Goal: Task Accomplishment & Management: Manage account settings

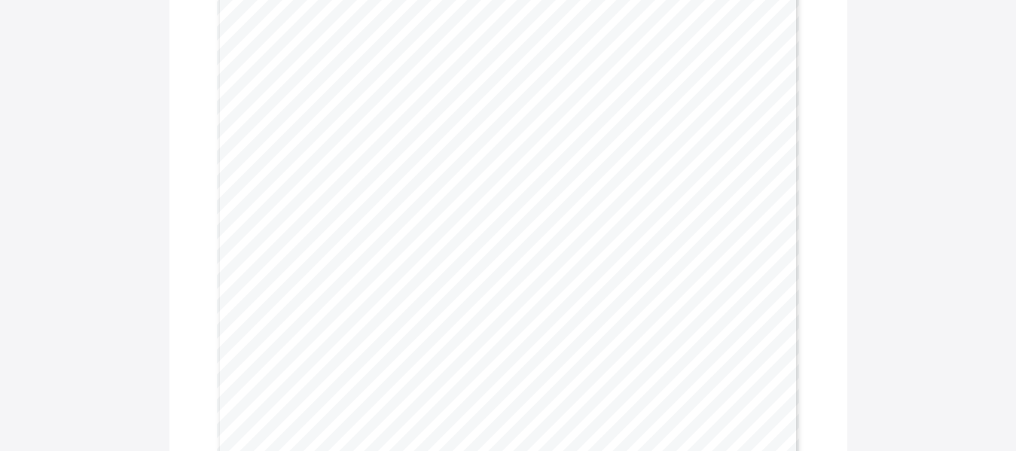
scroll to position [255, 0]
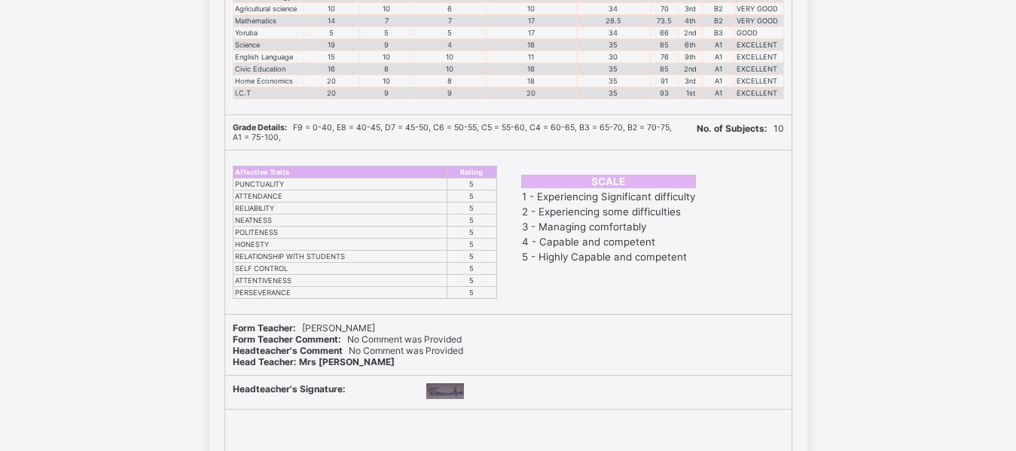
scroll to position [422, 0]
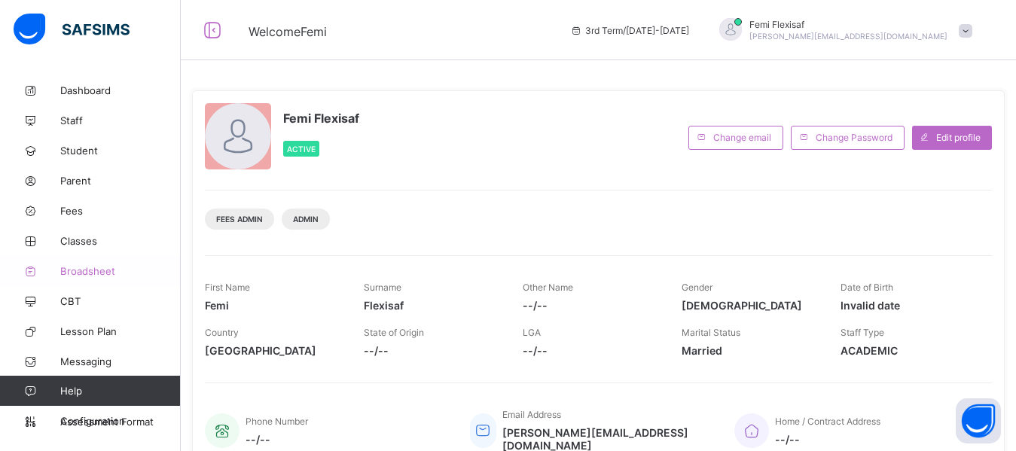
click at [101, 270] on span "Broadsheet" at bounding box center [120, 271] width 120 height 12
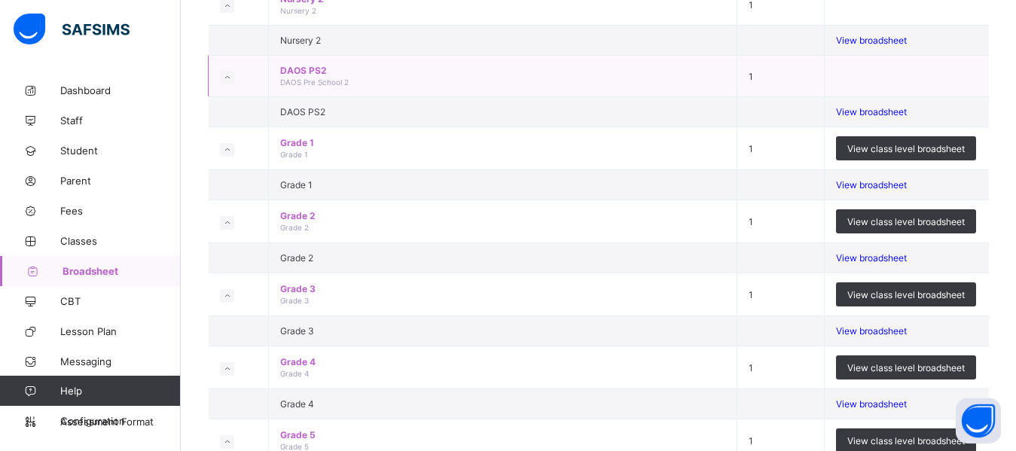
scroll to position [482, 0]
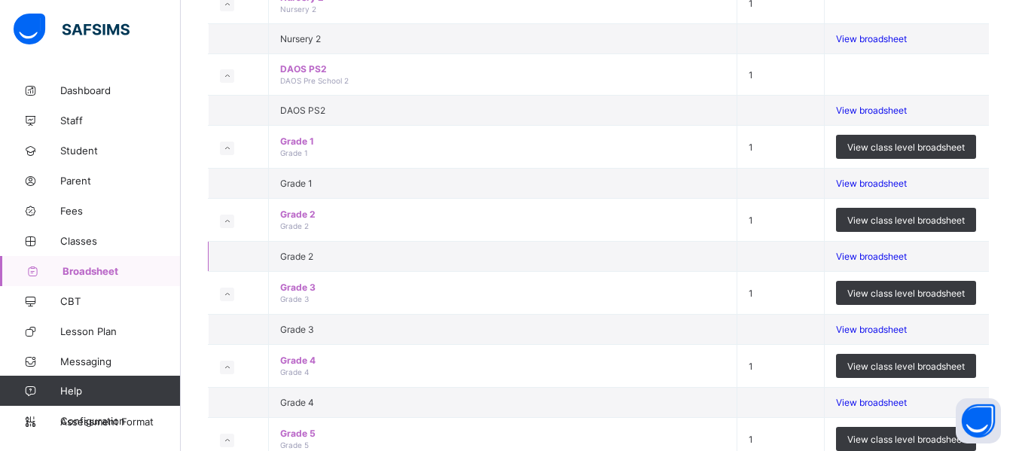
click at [882, 262] on span "View broadsheet" at bounding box center [871, 256] width 71 height 11
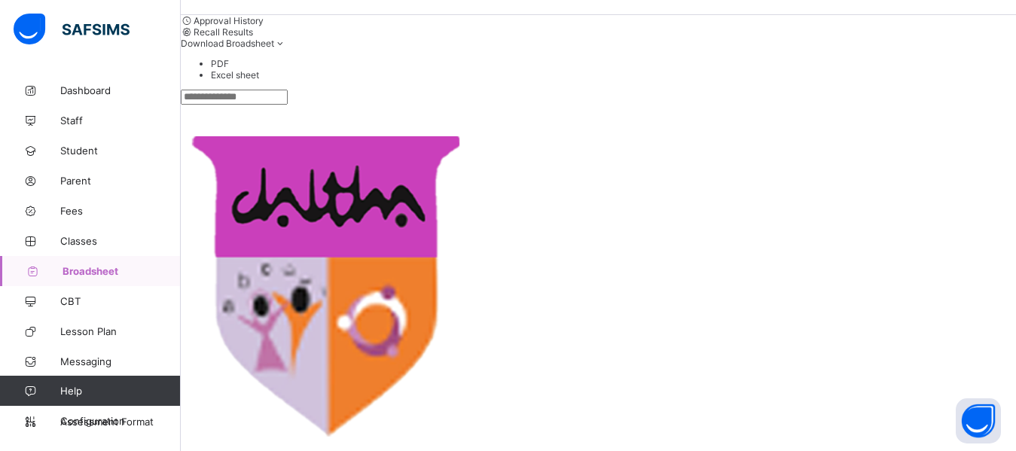
scroll to position [241, 0]
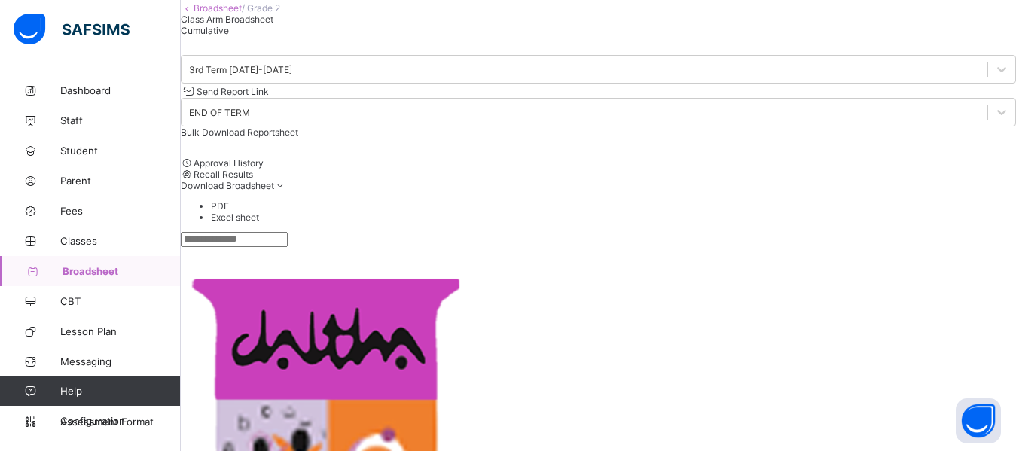
scroll to position [517, 0]
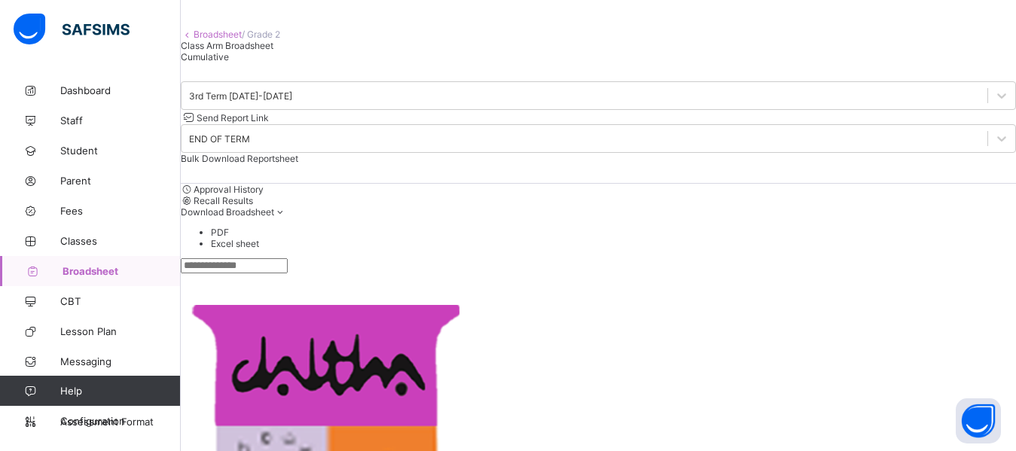
scroll to position [0, 0]
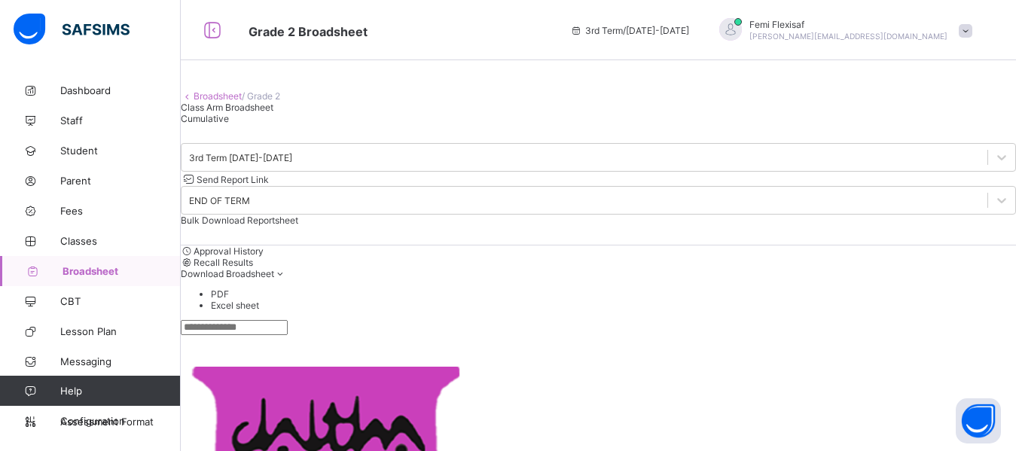
click at [84, 273] on span "Broadsheet" at bounding box center [121, 271] width 118 height 12
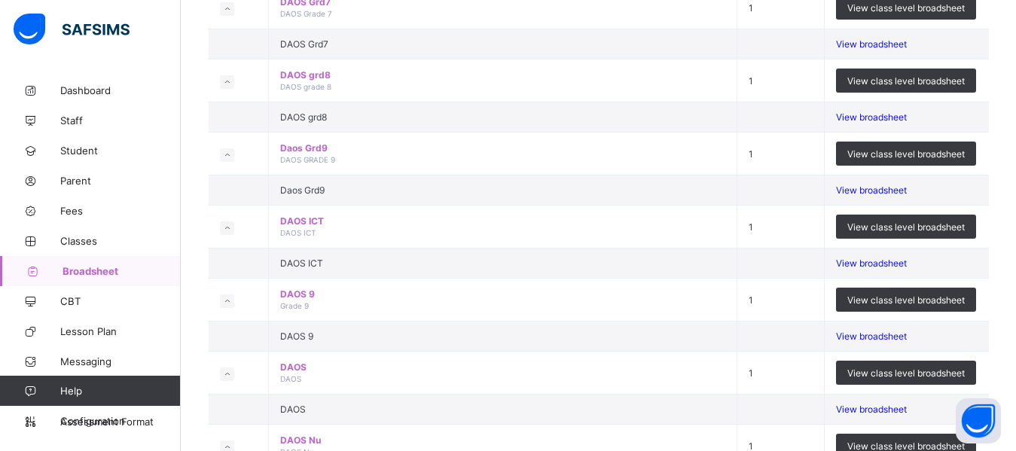
scroll to position [1657, 0]
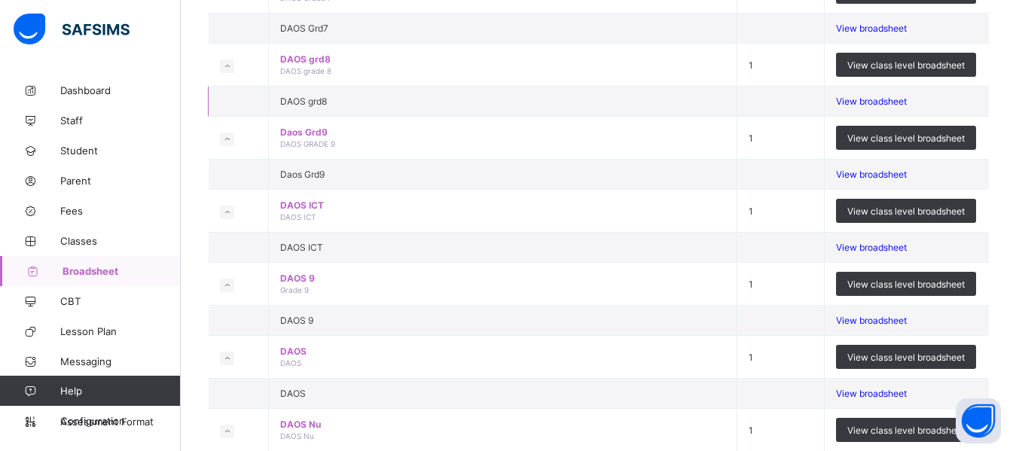
click at [896, 107] on span "View broadsheet" at bounding box center [871, 101] width 71 height 11
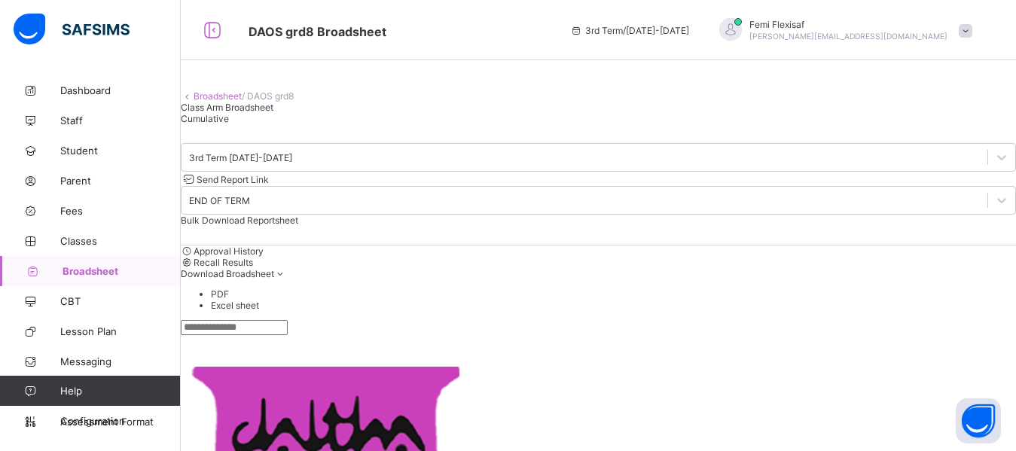
click at [562, 124] on div "Class Arm Broadsheet Cumulative" at bounding box center [598, 113] width 835 height 23
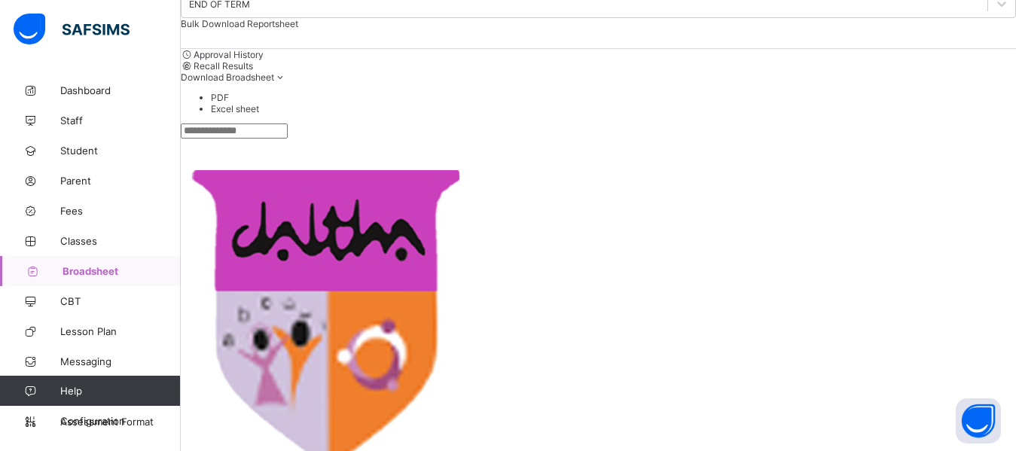
scroll to position [271, 0]
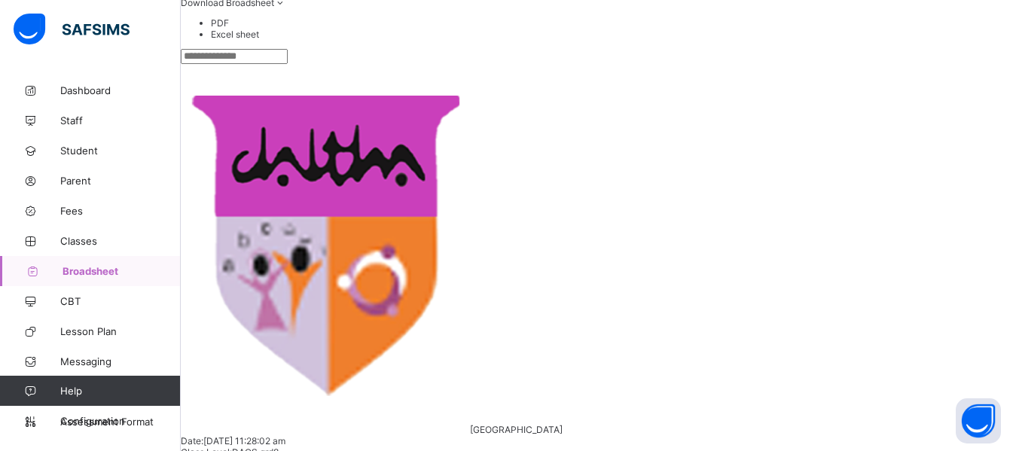
click at [97, 267] on span "Broadsheet" at bounding box center [121, 271] width 118 height 12
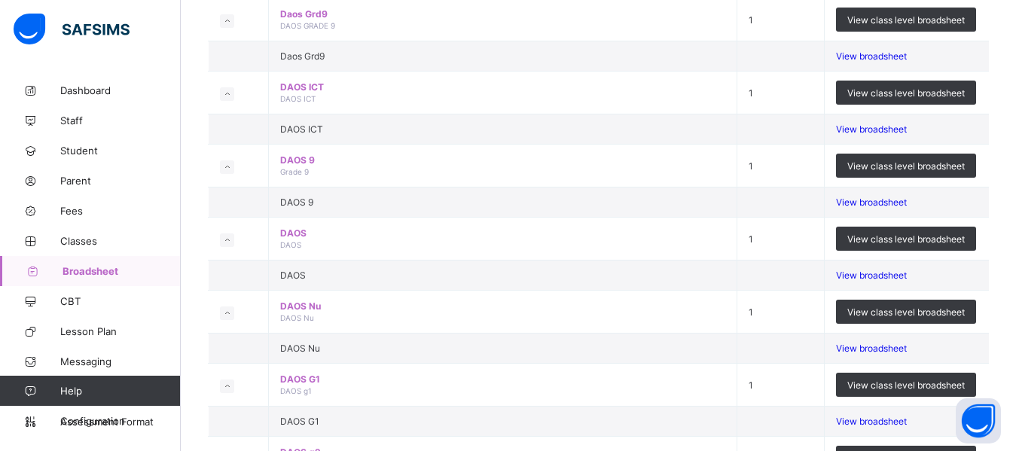
scroll to position [1777, 0]
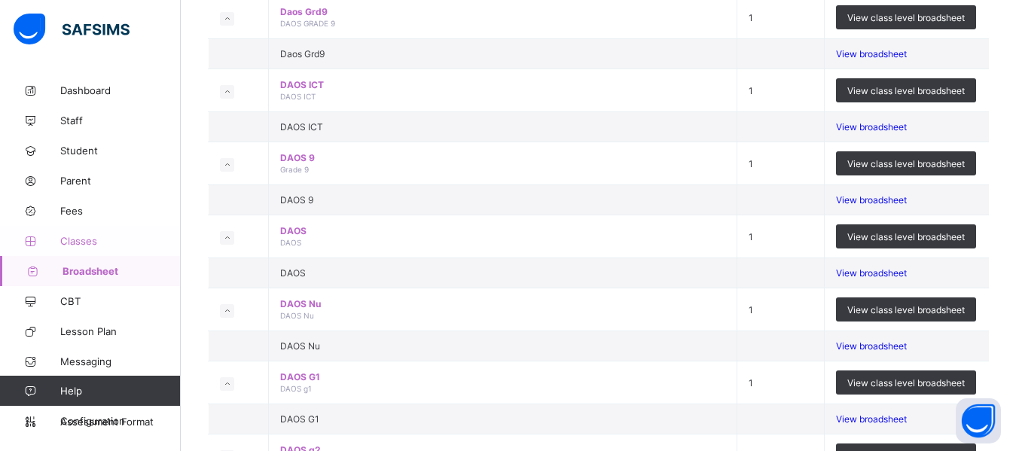
click at [89, 236] on span "Classes" at bounding box center [120, 241] width 120 height 12
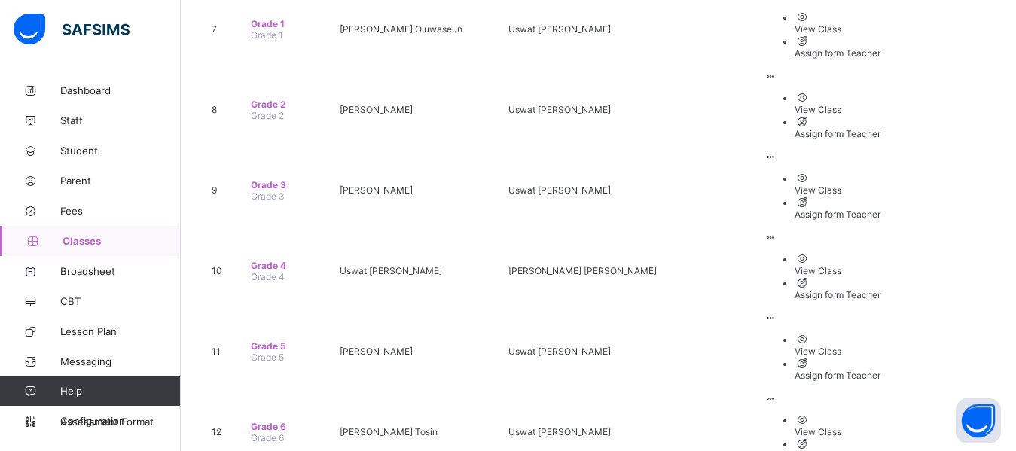
scroll to position [934, 0]
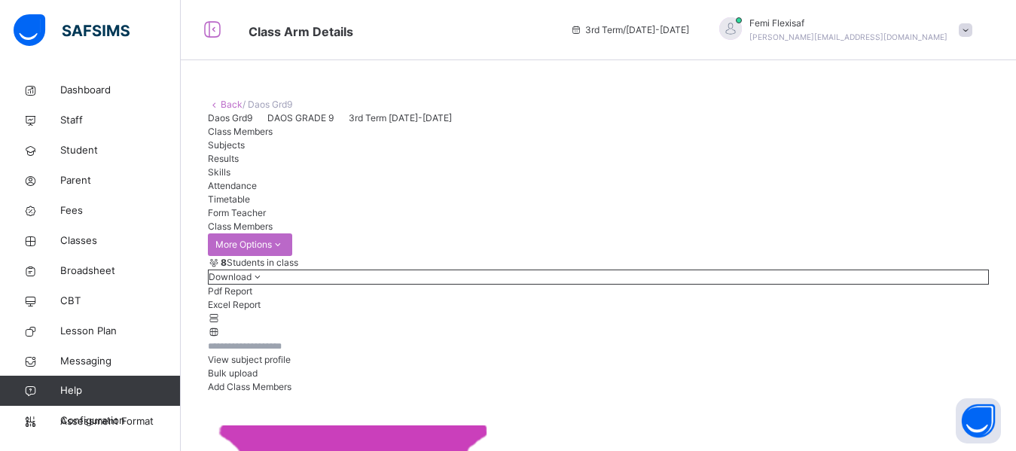
click at [239, 164] on span "Results" at bounding box center [223, 158] width 31 height 11
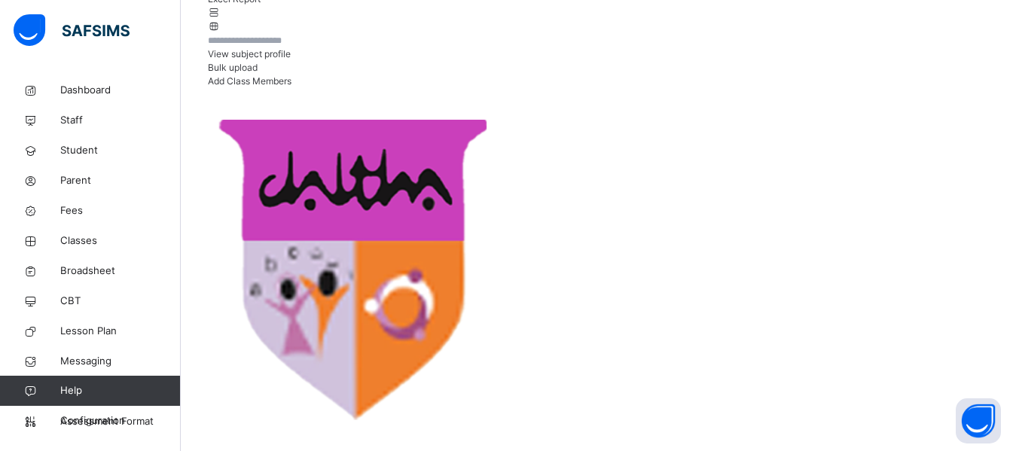
scroll to position [361, 0]
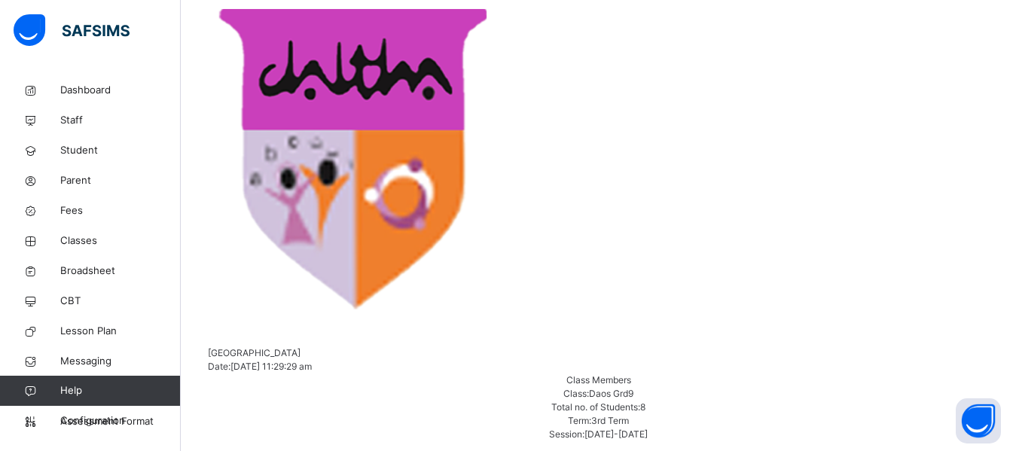
scroll to position [385, 0]
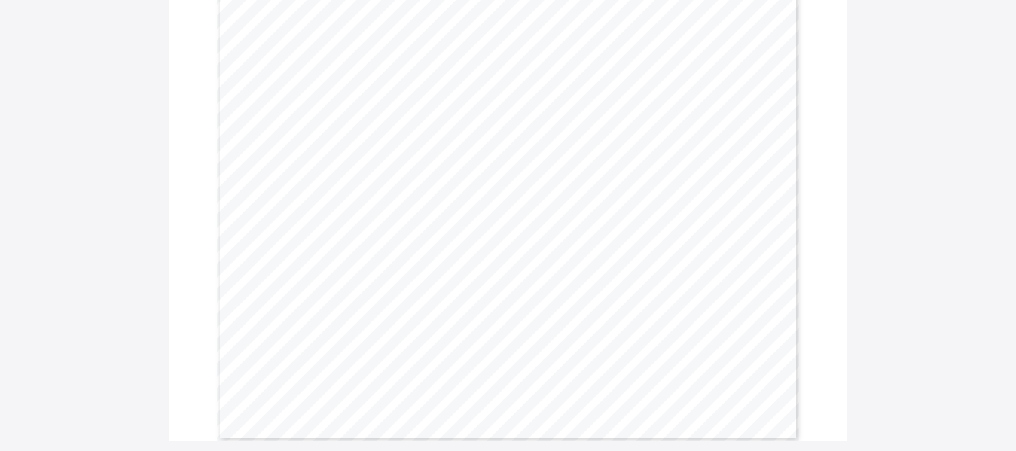
scroll to position [542, 0]
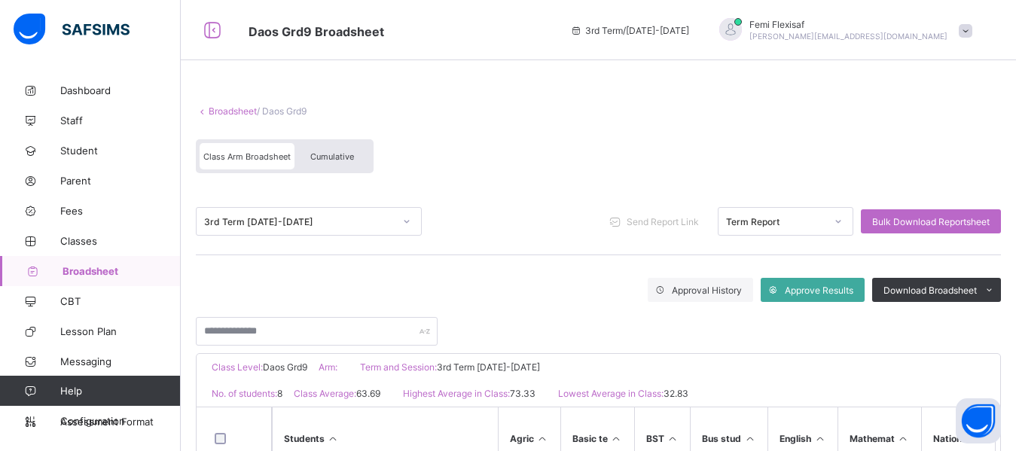
click at [663, 133] on div "Class Arm Broadsheet Cumulative" at bounding box center [598, 160] width 805 height 56
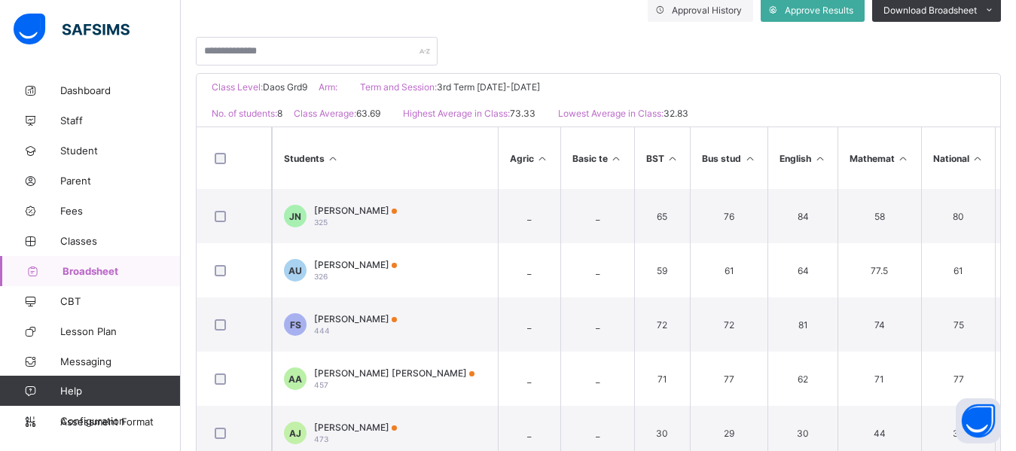
scroll to position [361, 0]
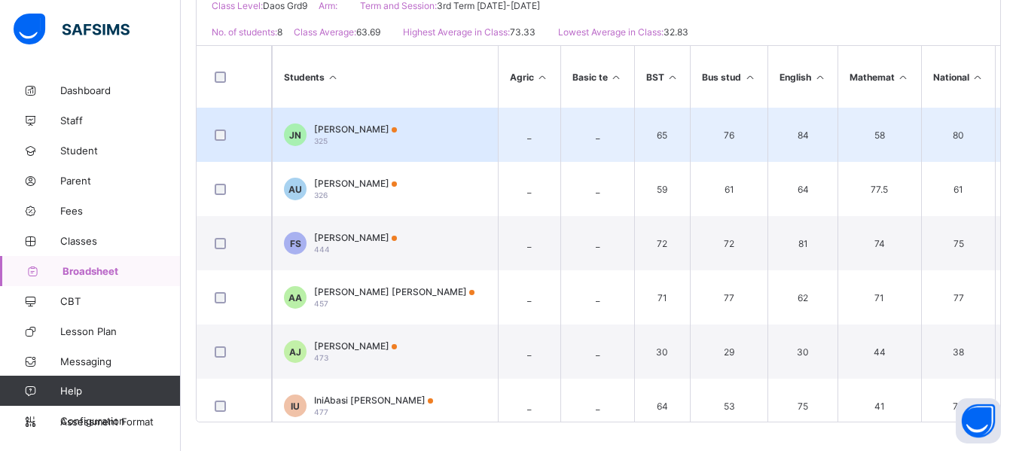
click at [357, 144] on div "Jayden Ngonadi 325" at bounding box center [355, 134] width 83 height 23
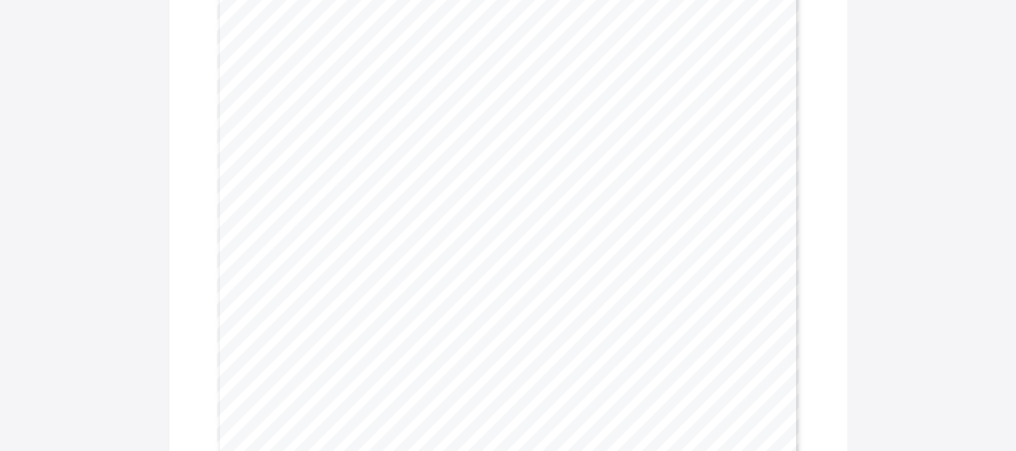
scroll to position [331, 0]
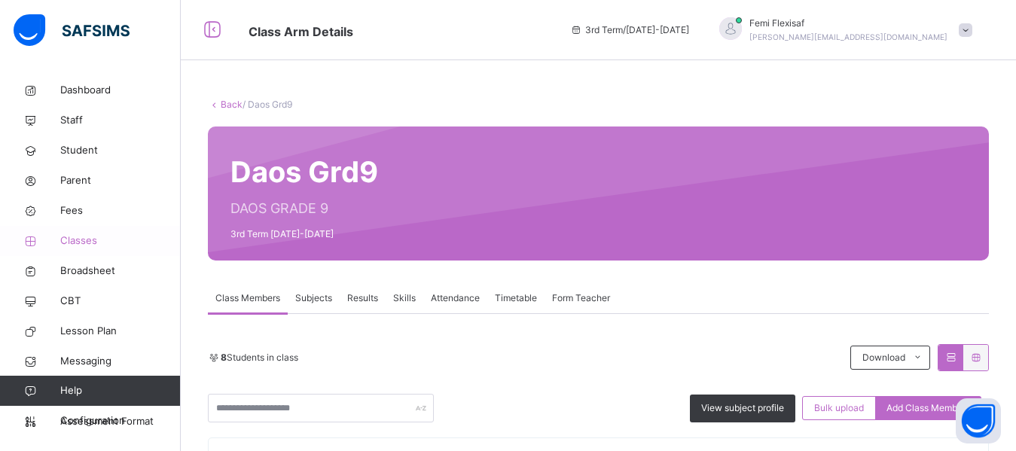
click at [93, 236] on span "Classes" at bounding box center [120, 240] width 120 height 15
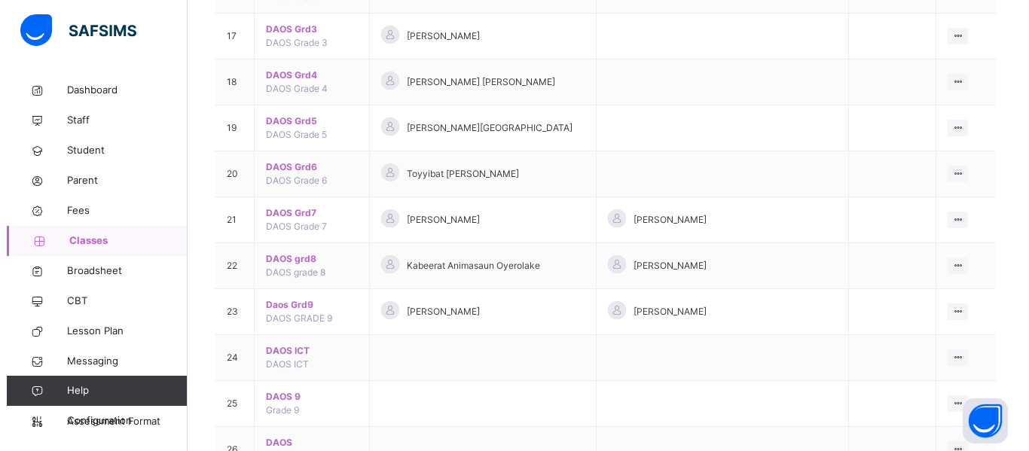
scroll to position [873, 0]
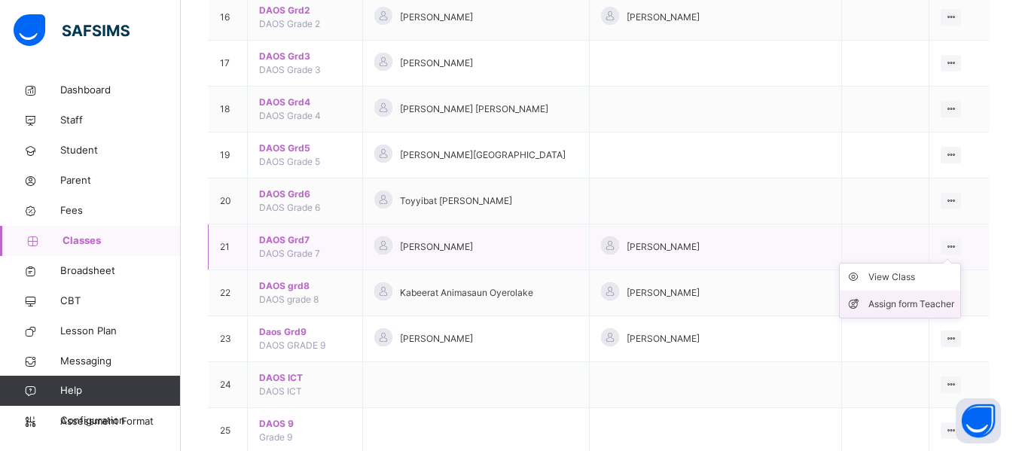
click at [898, 306] on div "Assign form Teacher" at bounding box center [911, 304] width 86 height 15
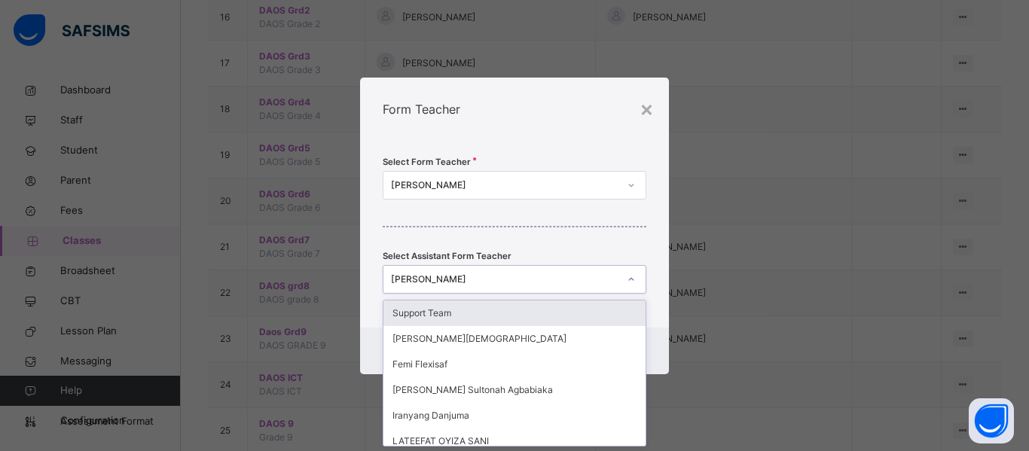
scroll to position [0, 0]
click at [500, 280] on div "Zainab Obasekore" at bounding box center [504, 280] width 227 height 14
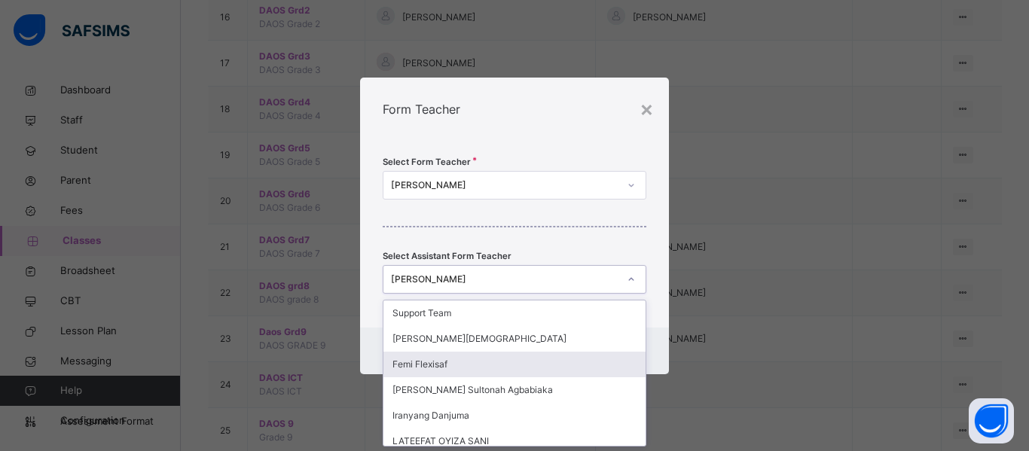
click at [421, 361] on div "Femi Flexisaf" at bounding box center [514, 365] width 262 height 26
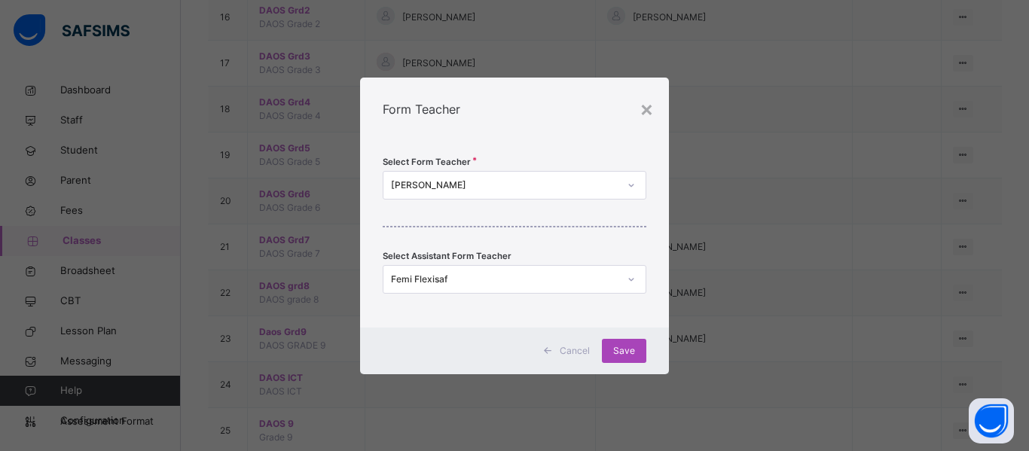
click at [627, 350] on span "Save" at bounding box center [624, 351] width 22 height 14
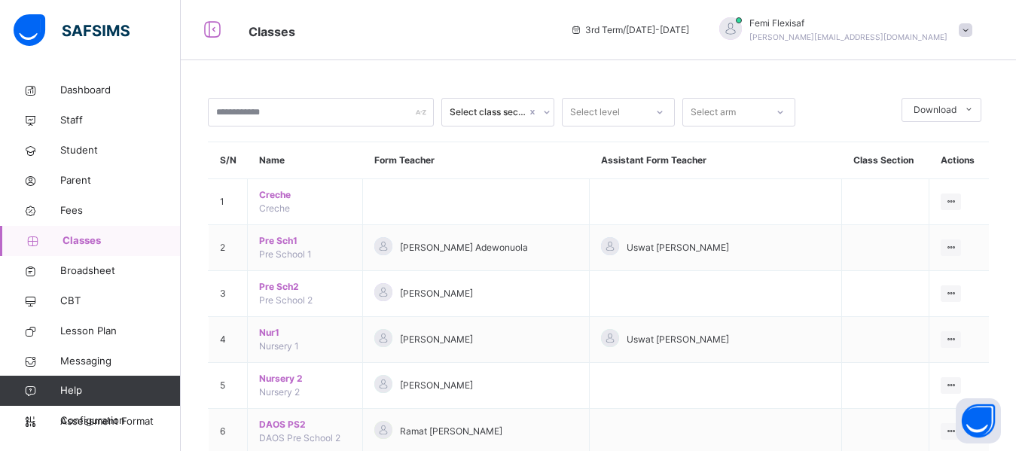
click at [561, 57] on div "Classes 3rd Term / 2024-2025 Femi Flexisaf olufemi.ibitokun@flexisaf.com" at bounding box center [508, 30] width 1016 height 60
click at [972, 33] on span at bounding box center [966, 30] width 14 height 14
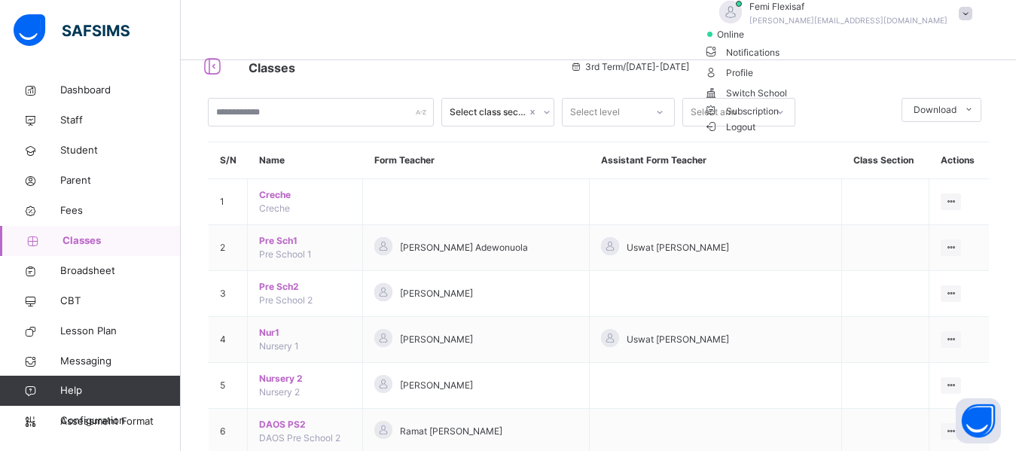
click at [756, 135] on span "Logout" at bounding box center [730, 127] width 52 height 16
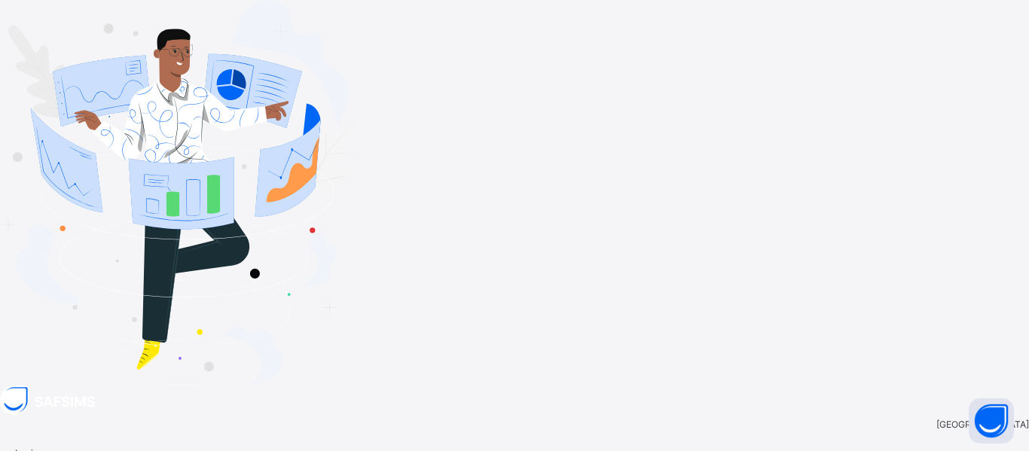
type input "**********"
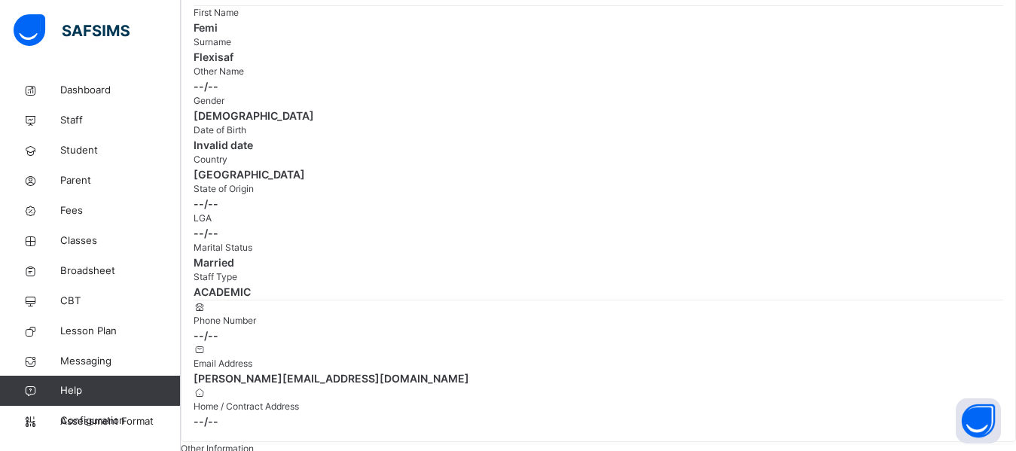
scroll to position [211, 0]
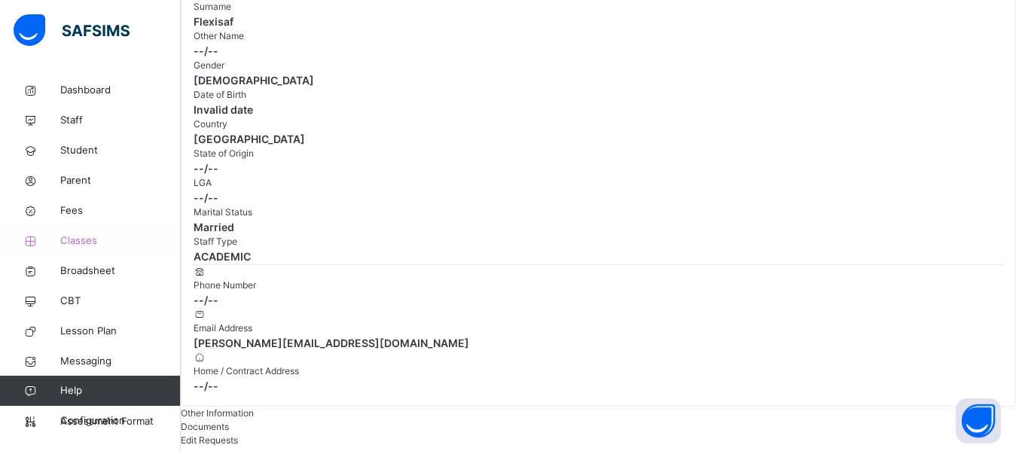
click at [78, 239] on span "Classes" at bounding box center [120, 240] width 120 height 15
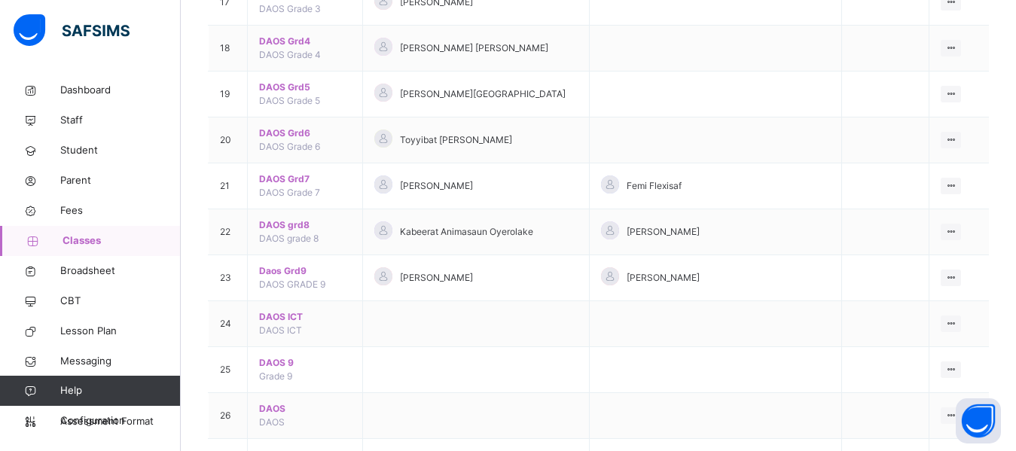
scroll to position [964, 0]
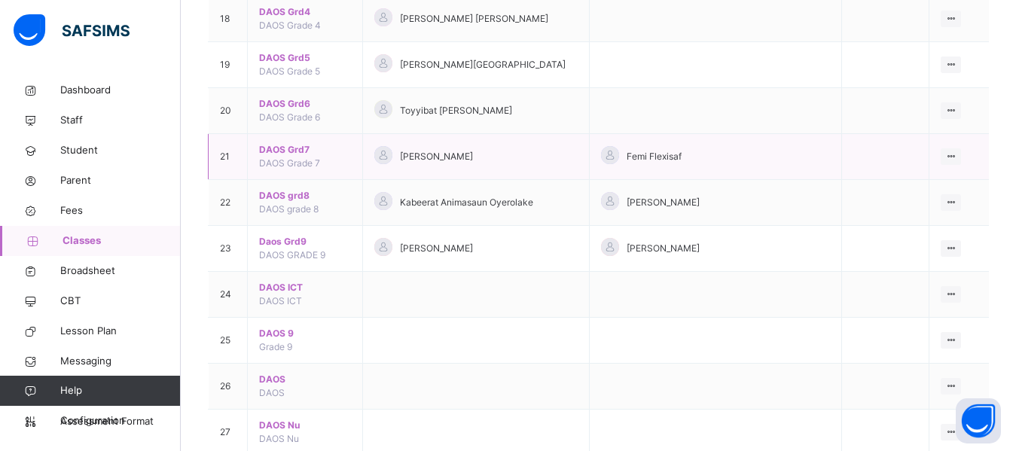
click at [276, 153] on span "DAOS Grd7" at bounding box center [305, 150] width 92 height 14
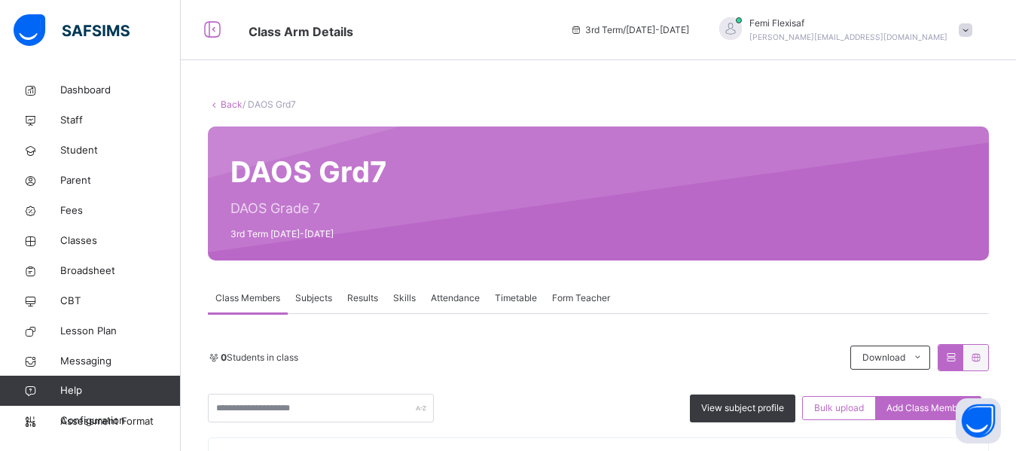
click at [395, 300] on span "Skills" at bounding box center [404, 298] width 23 height 14
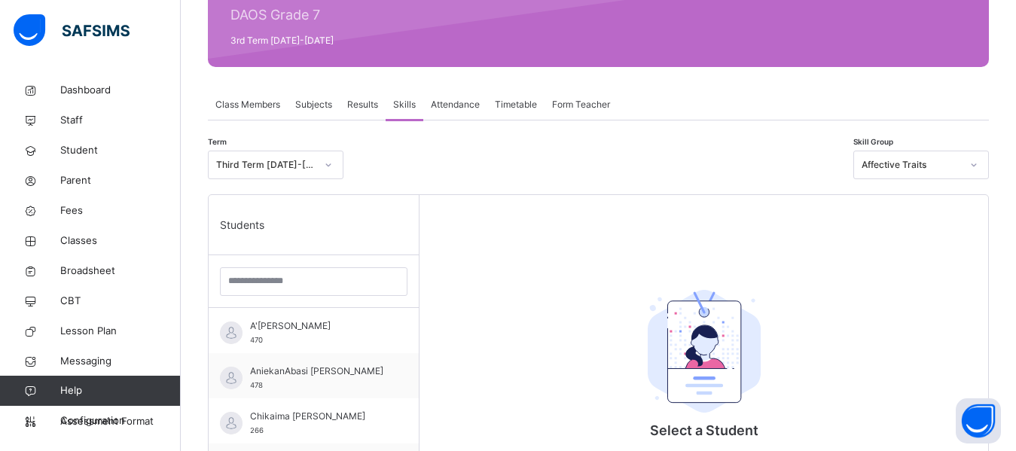
scroll to position [331, 0]
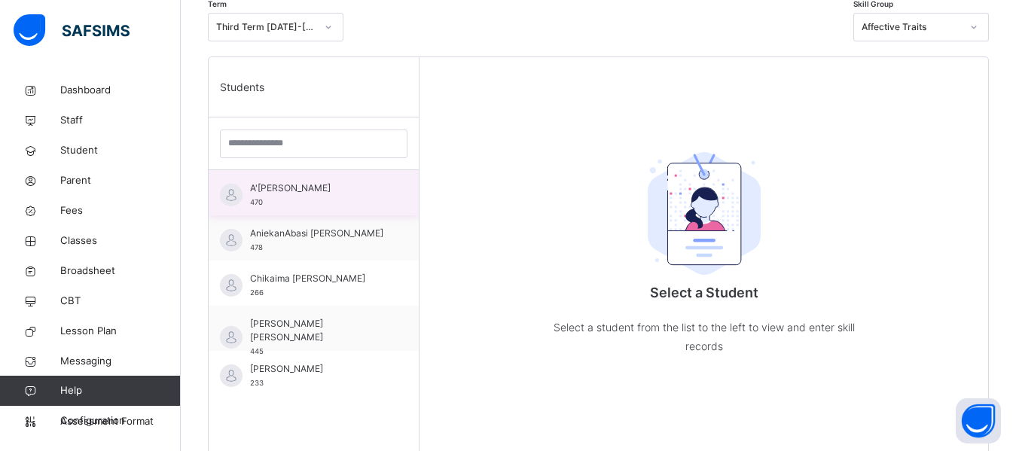
click at [291, 199] on div "A'isha Nasir Ahmad 470" at bounding box center [317, 194] width 135 height 27
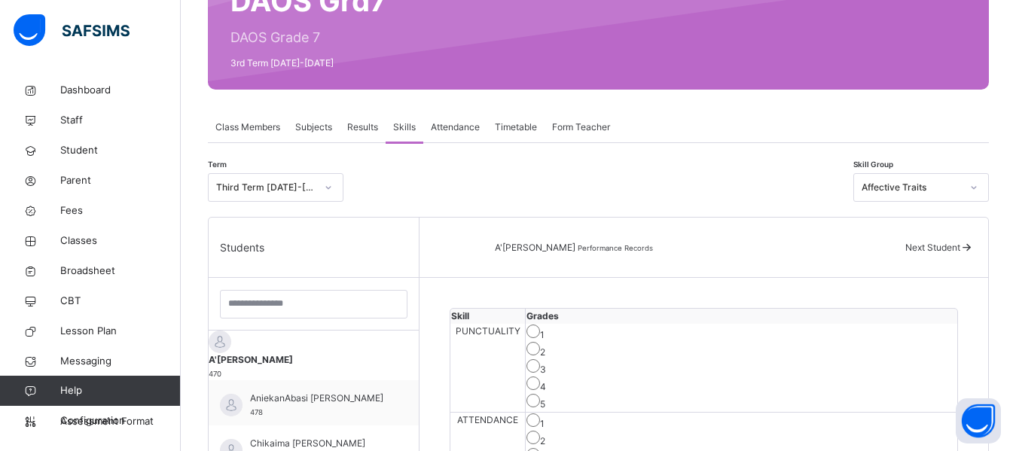
scroll to position [295, 0]
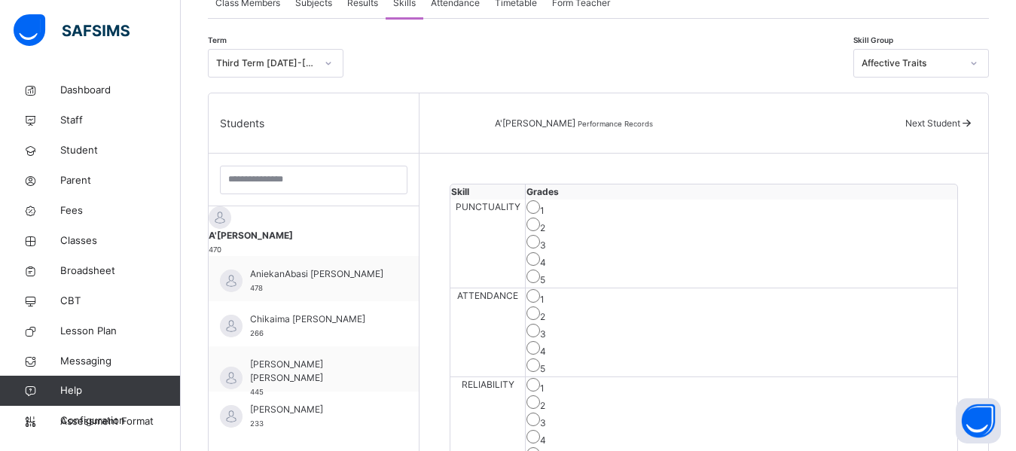
click at [961, 61] on div "Affective Traits" at bounding box center [910, 63] width 99 height 14
click at [820, 66] on div at bounding box center [598, 63] width 495 height 29
click at [81, 237] on span "Classes" at bounding box center [120, 240] width 120 height 15
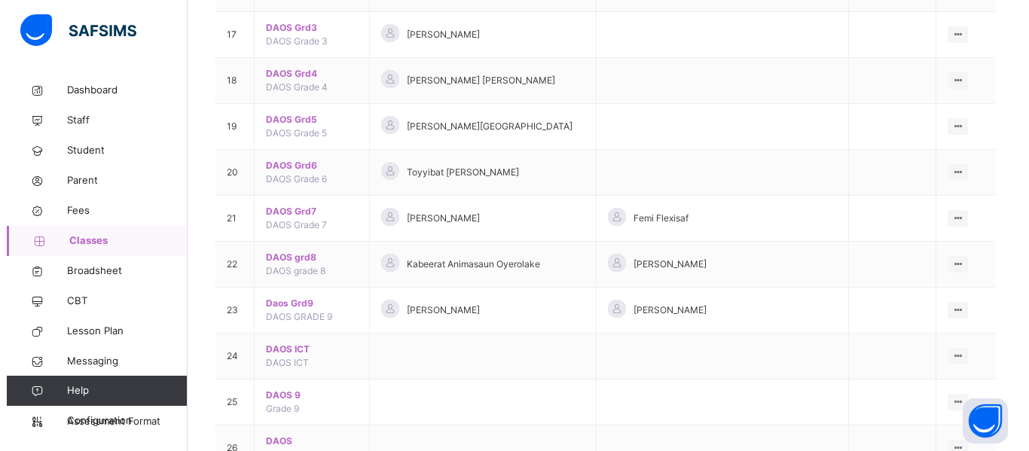
scroll to position [904, 0]
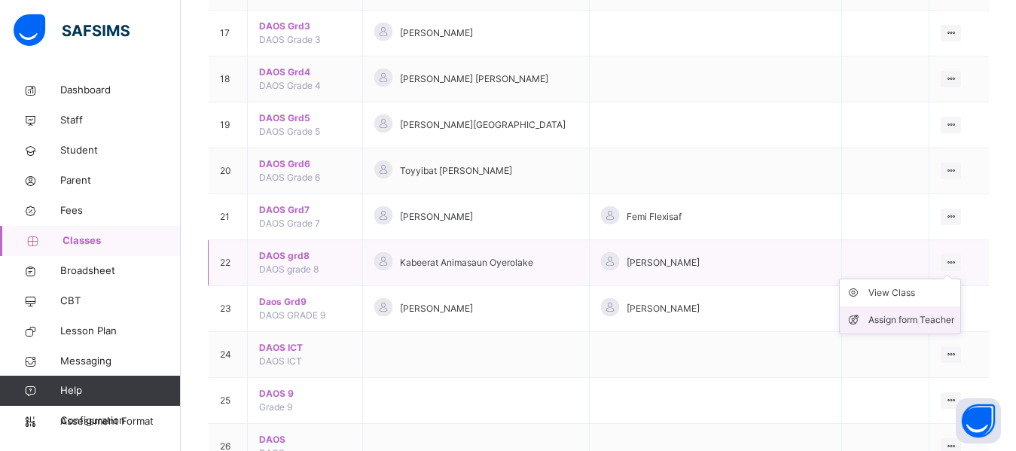
click at [909, 318] on div "Assign form Teacher" at bounding box center [911, 319] width 86 height 15
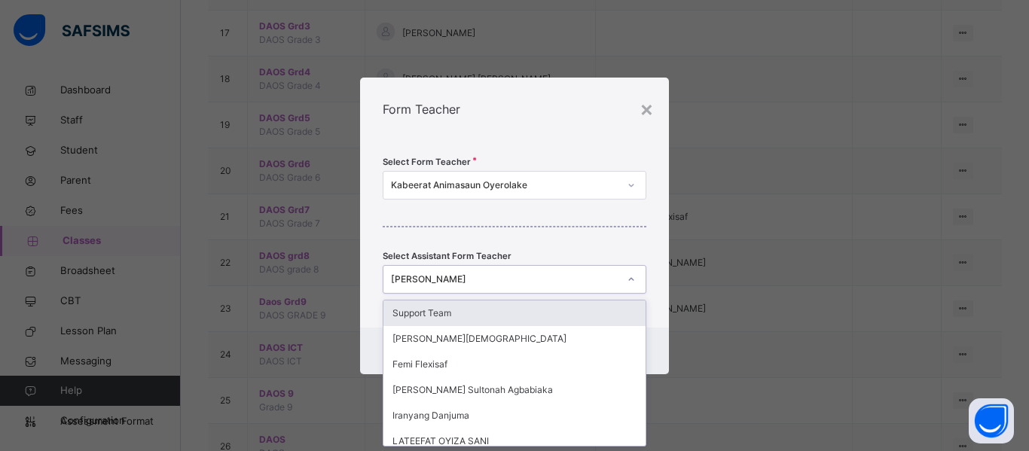
click at [630, 282] on icon at bounding box center [630, 279] width 9 height 15
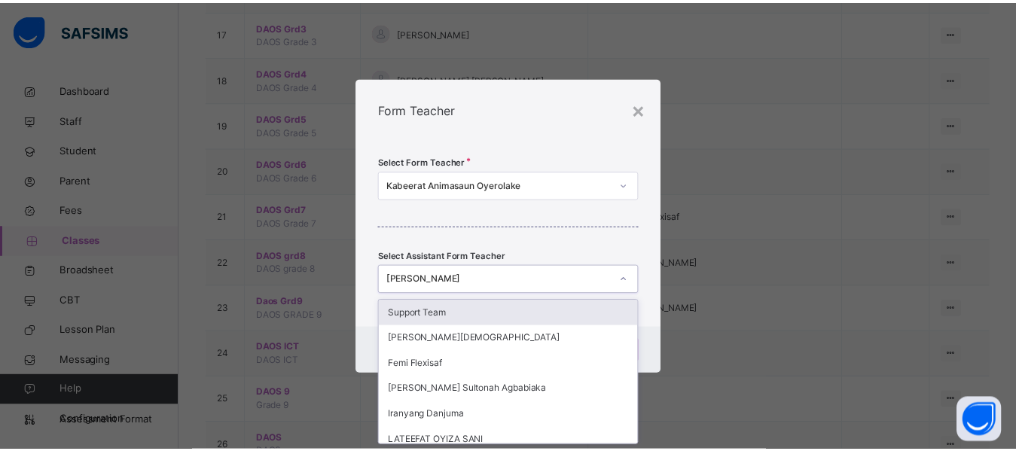
scroll to position [0, 0]
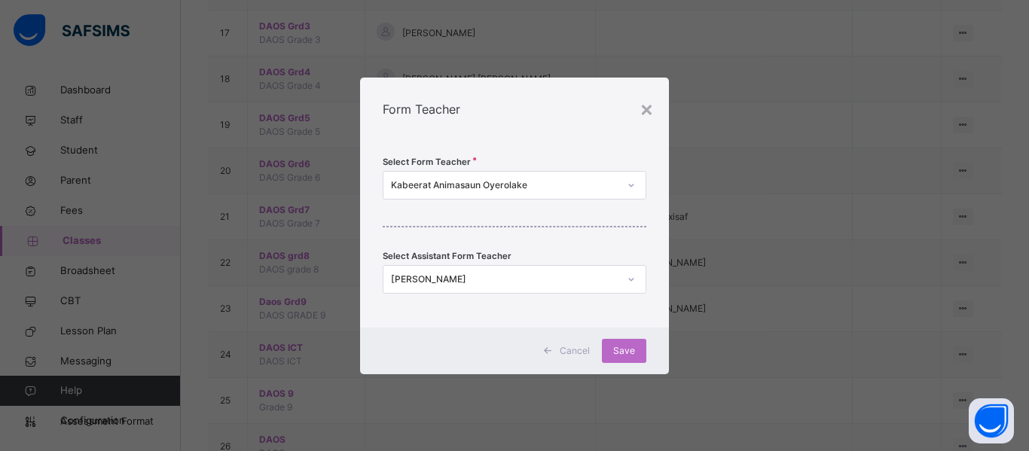
click at [657, 246] on div "Select Form Teacher Kabeerat Animasaun Oyerolake Select Assistant Form Teacher …" at bounding box center [514, 234] width 309 height 187
click at [643, 115] on div "×" at bounding box center [646, 109] width 14 height 32
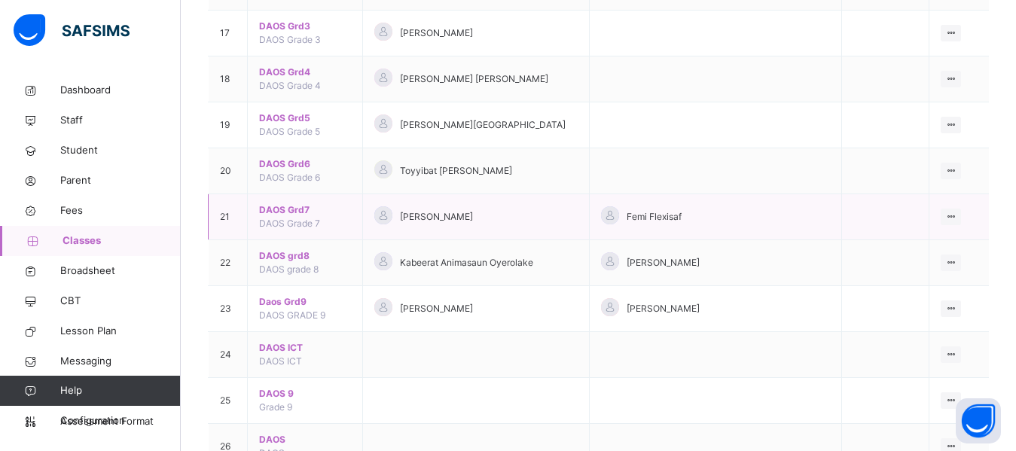
click at [288, 208] on span "DAOS Grd7" at bounding box center [305, 210] width 92 height 14
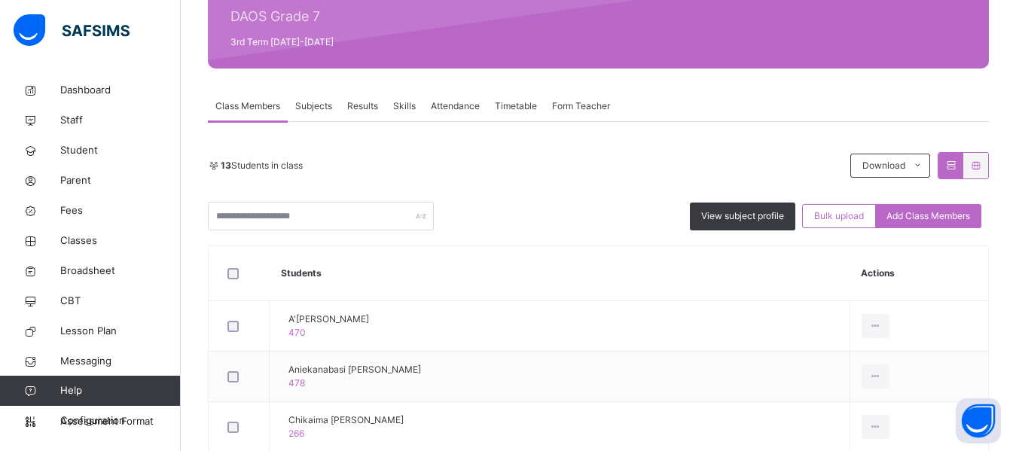
scroll to position [240, 0]
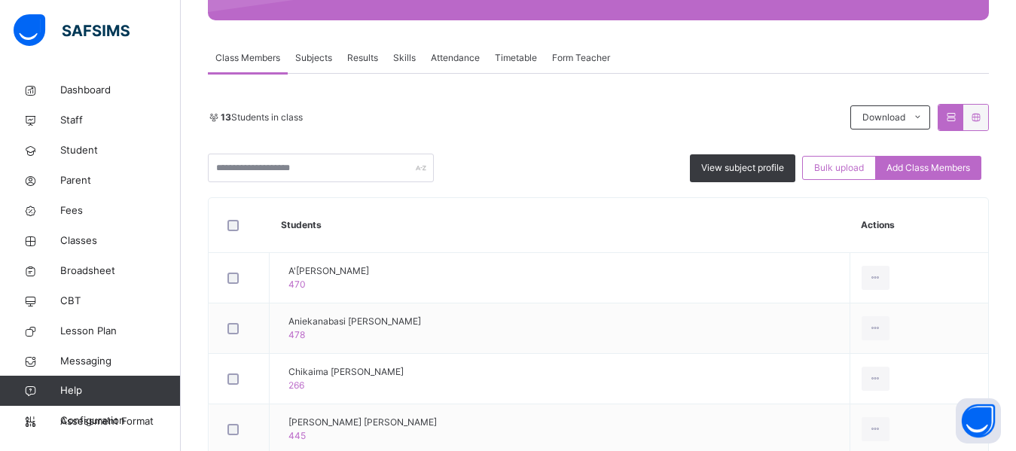
click at [406, 60] on span "Skills" at bounding box center [404, 58] width 23 height 14
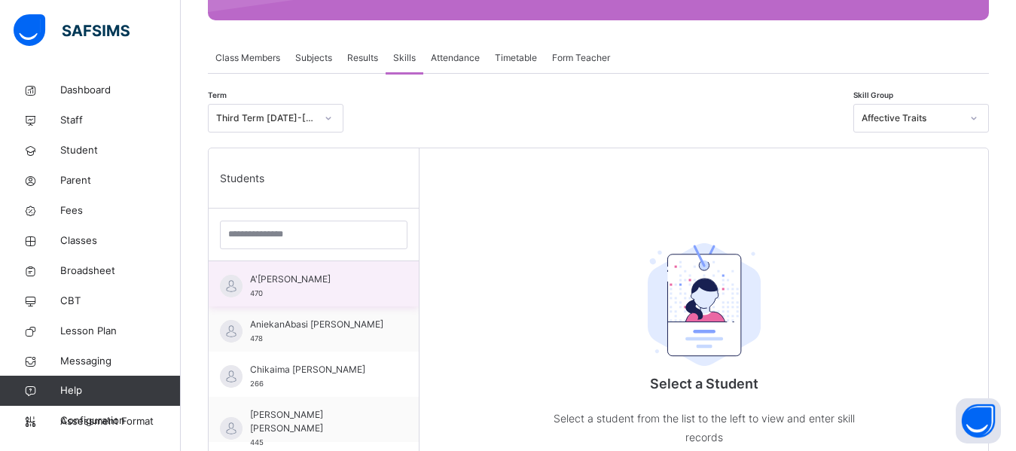
click at [285, 292] on div "A'isha Nasir Ahmad 470" at bounding box center [317, 286] width 135 height 27
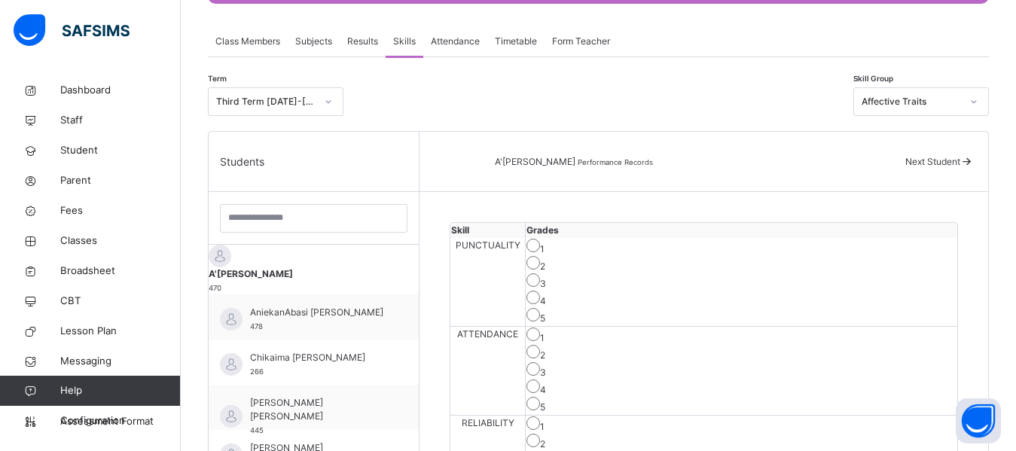
scroll to position [255, 0]
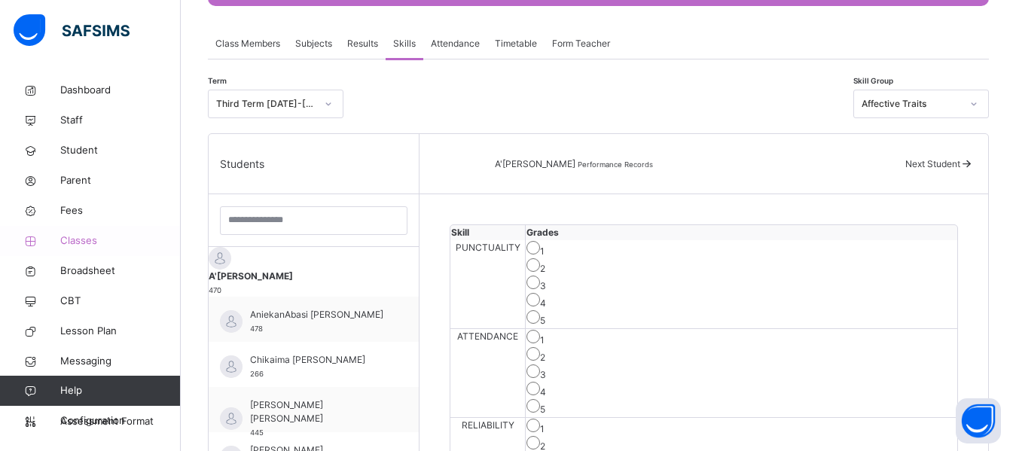
click at [84, 242] on span "Classes" at bounding box center [120, 240] width 120 height 15
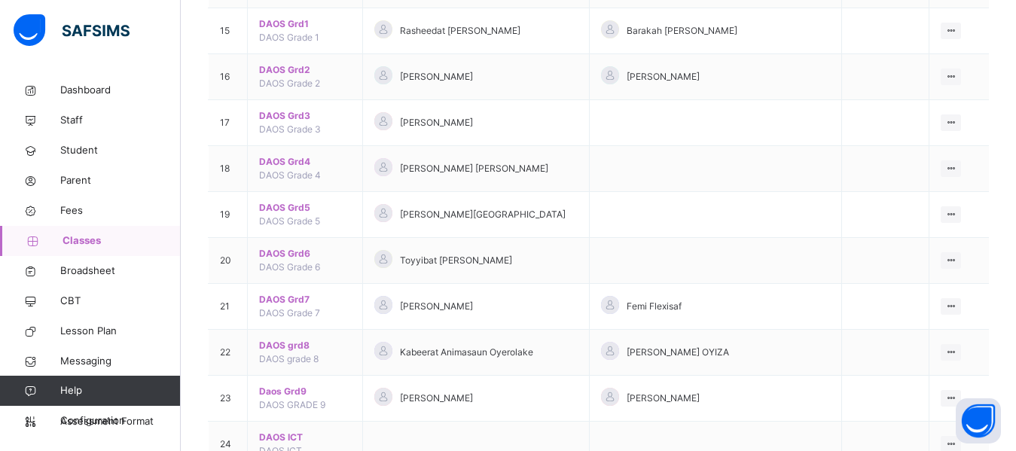
scroll to position [783, 0]
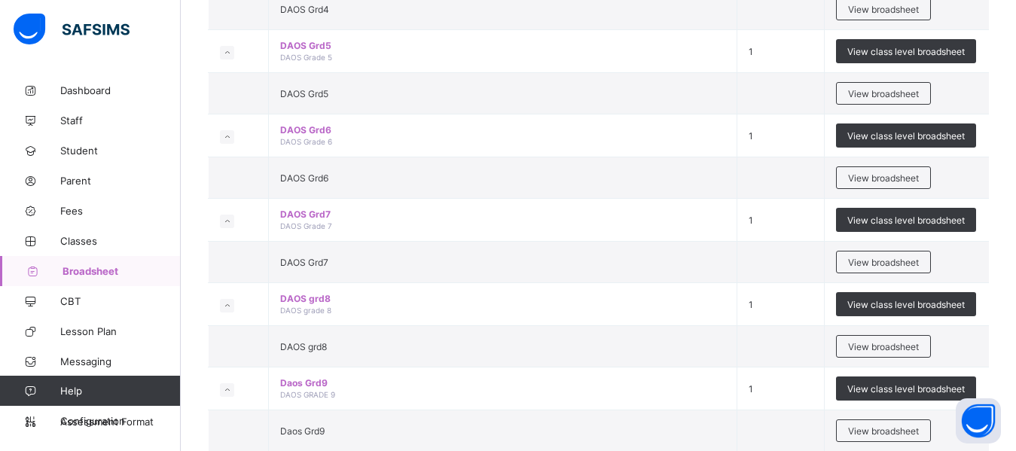
scroll to position [1657, 0]
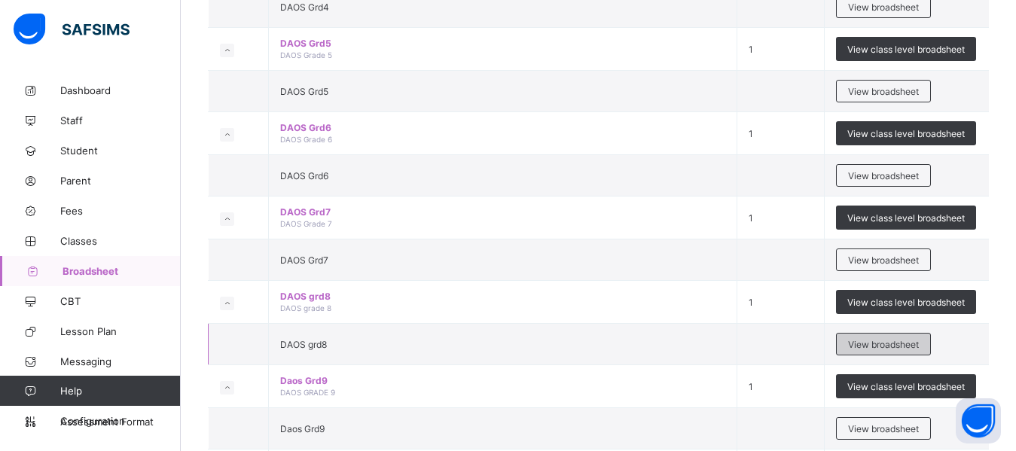
click at [870, 343] on span "View broadsheet" at bounding box center [883, 344] width 71 height 11
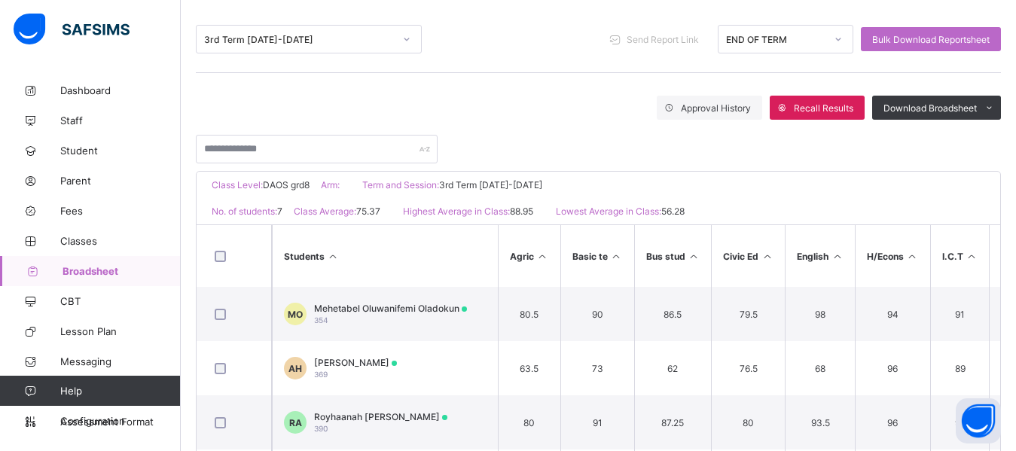
scroll to position [241, 0]
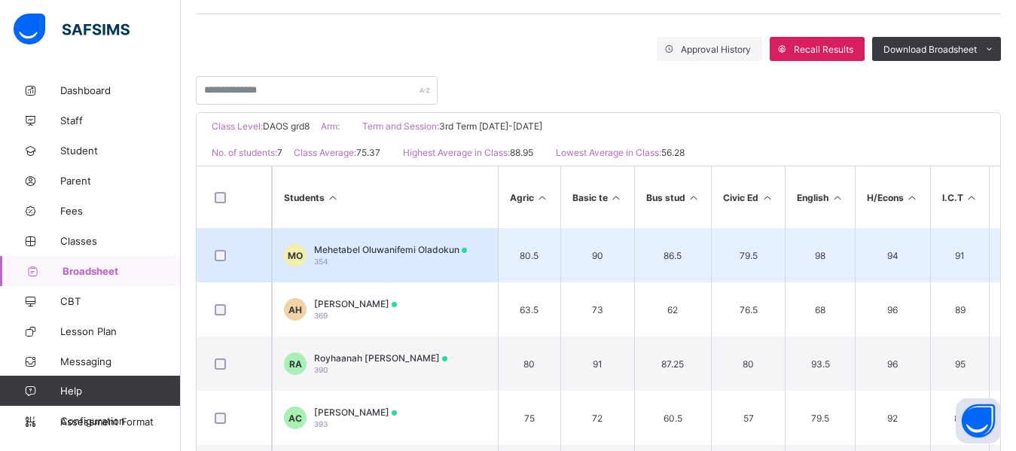
click at [415, 251] on span "Mehetabel Oluwanifemi Oladokun" at bounding box center [390, 249] width 153 height 11
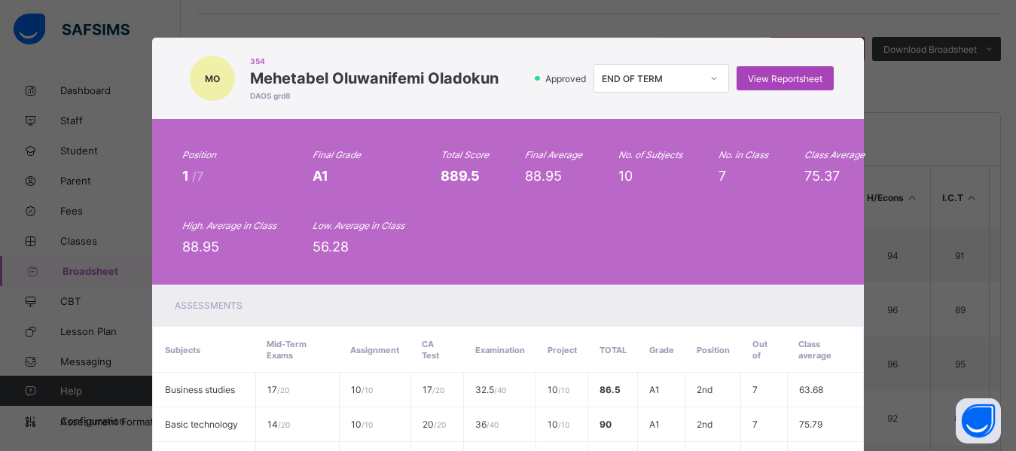
click at [803, 76] on span "View Reportsheet" at bounding box center [785, 78] width 75 height 11
click at [512, 192] on div "Position 1 /7 Final Grade A1 Total Score 889.5 Final Average 88.95 No. of Subje…" at bounding box center [507, 201] width 651 height 105
click at [471, 224] on div "Position 1 /7 Final Grade A1 Total Score 889.5 Final Average 88.95 No. of Subje…" at bounding box center [507, 201] width 651 height 105
click at [434, 150] on div "Position 1 /7 Final Grade A1 Total Score 889.5 Final Average 88.95 No. of Subje…" at bounding box center [507, 201] width 651 height 105
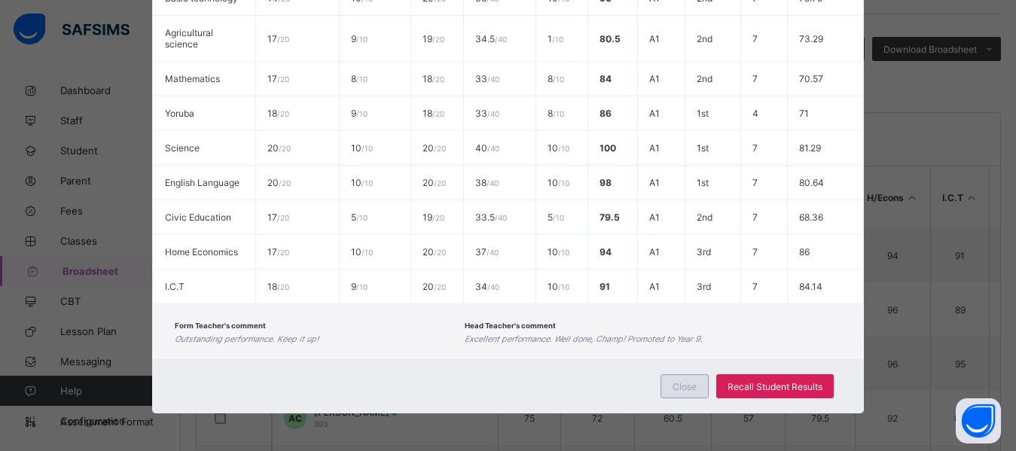
click at [682, 393] on div "Close" at bounding box center [684, 386] width 48 height 24
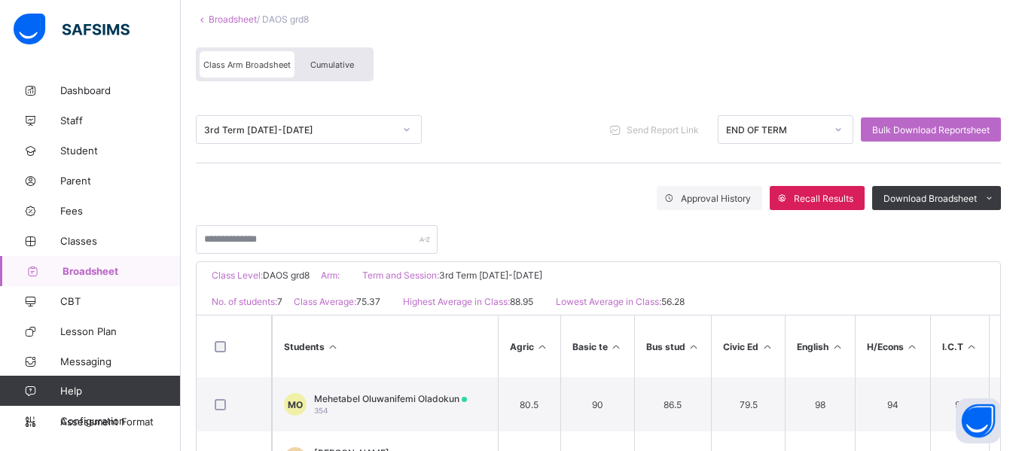
scroll to position [90, 0]
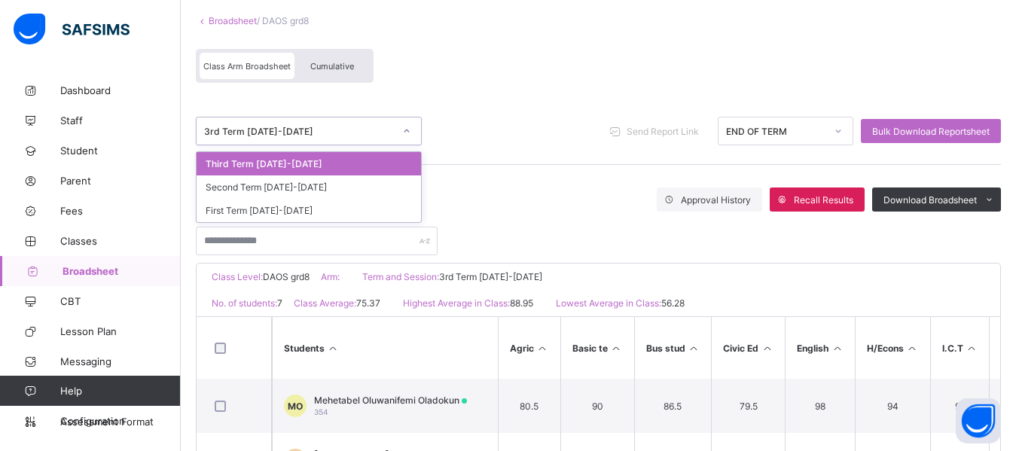
click at [371, 130] on div "3rd Term [DATE]-[DATE]" at bounding box center [299, 131] width 190 height 11
click at [263, 186] on div "Second Term [DATE]-[DATE]" at bounding box center [309, 186] width 224 height 23
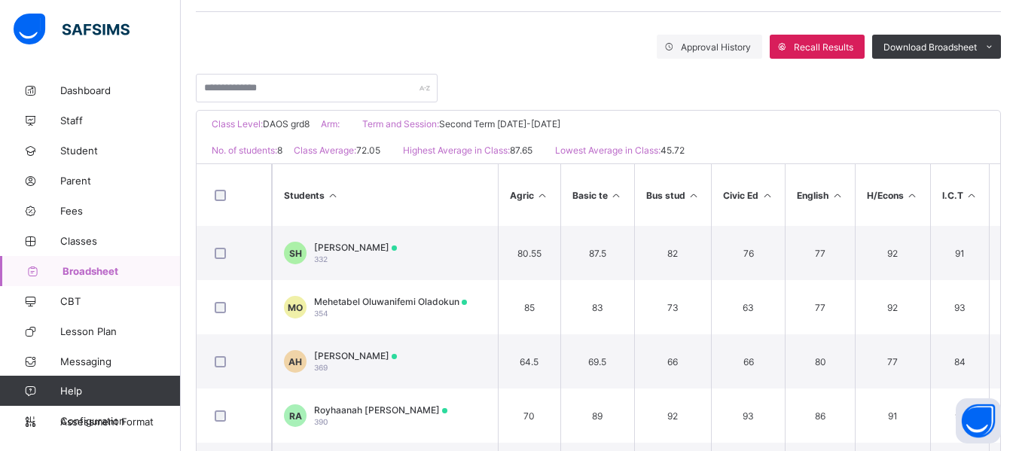
scroll to position [241, 0]
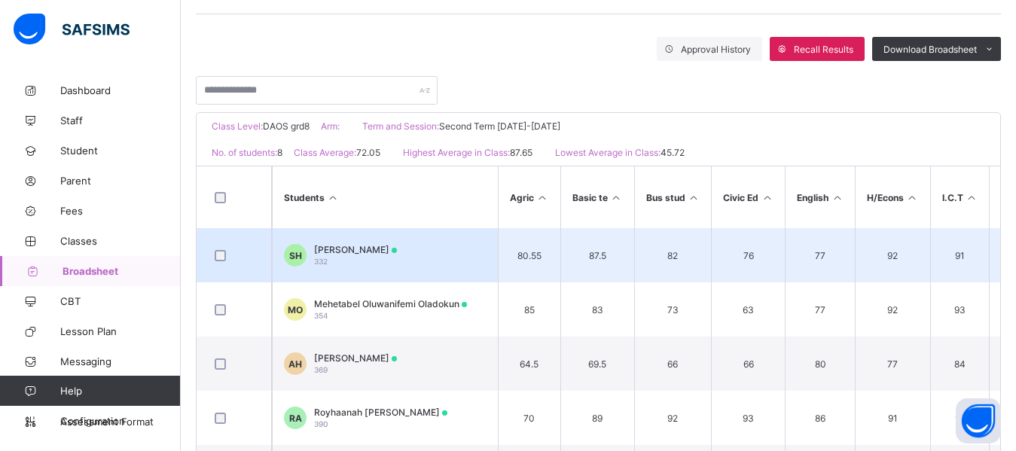
click at [336, 261] on div "Saudat Hadi 332" at bounding box center [355, 255] width 83 height 23
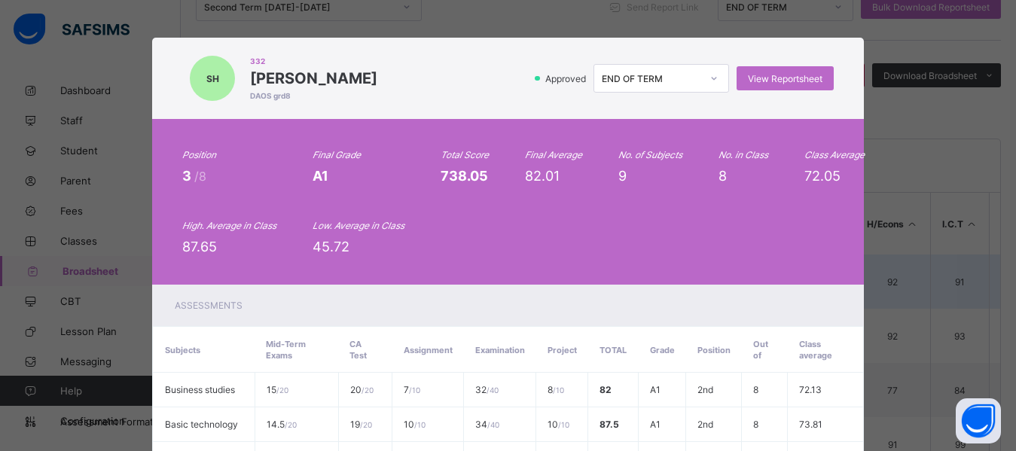
scroll to position [211, 0]
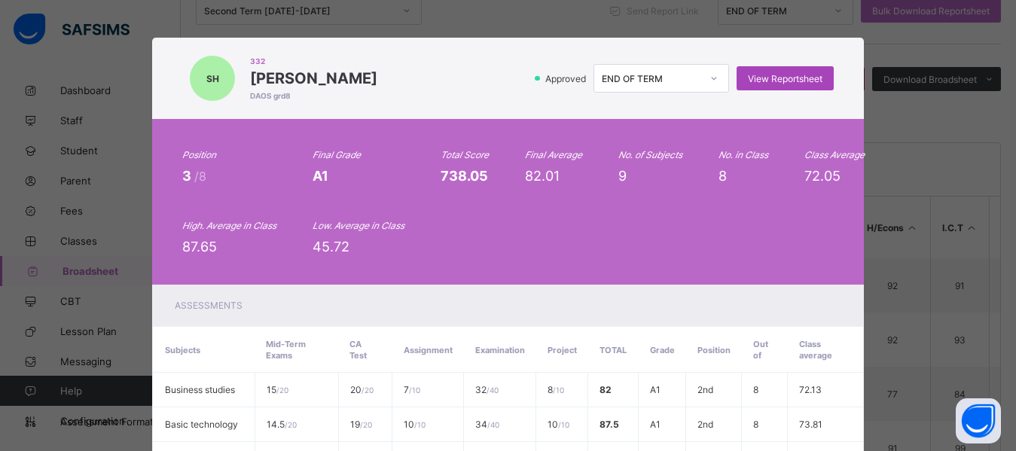
click at [785, 76] on span "View Reportsheet" at bounding box center [785, 78] width 75 height 11
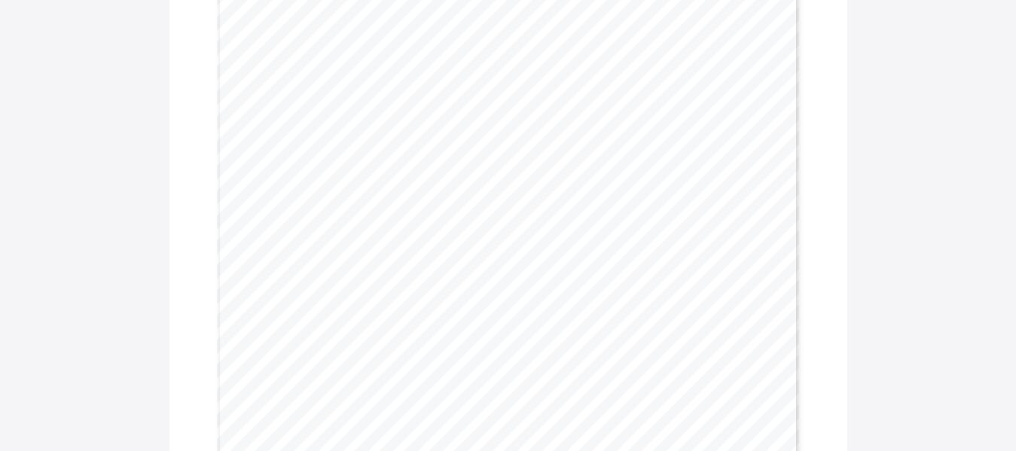
scroll to position [271, 0]
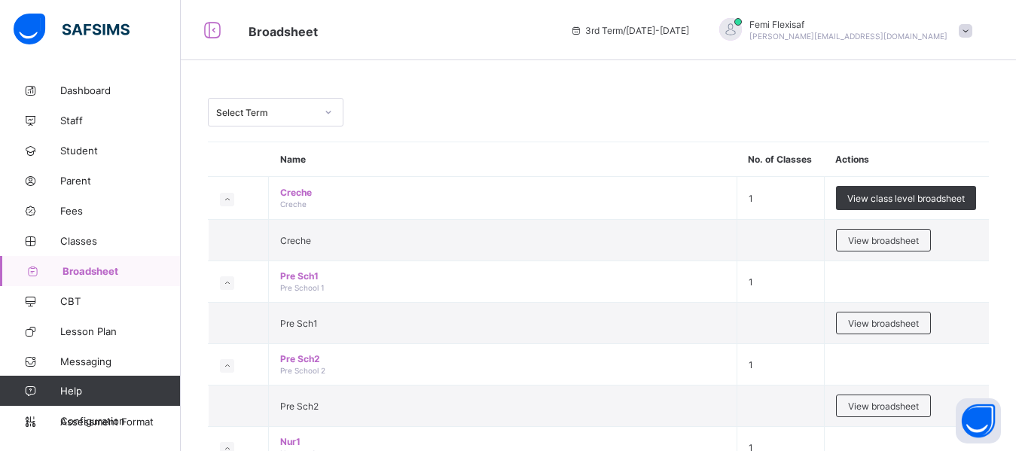
click at [298, 114] on div "Select Term" at bounding box center [265, 112] width 99 height 11
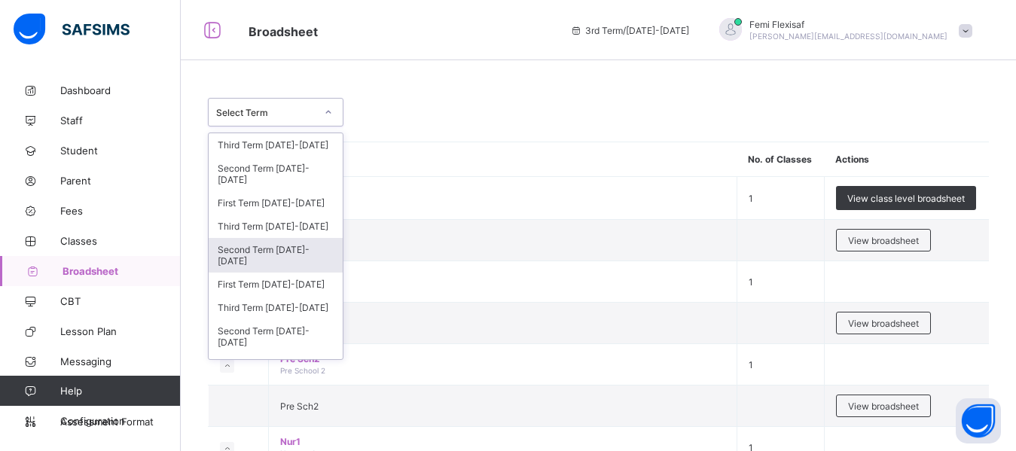
click at [288, 255] on div "Second Term [DATE]-[DATE]" at bounding box center [276, 255] width 134 height 35
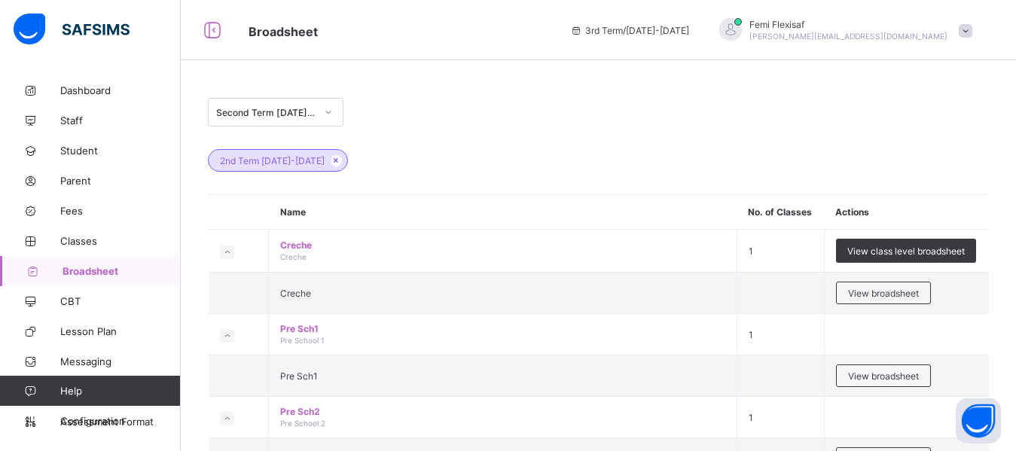
click at [697, 130] on div "2nd Term [DATE]-[DATE]" at bounding box center [598, 153] width 781 height 53
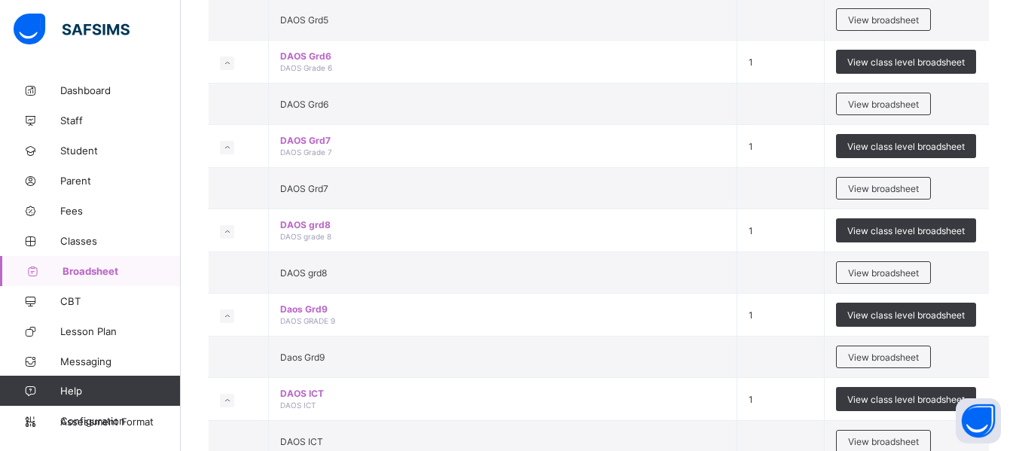
scroll to position [1807, 0]
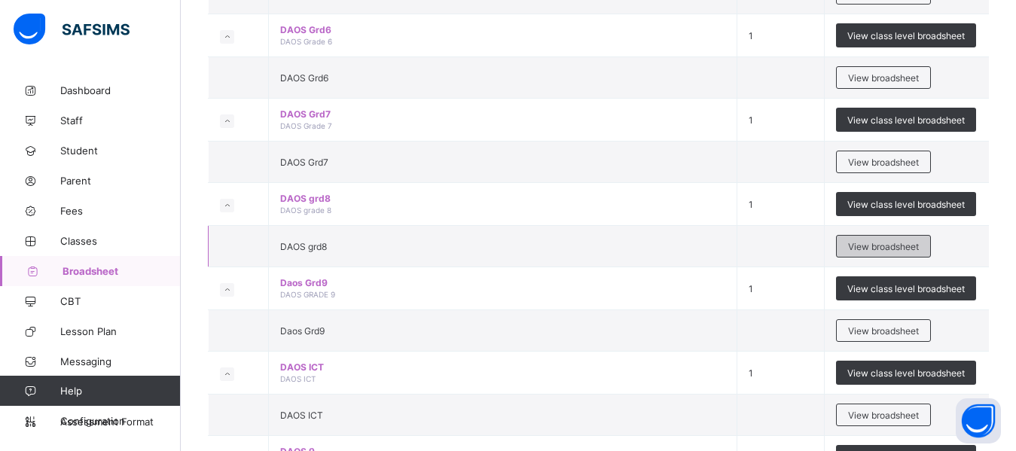
click at [884, 246] on span "View broadsheet" at bounding box center [883, 246] width 71 height 11
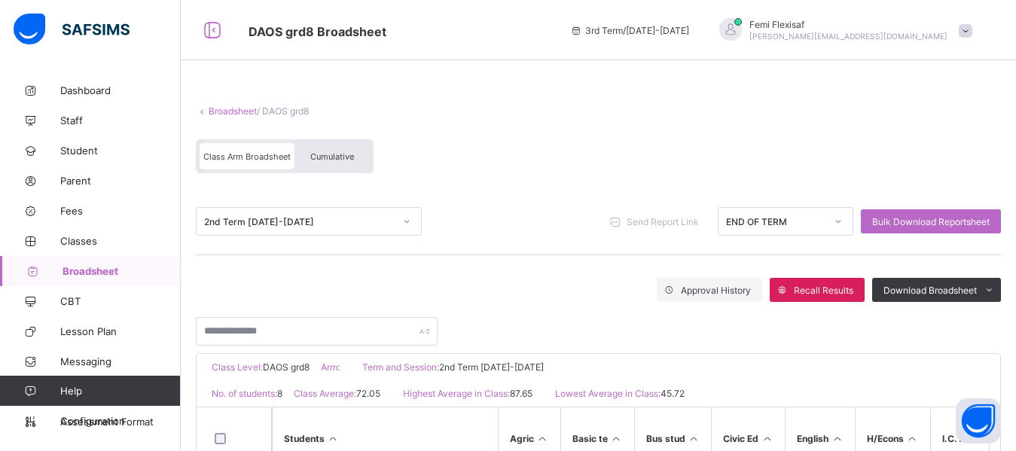
click at [631, 153] on div "Class Arm Broadsheet Cumulative" at bounding box center [598, 160] width 805 height 56
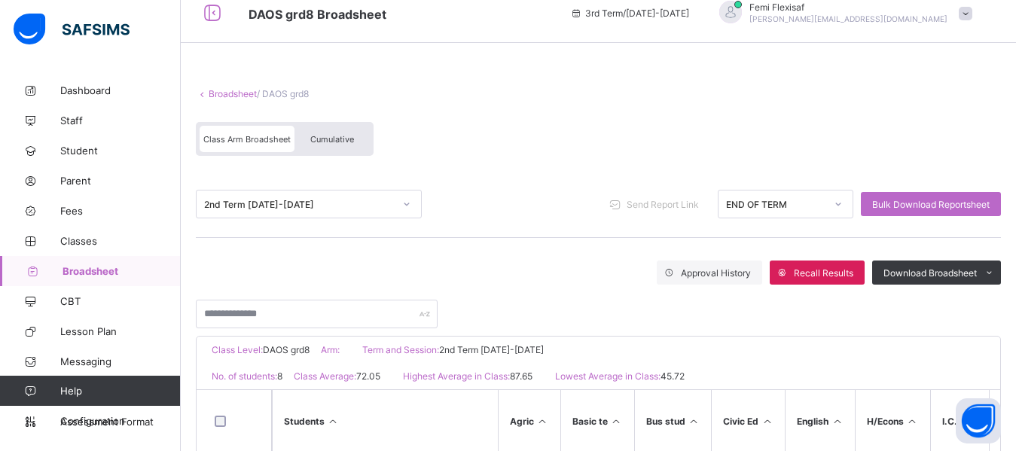
click at [513, 131] on div "Broadsheet / DAOS grd8 Class Arm Broadsheet Cumulative" at bounding box center [598, 122] width 805 height 98
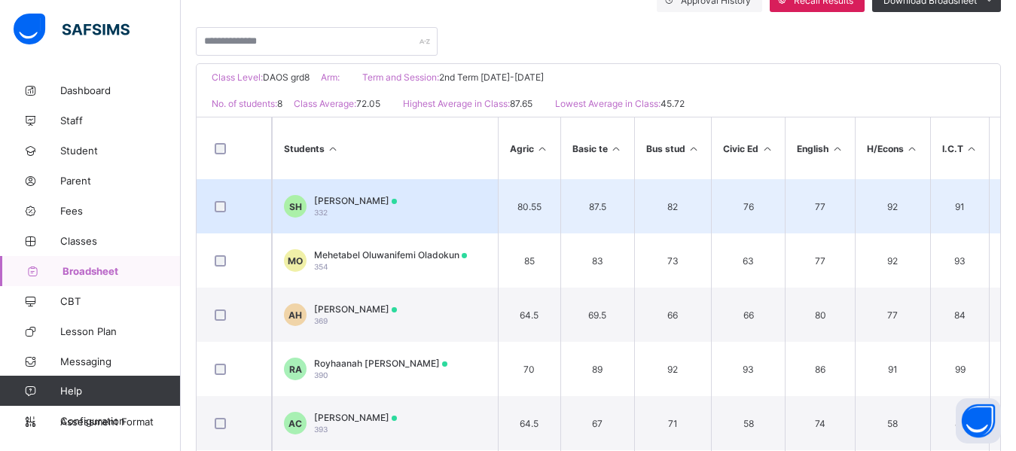
scroll to position [301, 0]
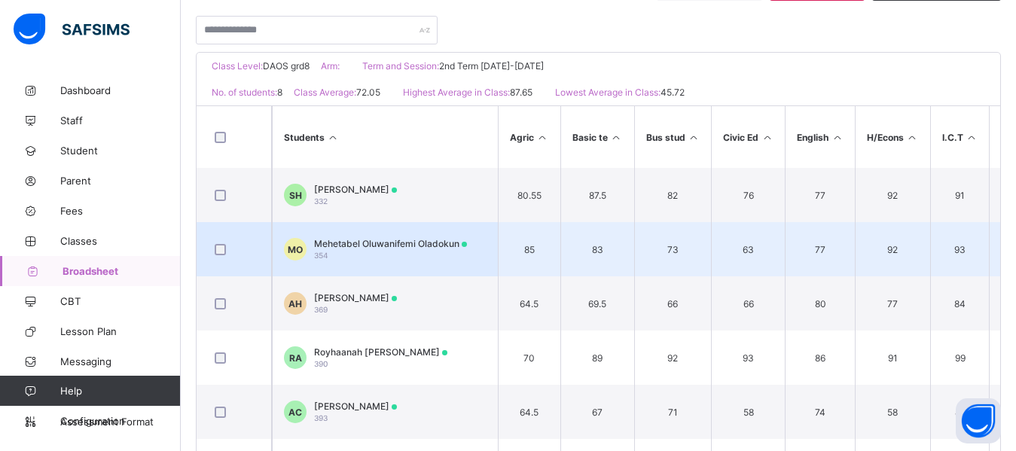
click at [370, 244] on span "Mehetabel Oluwanifemi Oladokun" at bounding box center [390, 243] width 153 height 11
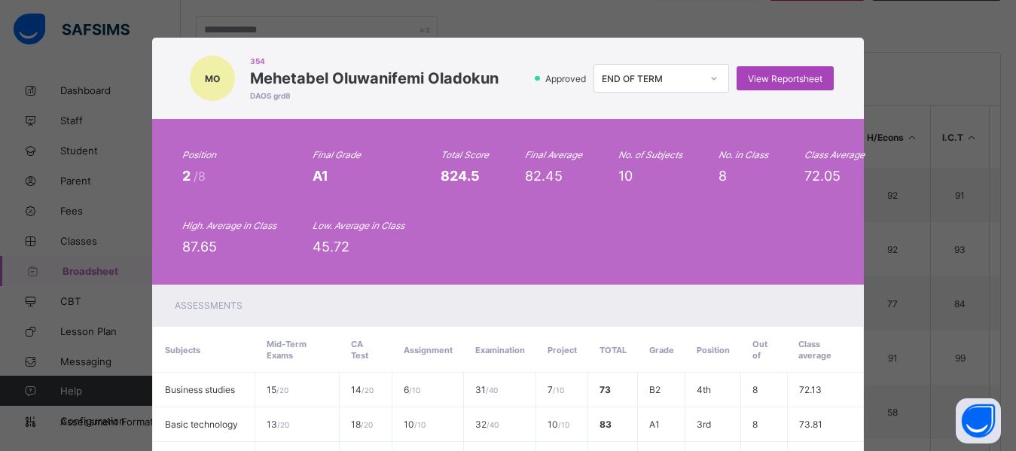
click at [774, 78] on span "View Reportsheet" at bounding box center [785, 78] width 75 height 11
click at [495, 154] on div "Position 2 /8 Final Grade A1 Total Score 824.5 Final Average 82.45 No. of Subje…" at bounding box center [507, 201] width 651 height 105
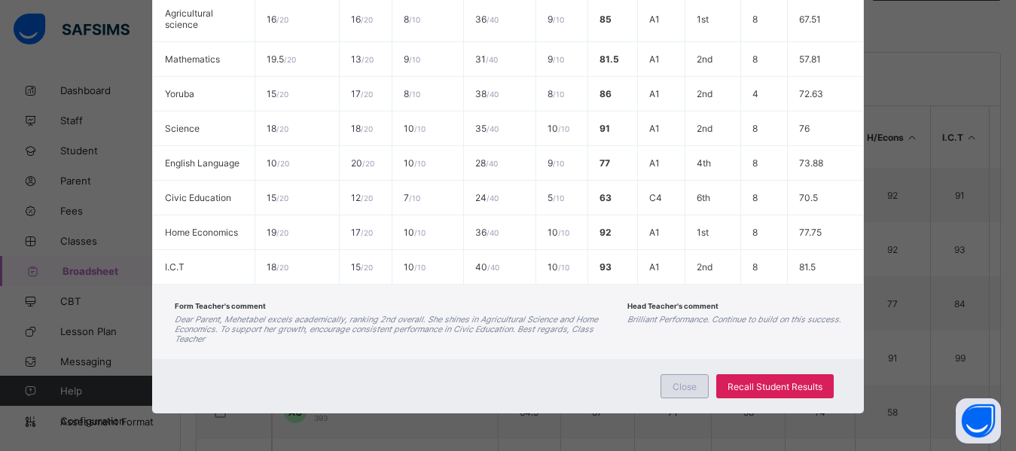
click at [678, 379] on div "Close" at bounding box center [684, 386] width 48 height 24
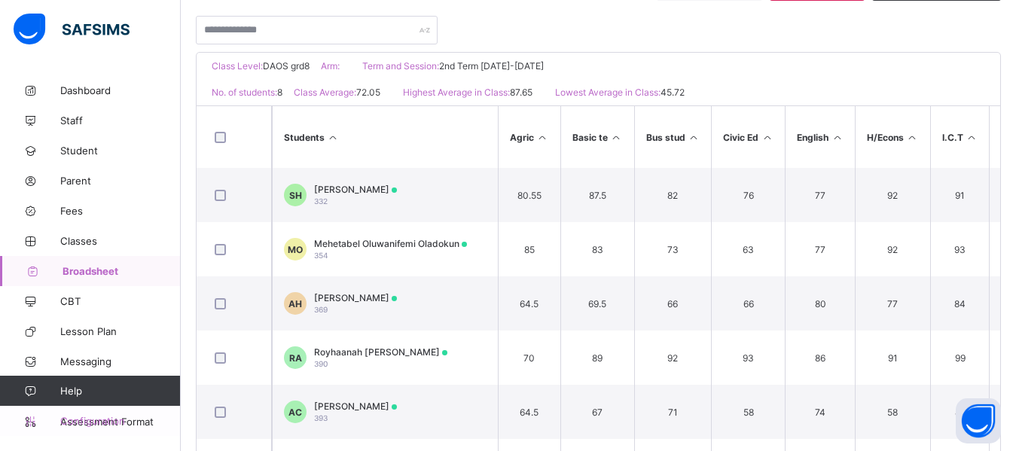
click at [105, 424] on span "Configuration" at bounding box center [120, 421] width 120 height 12
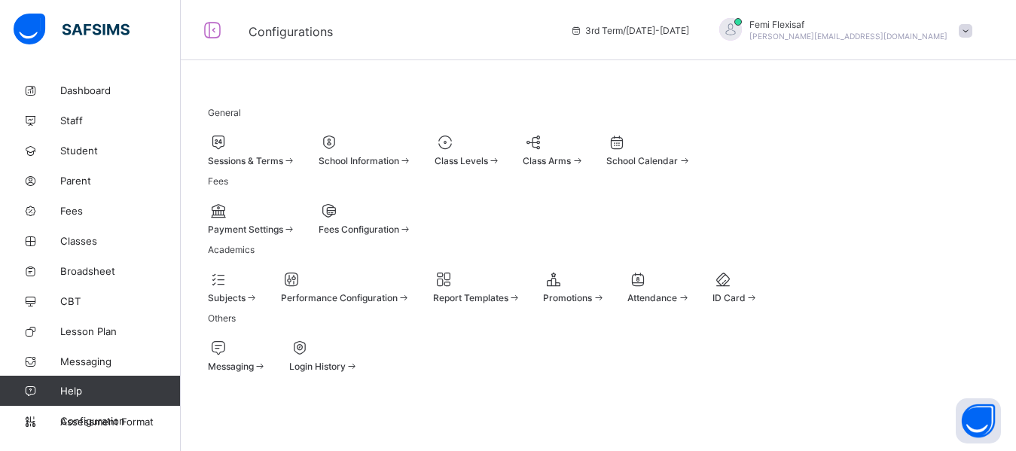
scroll to position [48, 0]
click at [239, 133] on div at bounding box center [252, 142] width 88 height 18
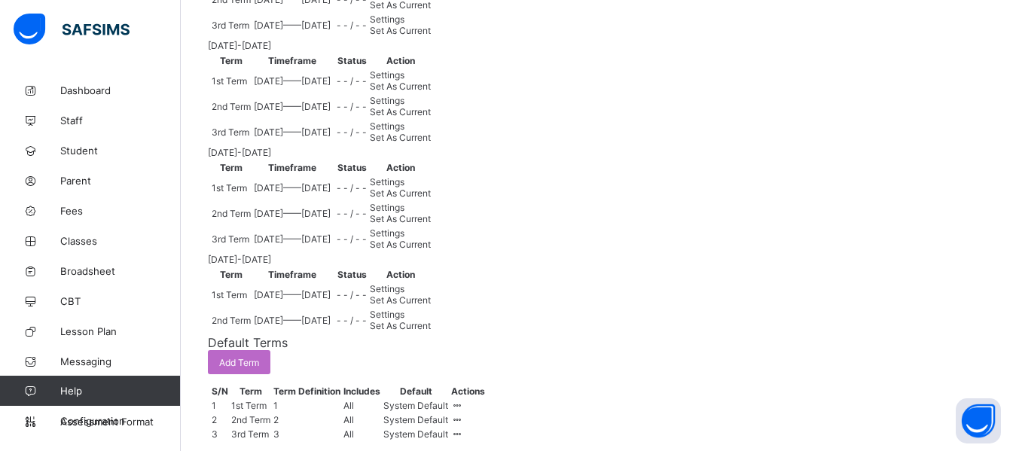
scroll to position [560, 0]
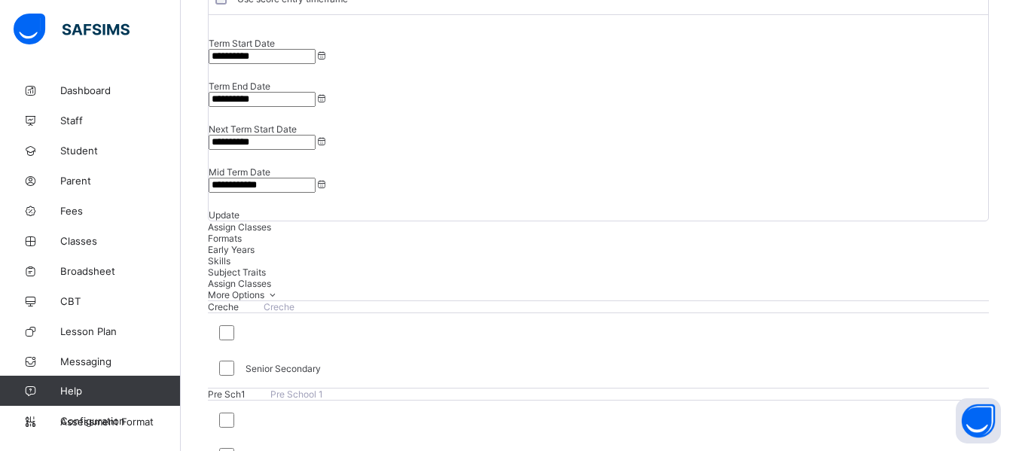
scroll to position [143, 0]
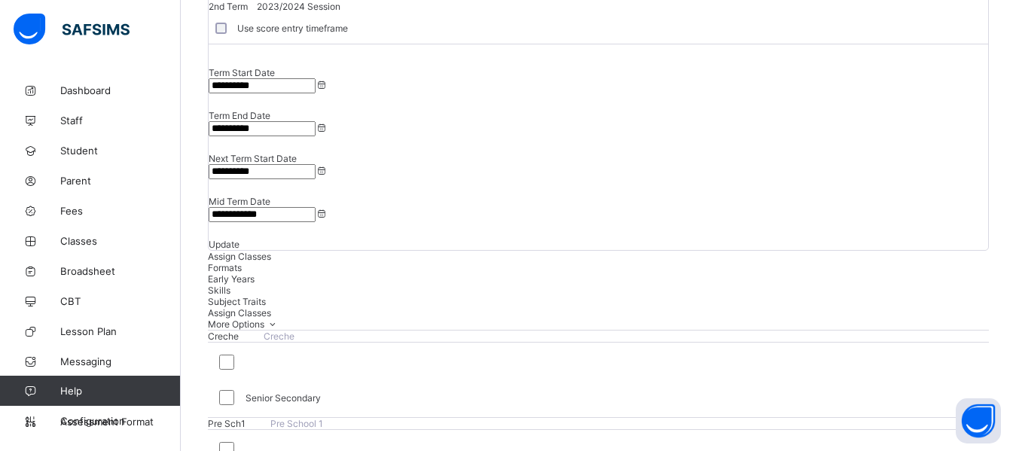
click at [242, 262] on span "Formats" at bounding box center [225, 267] width 34 height 11
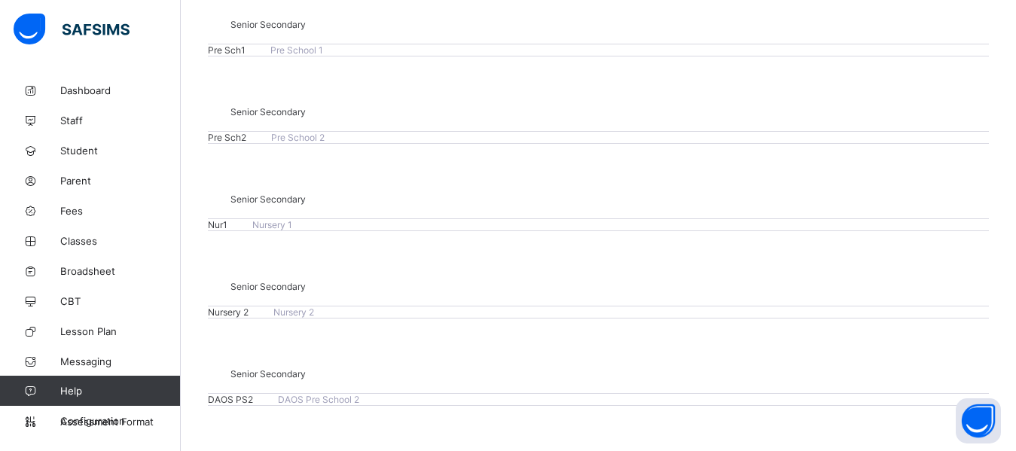
scroll to position [426, 0]
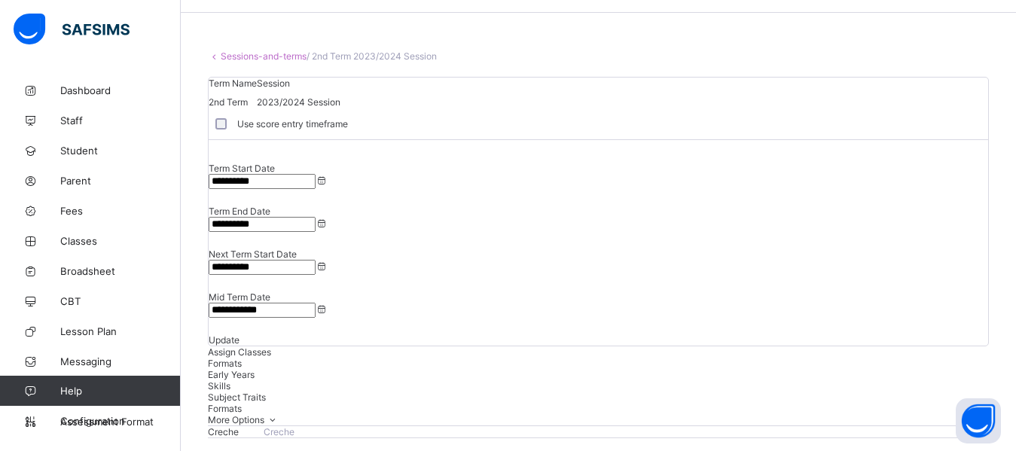
scroll to position [35, 0]
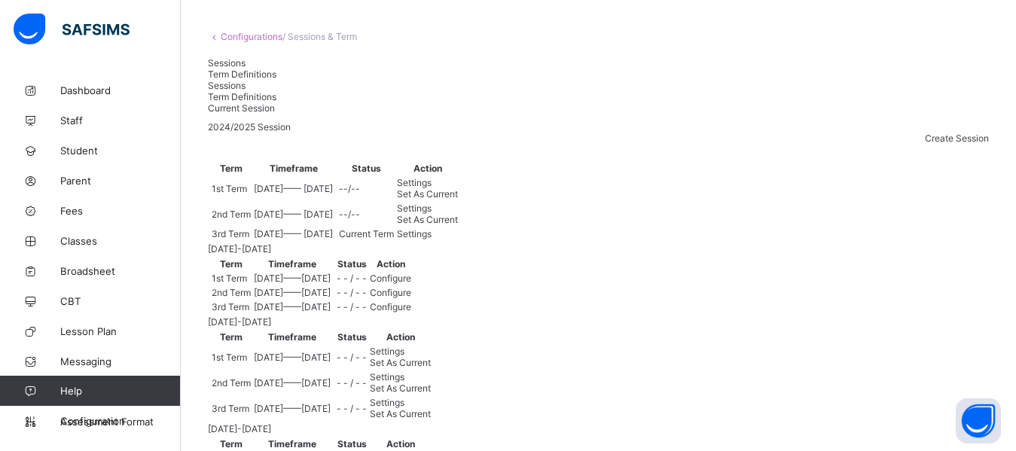
scroll to position [69, 0]
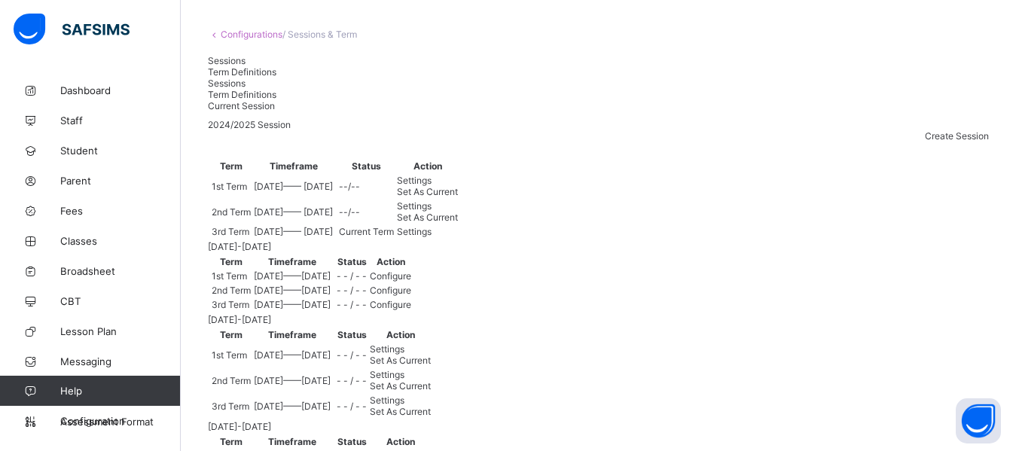
click at [431, 186] on span "Settings" at bounding box center [414, 180] width 35 height 11
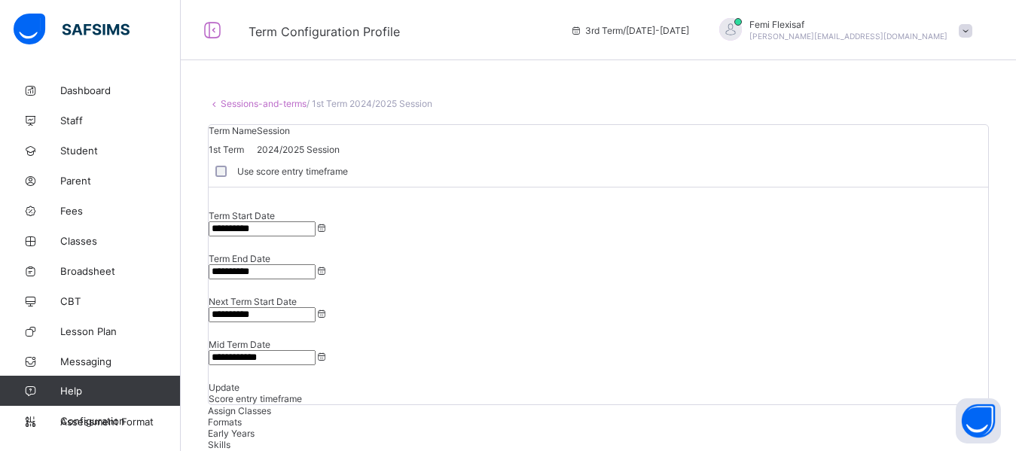
click at [242, 416] on span "Formats" at bounding box center [225, 421] width 34 height 11
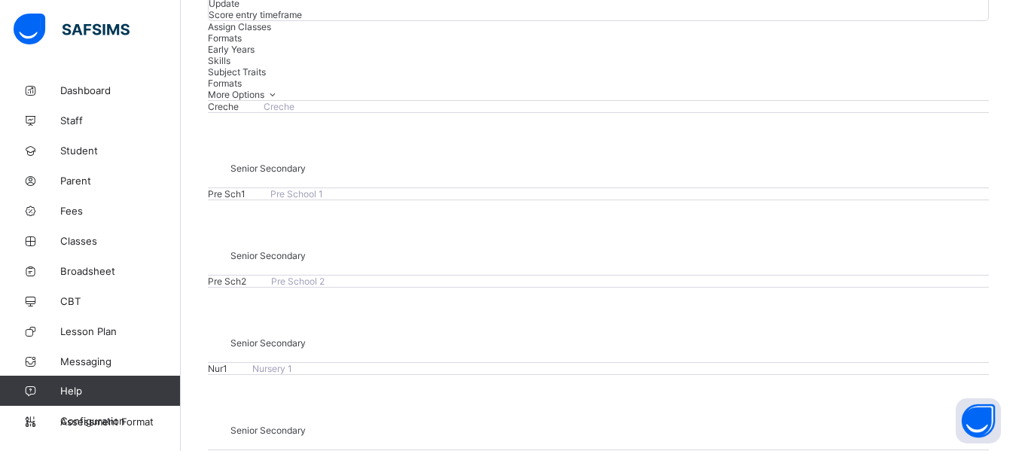
scroll to position [209, 0]
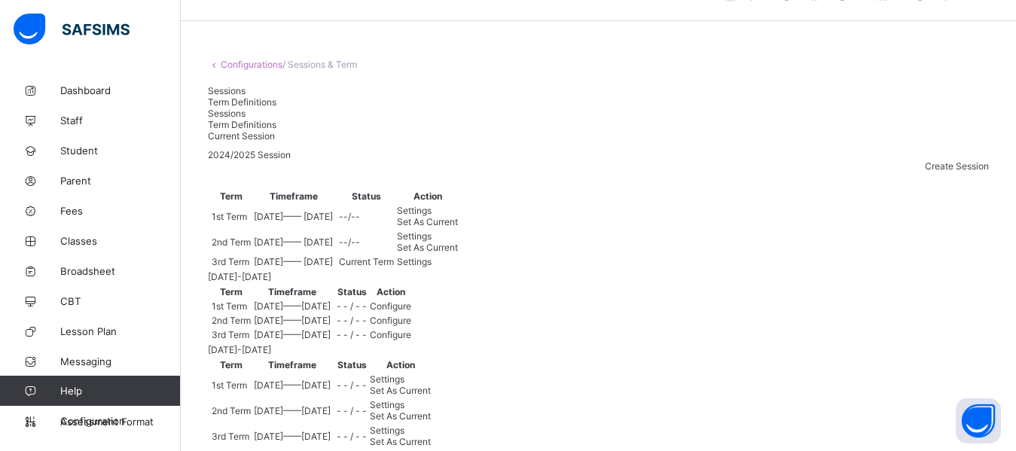
scroll to position [209, 0]
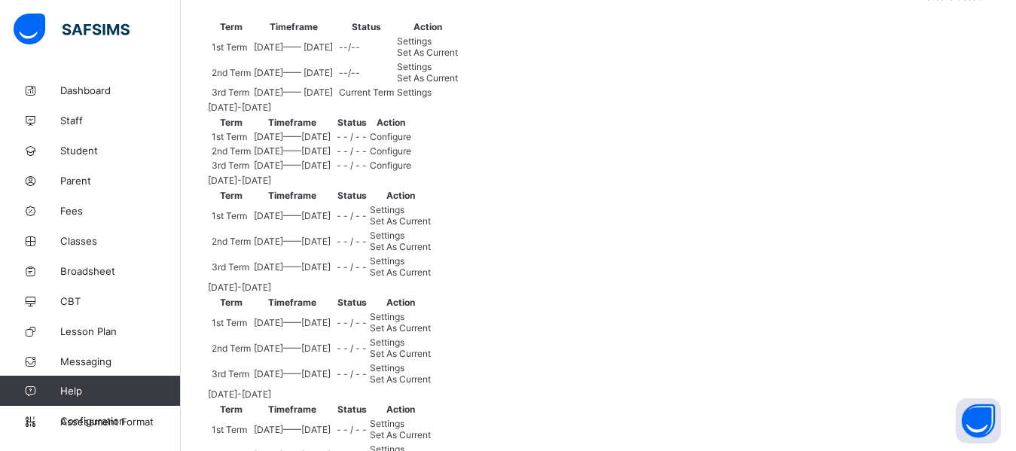
click at [431, 98] on span "Settings" at bounding box center [414, 92] width 35 height 11
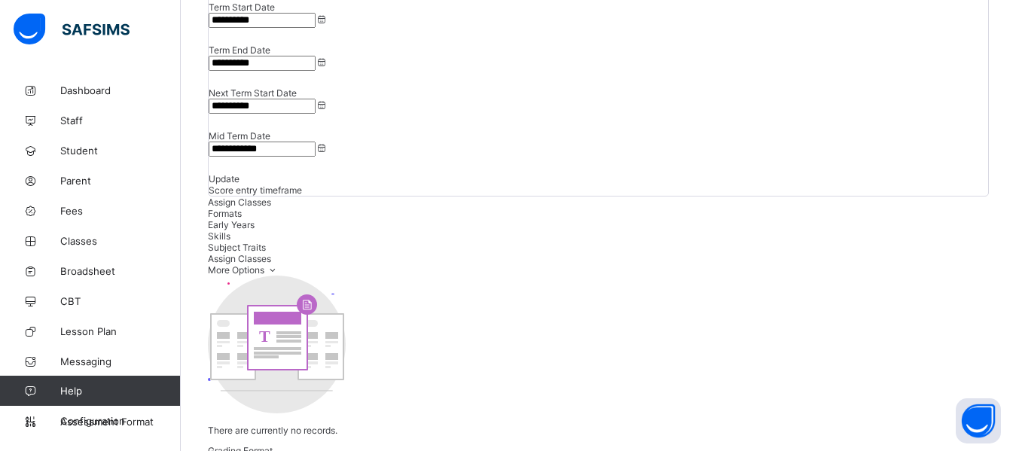
click at [242, 208] on span "Formats" at bounding box center [225, 213] width 34 height 11
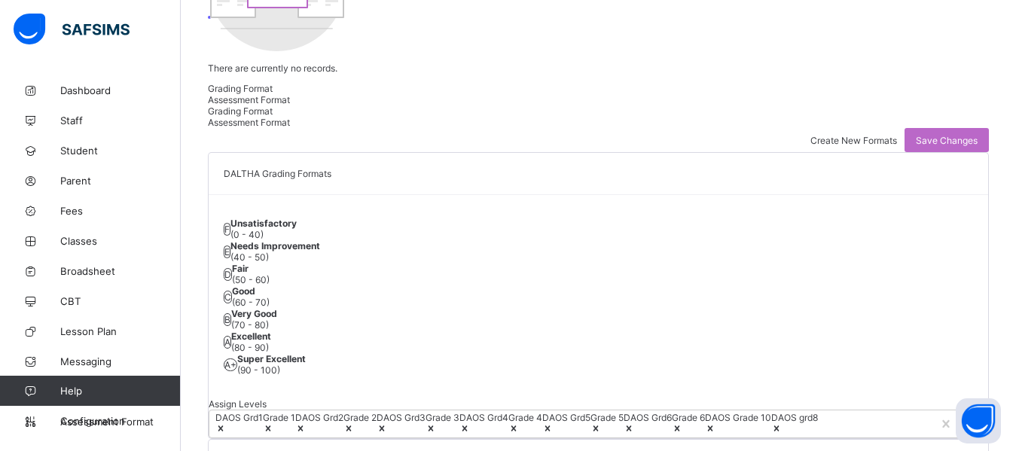
scroll to position [587, 0]
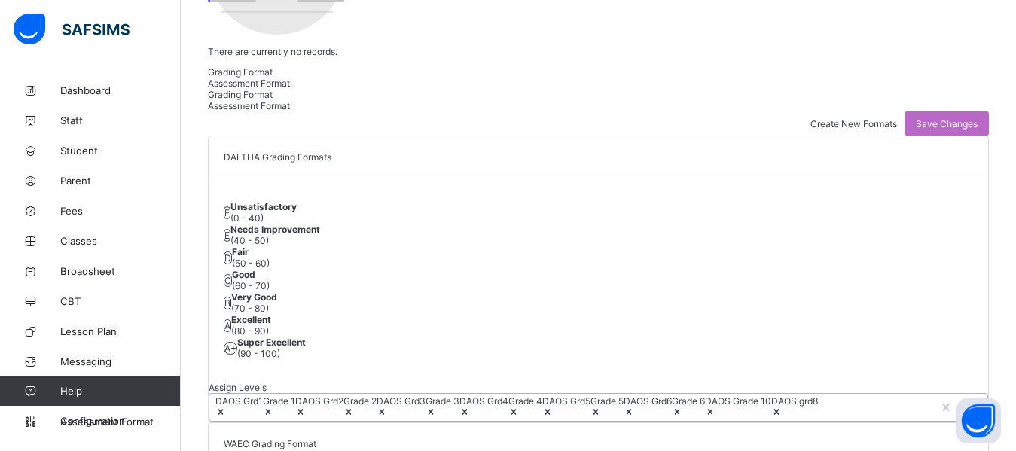
click at [771, 407] on icon at bounding box center [776, 412] width 11 height 11
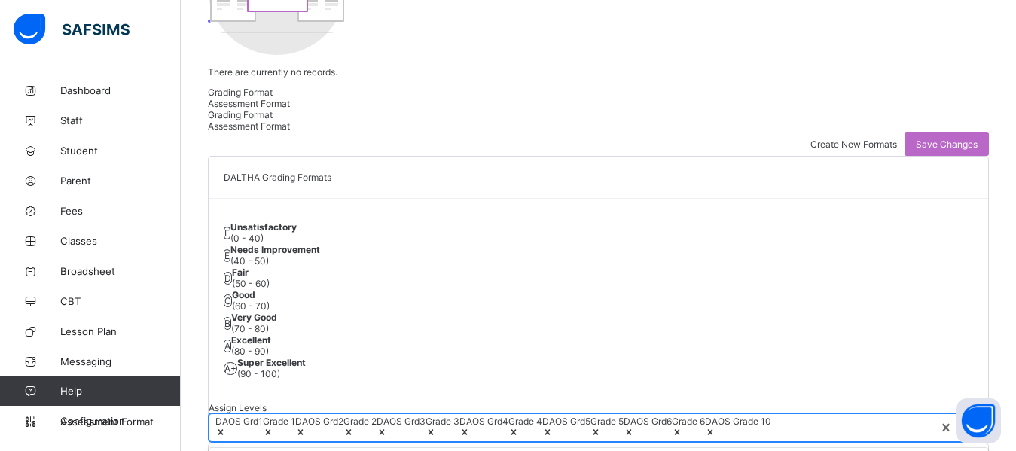
scroll to position [755, 0]
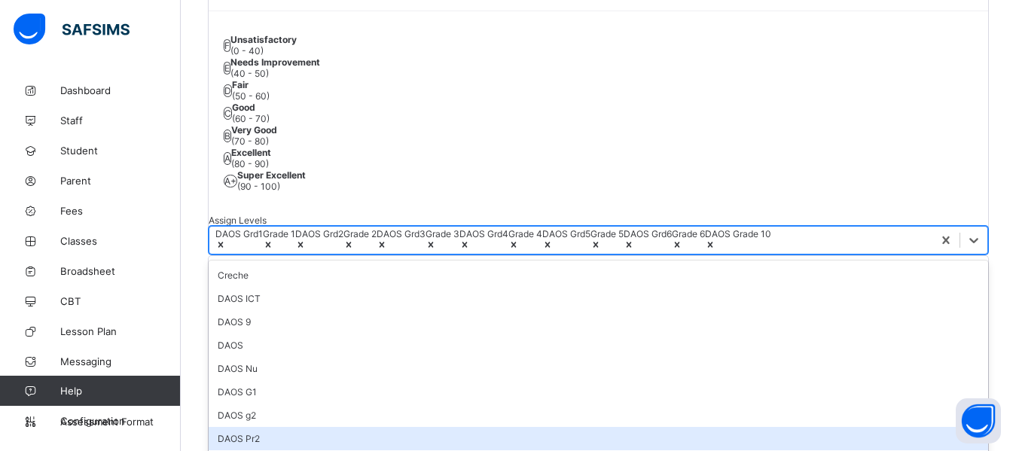
click at [361, 255] on div "option DAOS grd8, deselected. option DAOS Pr2 focused, 8 of 31. 31 results avai…" at bounding box center [598, 240] width 779 height 29
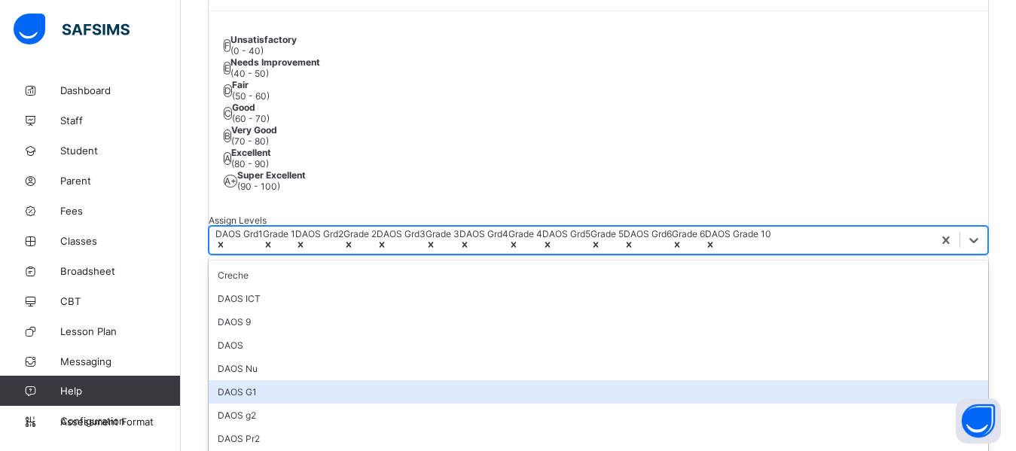
scroll to position [498, 0]
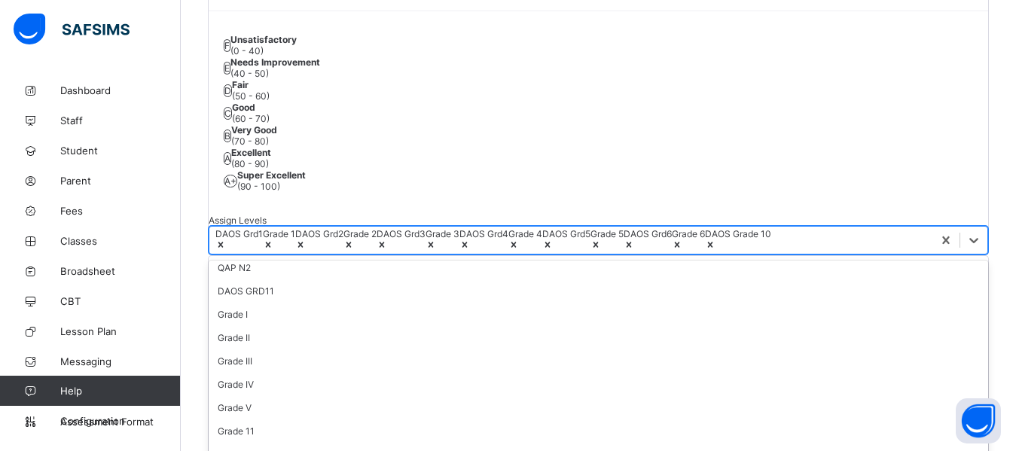
drag, startPoint x: 299, startPoint y: 437, endPoint x: 730, endPoint y: 327, distance: 444.5
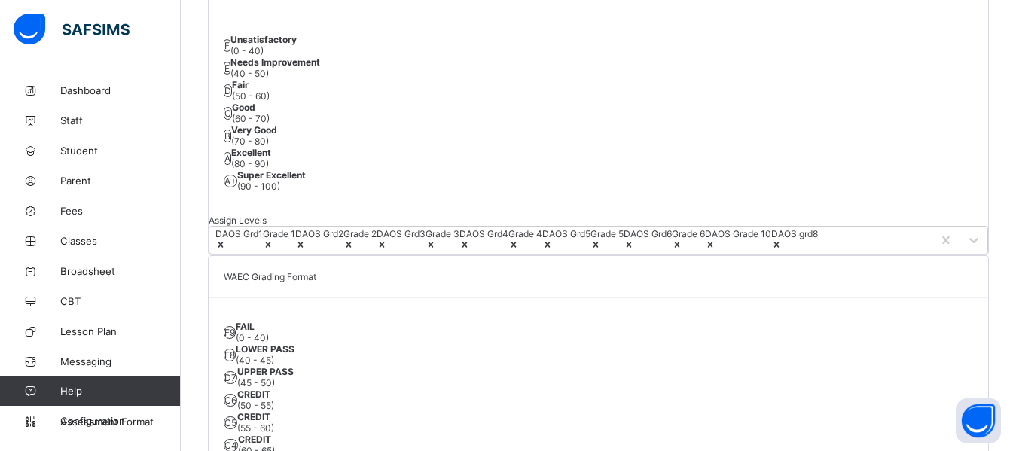
scroll to position [587, 0]
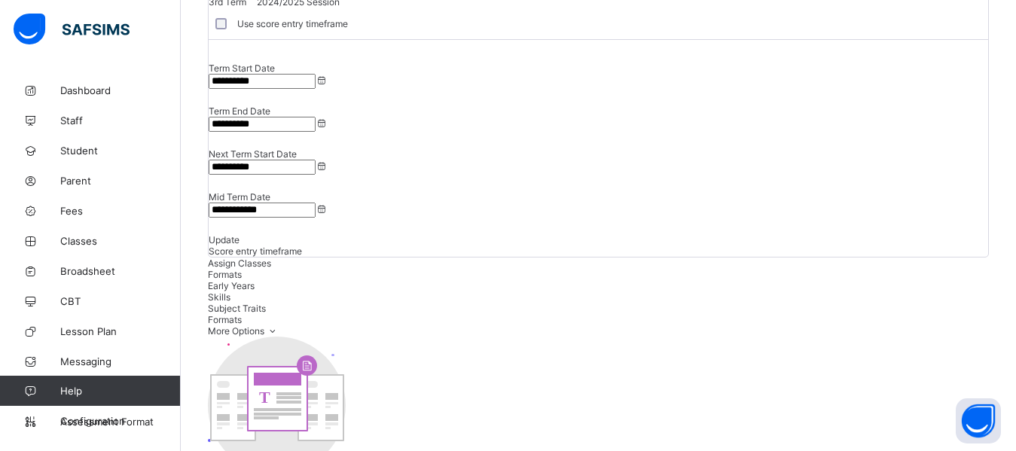
scroll to position [151, 0]
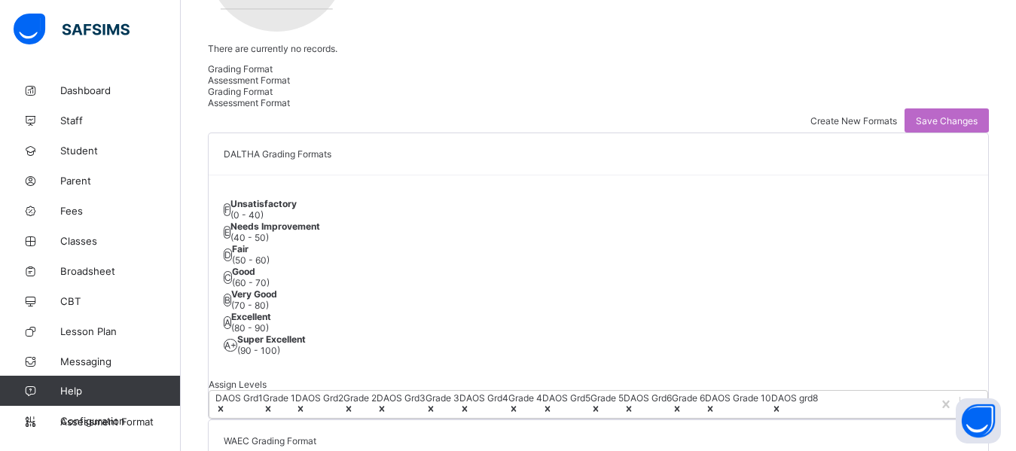
scroll to position [587, 0]
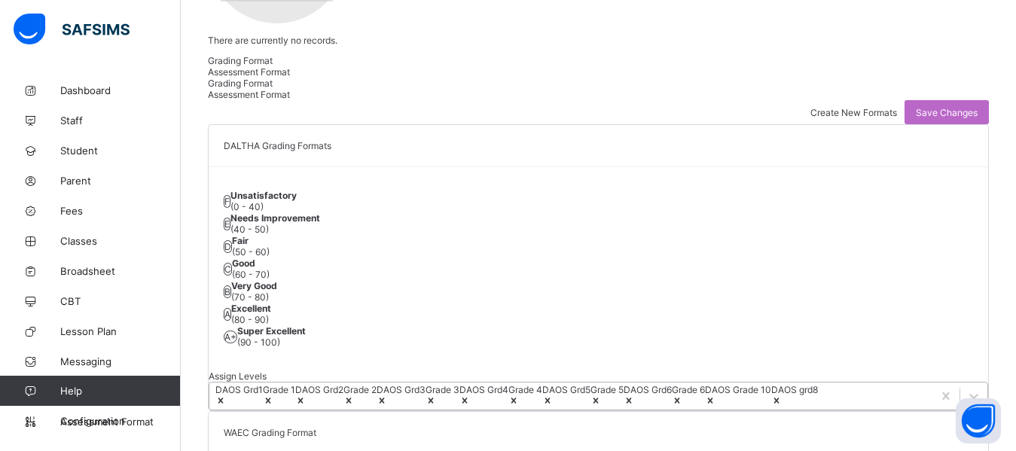
click at [771, 395] on icon at bounding box center [776, 400] width 11 height 11
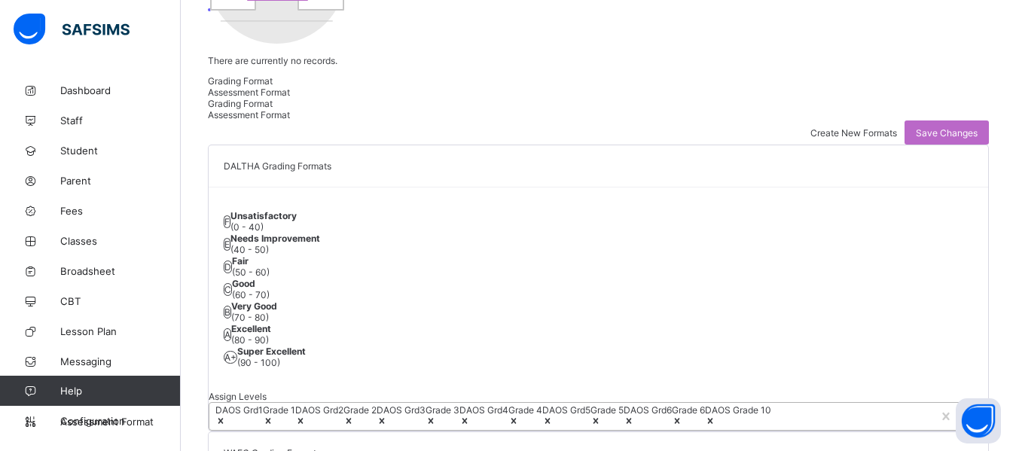
scroll to position [738, 0]
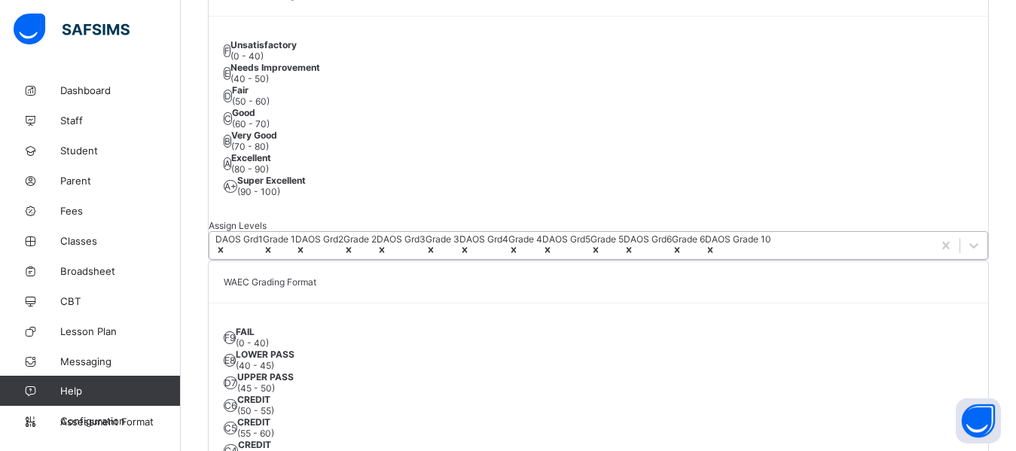
click at [820, 240] on div "DALTHA Grading Formats F Unsatisfactory (0 - 40) E Needs Improvement (40 - 50) …" at bounding box center [598, 283] width 781 height 619
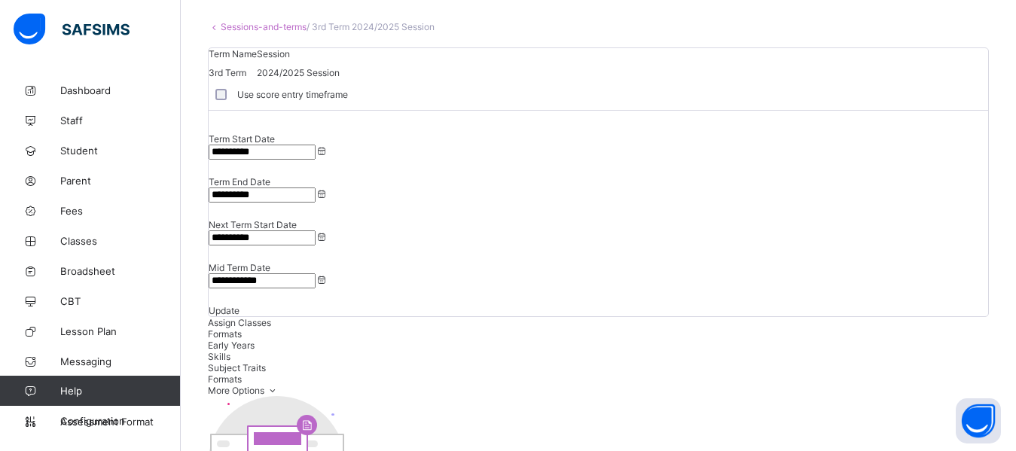
scroll to position [58, 0]
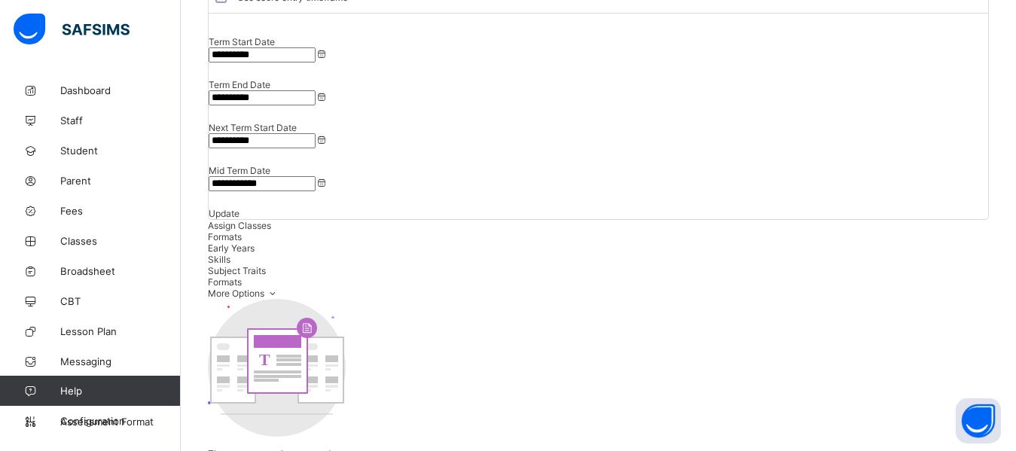
scroll to position [148, 0]
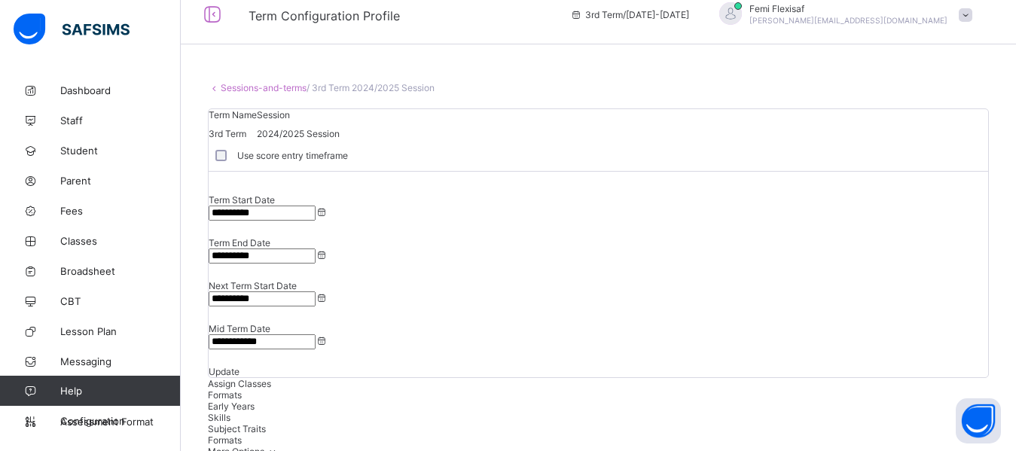
scroll to position [0, 0]
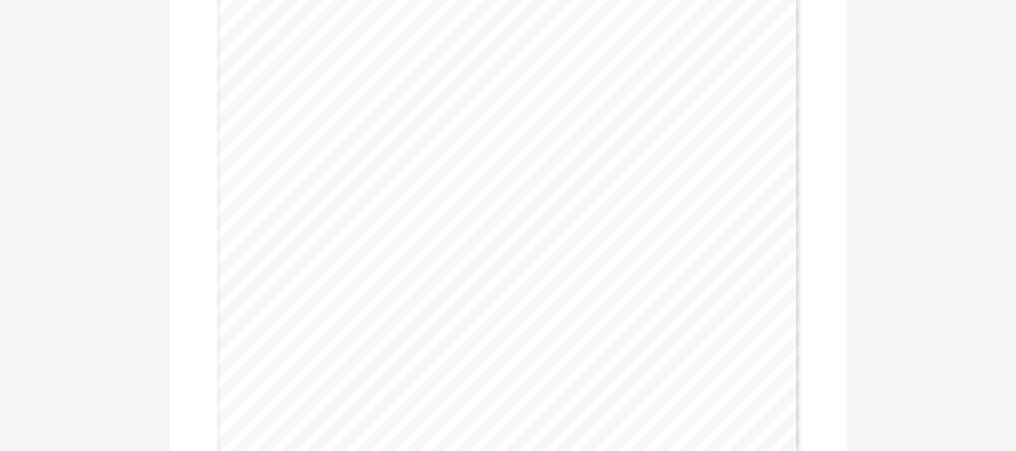
scroll to position [542, 0]
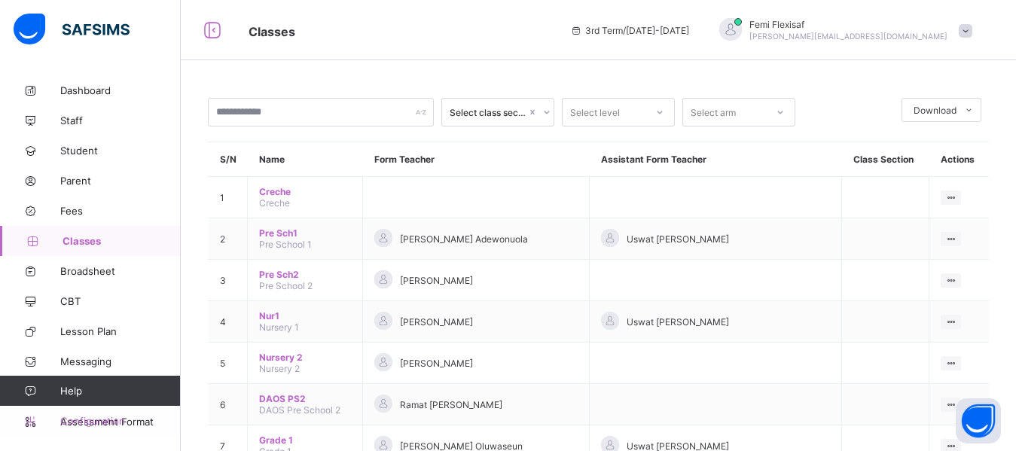
click at [87, 418] on span "Configuration" at bounding box center [120, 421] width 120 height 12
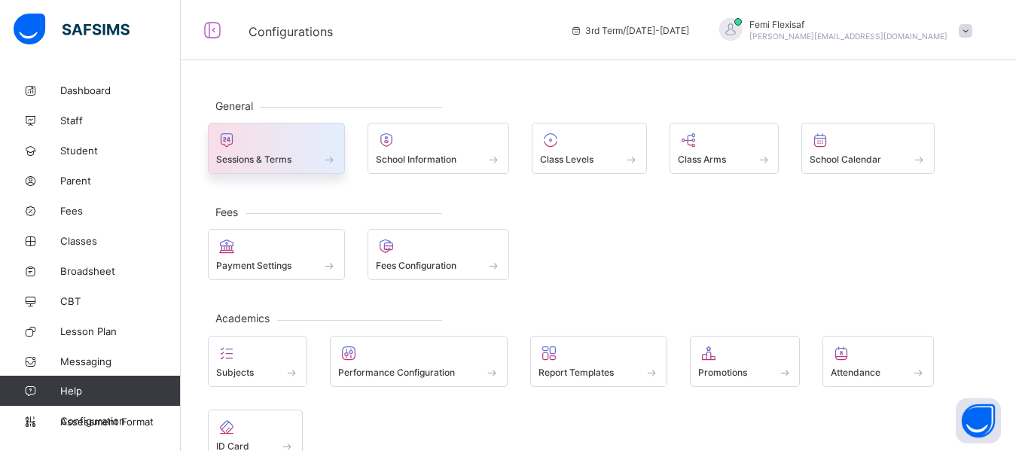
click at [233, 143] on icon at bounding box center [226, 140] width 21 height 18
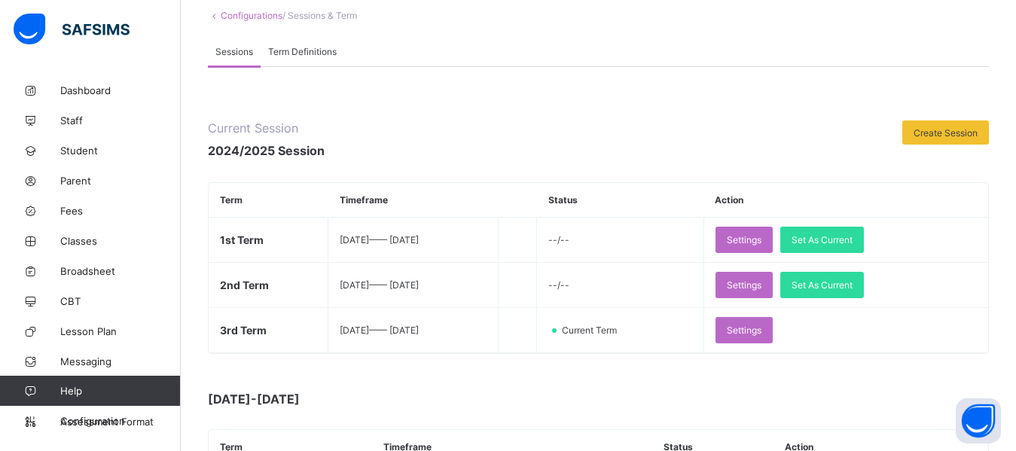
scroll to position [90, 0]
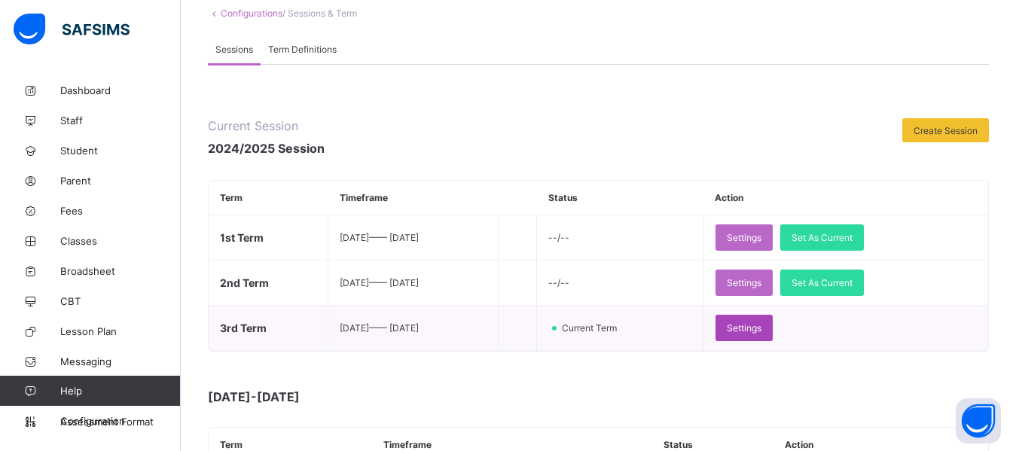
click at [761, 327] on span "Settings" at bounding box center [744, 327] width 35 height 11
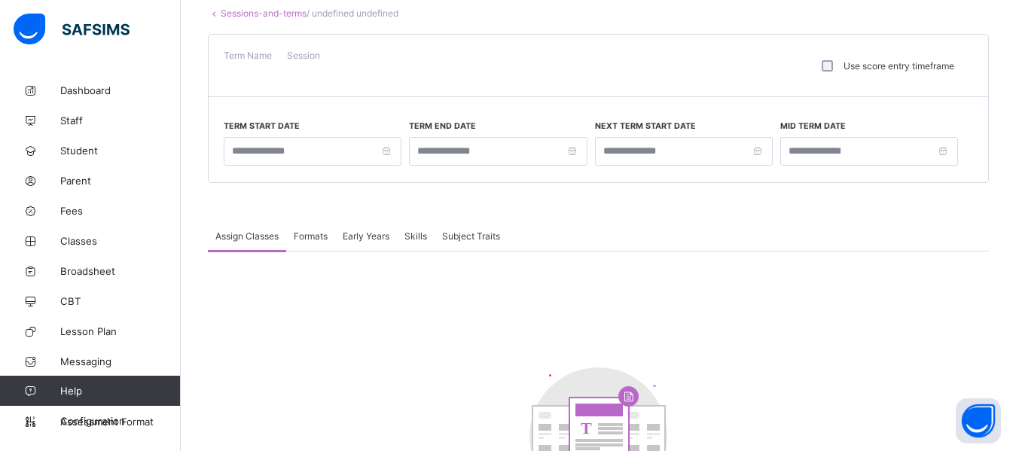
type input "**********"
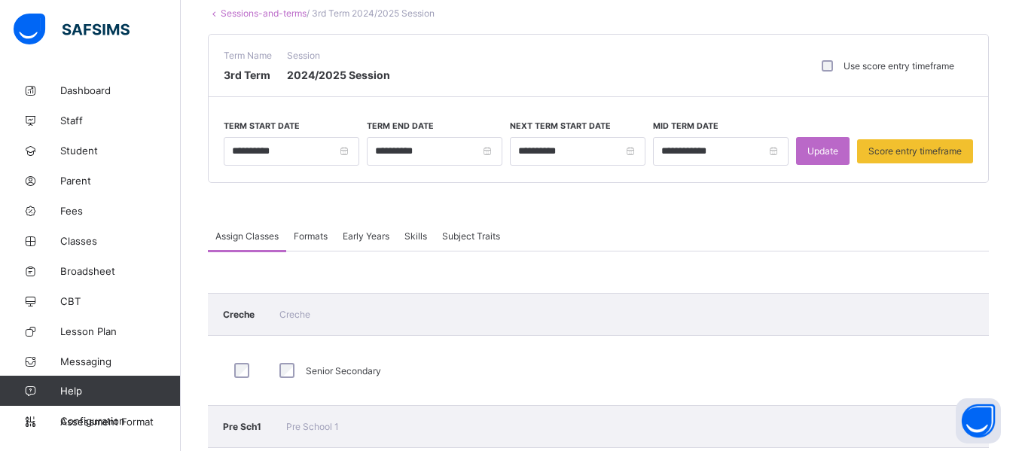
click at [312, 234] on span "Formats" at bounding box center [311, 235] width 34 height 11
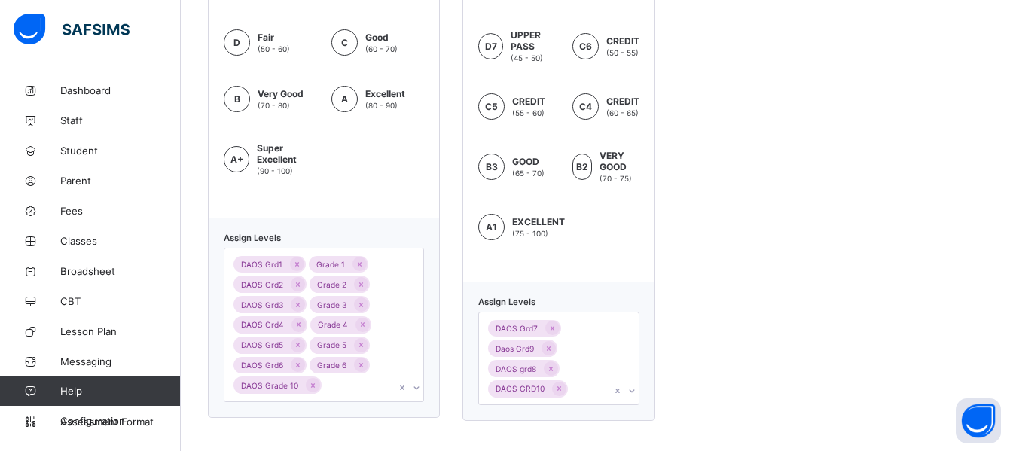
scroll to position [540, 0]
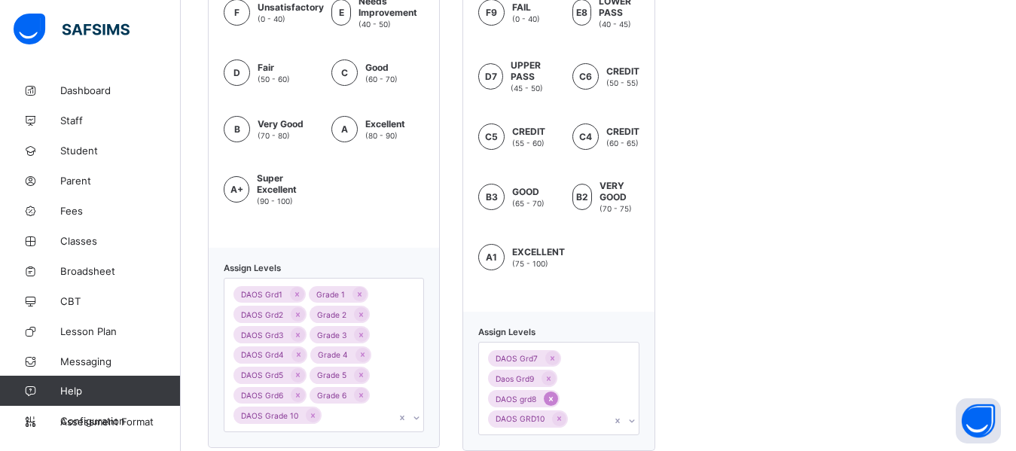
click at [553, 395] on icon at bounding box center [551, 399] width 8 height 11
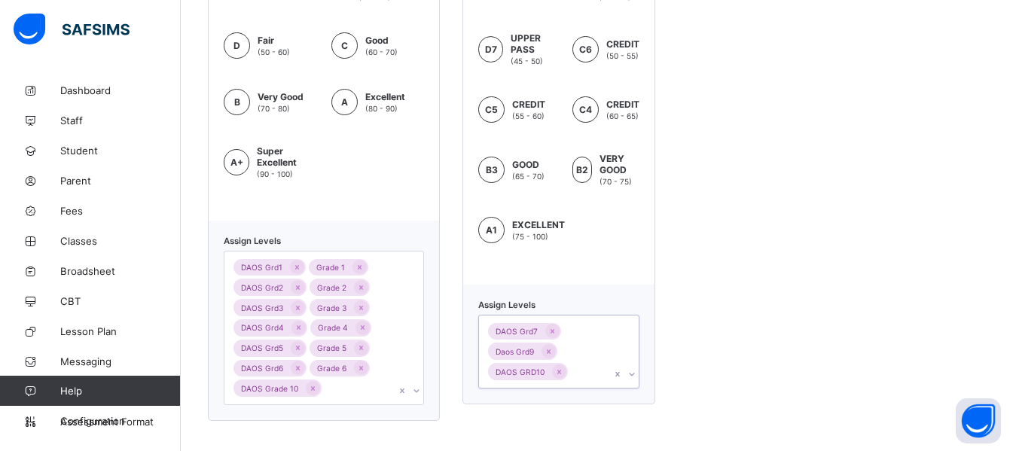
click at [354, 405] on div "DAOS Grd1 Grade 1 DAOS Grd2 Grade 2 DAOS Grd3 Grade 3 DAOS Grd4 Grade 4 DAOS Gr…" at bounding box center [324, 328] width 200 height 154
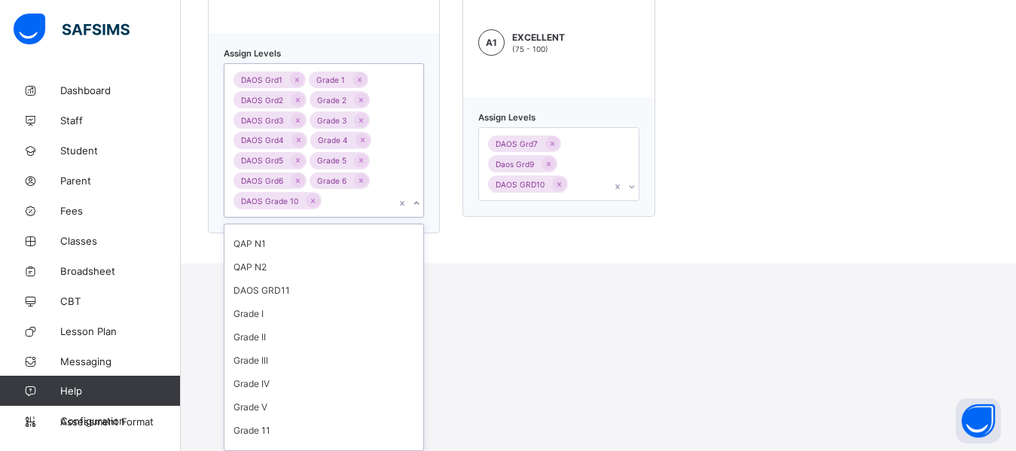
scroll to position [498, 0]
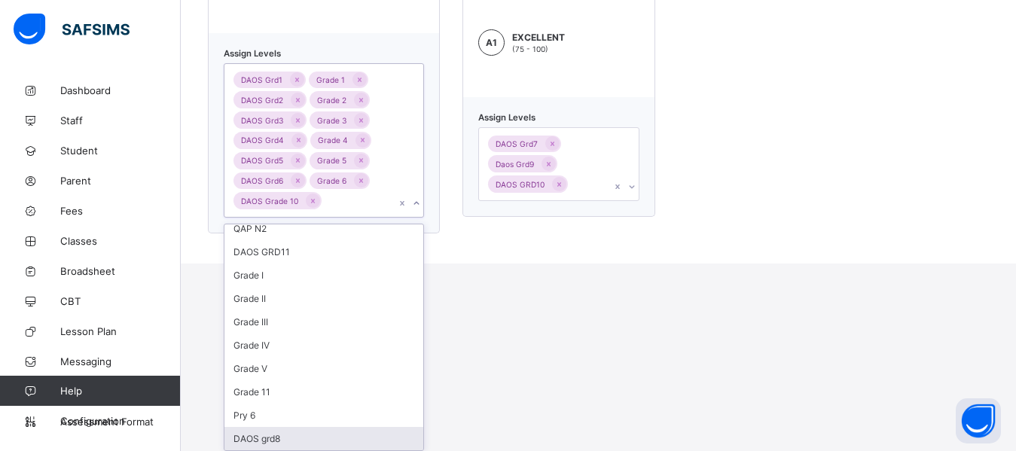
click at [288, 439] on div "DAOS grd8" at bounding box center [323, 438] width 199 height 23
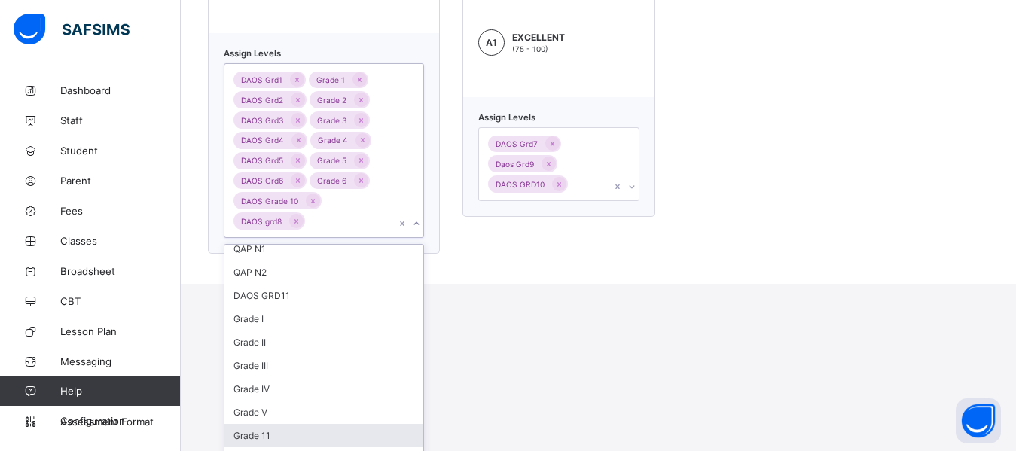
scroll to position [587, 0]
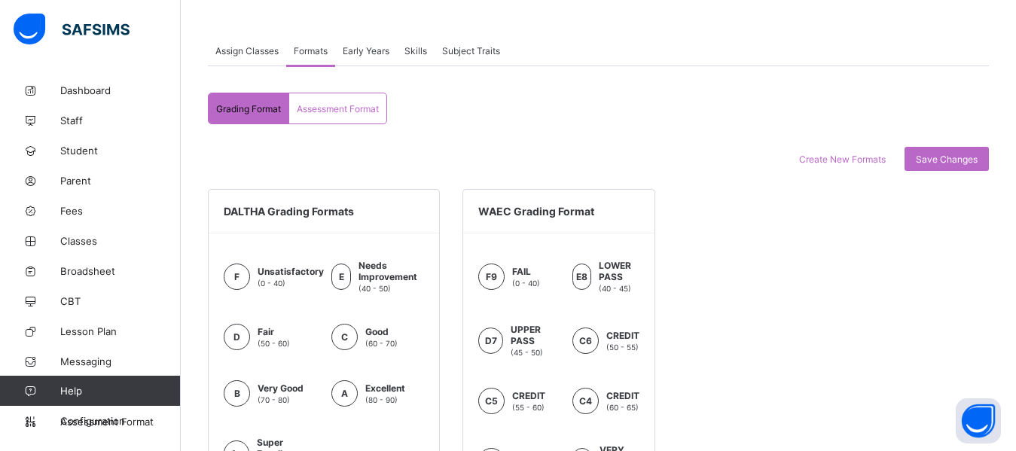
scroll to position [266, 0]
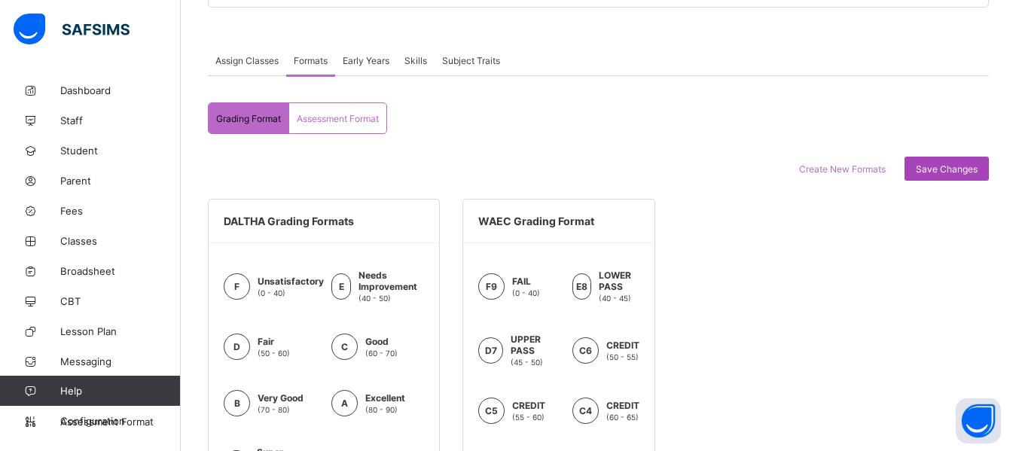
click at [953, 174] on span "Save Changes" at bounding box center [947, 168] width 62 height 11
click at [712, 114] on div "Grading Format Assessment Format Grading Format Assessment Format Create New Fo…" at bounding box center [598, 426] width 781 height 648
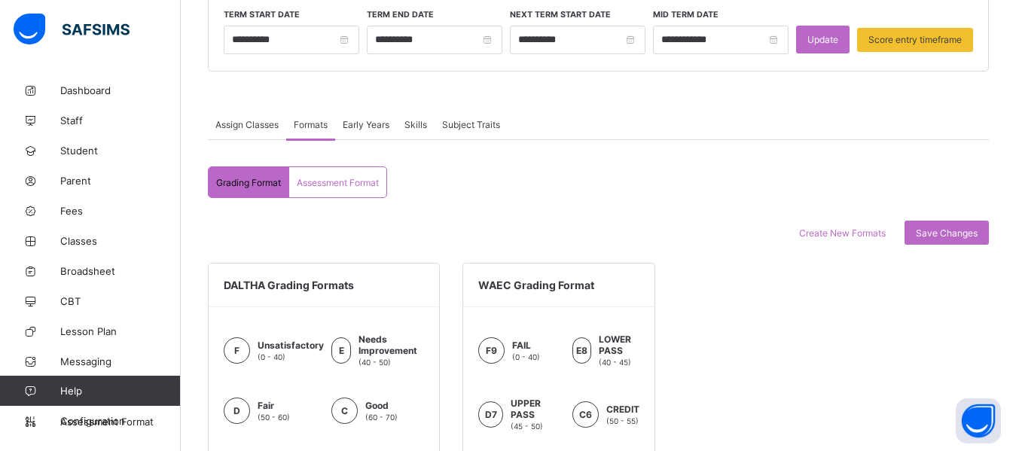
scroll to position [145, 0]
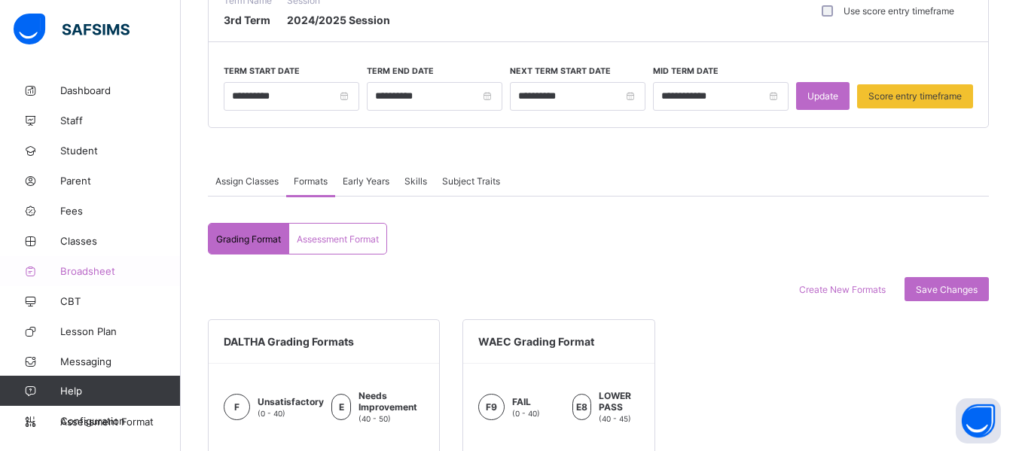
click at [81, 267] on span "Broadsheet" at bounding box center [120, 271] width 120 height 12
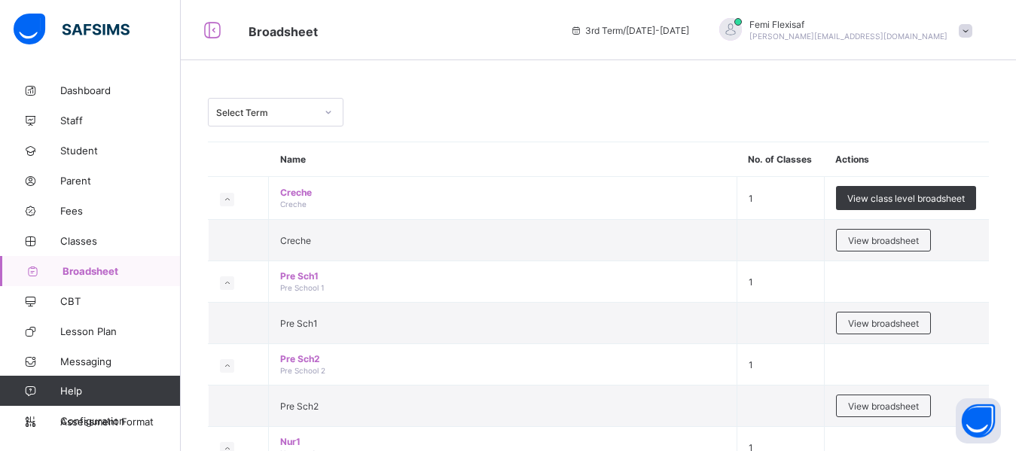
click at [476, 125] on div "Select Term" at bounding box center [598, 112] width 781 height 29
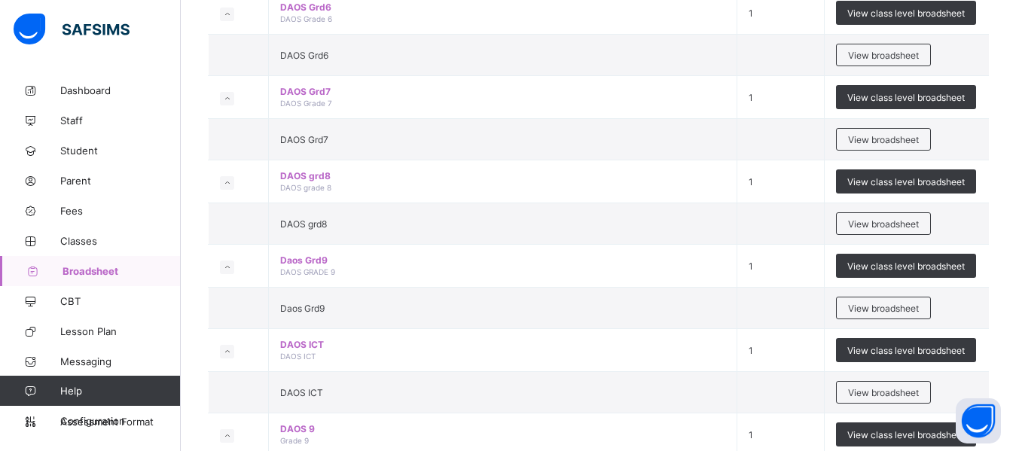
scroll to position [1807, 0]
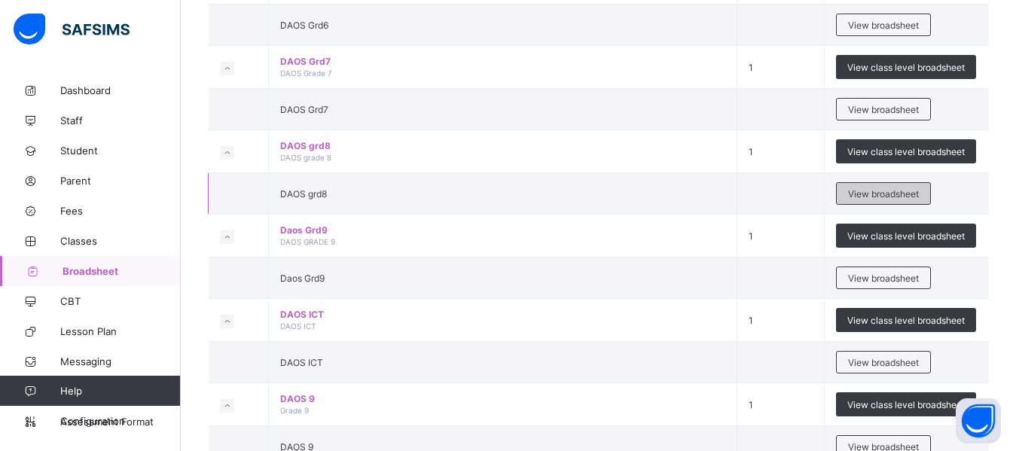
click at [867, 196] on span "View broadsheet" at bounding box center [883, 193] width 71 height 11
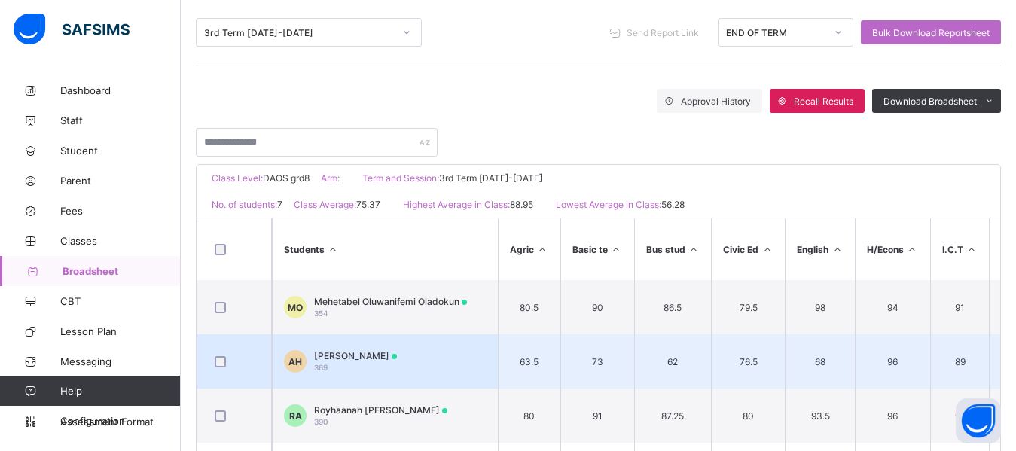
scroll to position [241, 0]
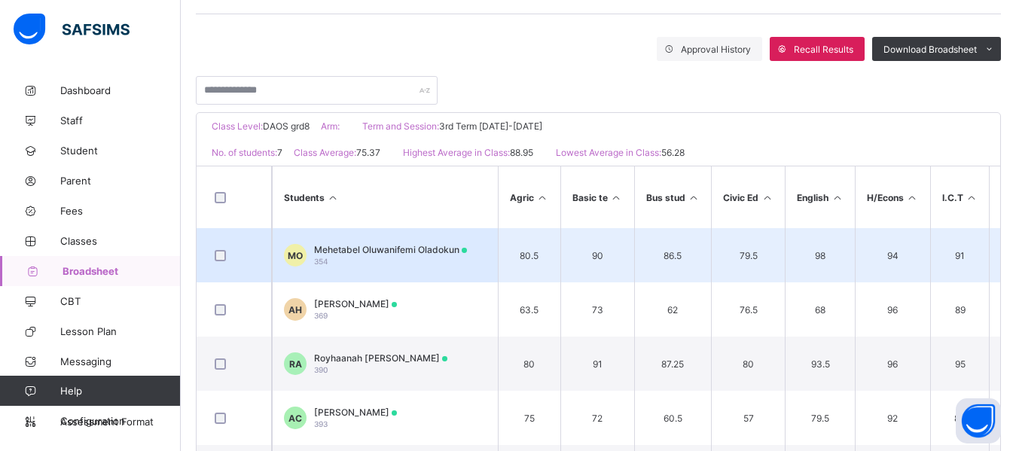
click at [381, 258] on div "Mehetabel Oluwanifemi Oladokun 354" at bounding box center [390, 255] width 153 height 23
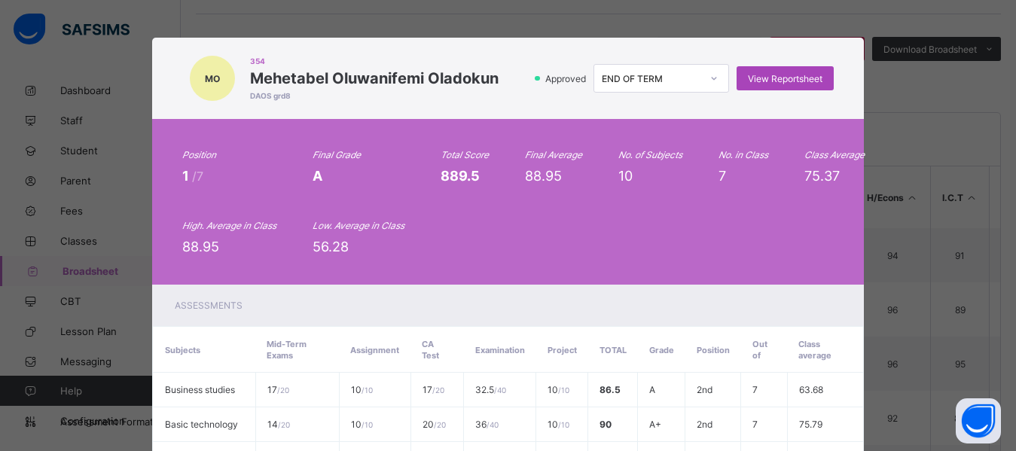
click at [791, 76] on span "View Reportsheet" at bounding box center [785, 78] width 75 height 11
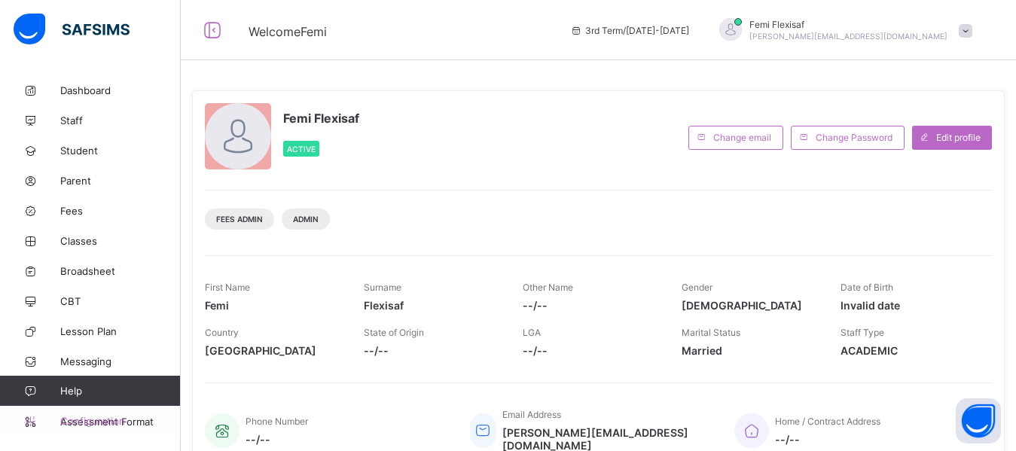
click at [90, 425] on span "Configuration" at bounding box center [120, 421] width 120 height 12
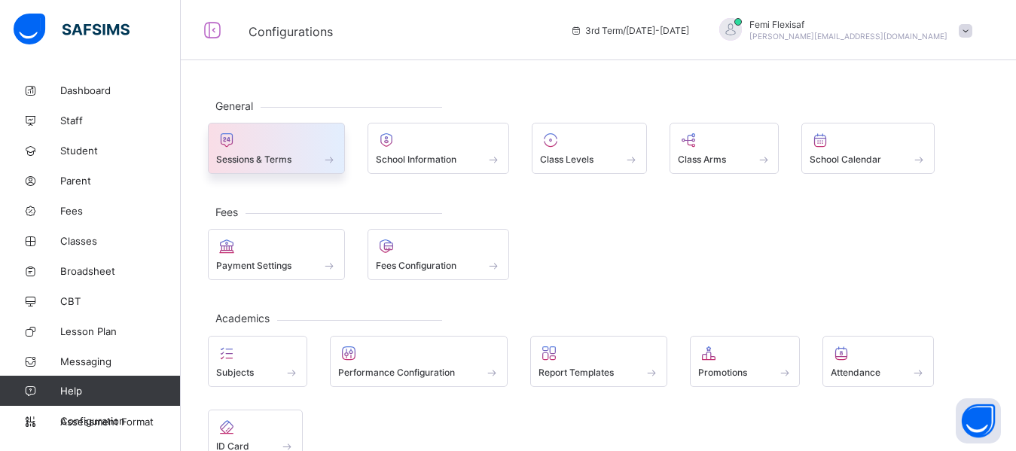
click at [261, 154] on span "Sessions & Terms" at bounding box center [253, 159] width 75 height 11
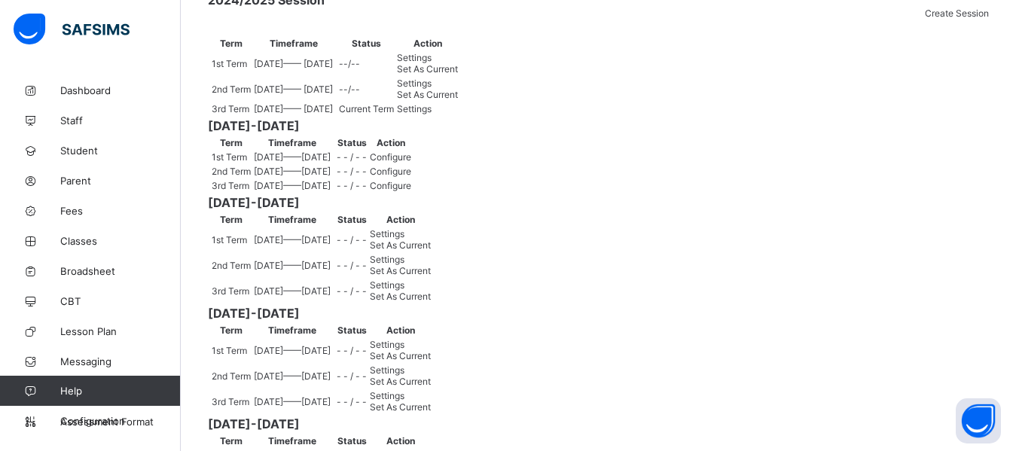
scroll to position [211, 0]
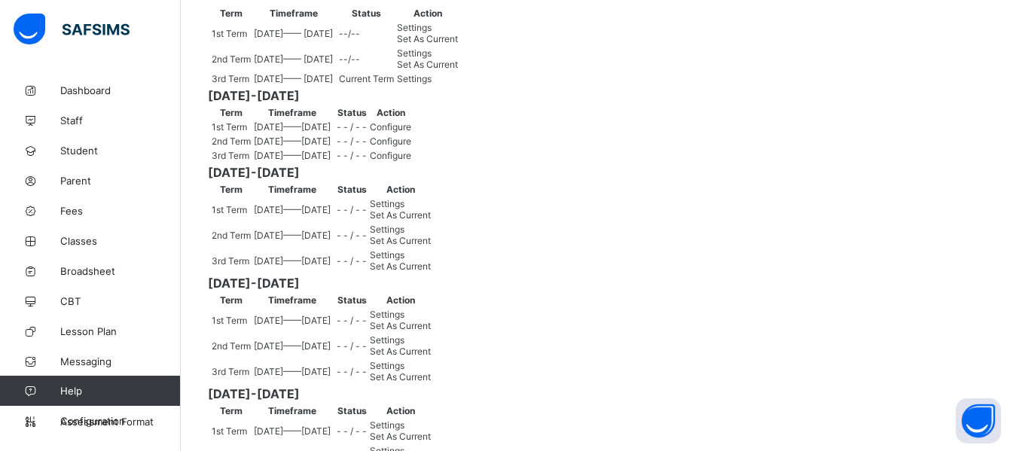
click at [458, 59] on div "Settings" at bounding box center [427, 52] width 61 height 11
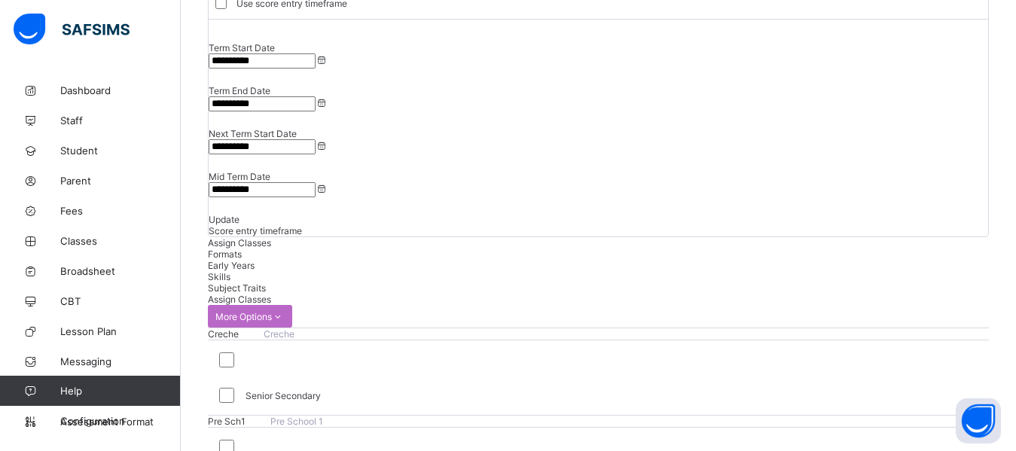
scroll to position [151, 0]
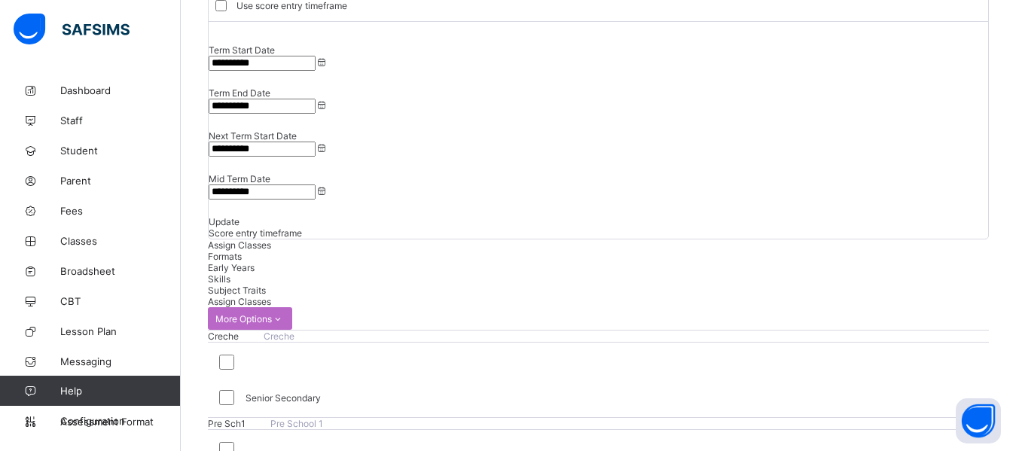
click at [242, 251] on span "Formats" at bounding box center [225, 256] width 34 height 11
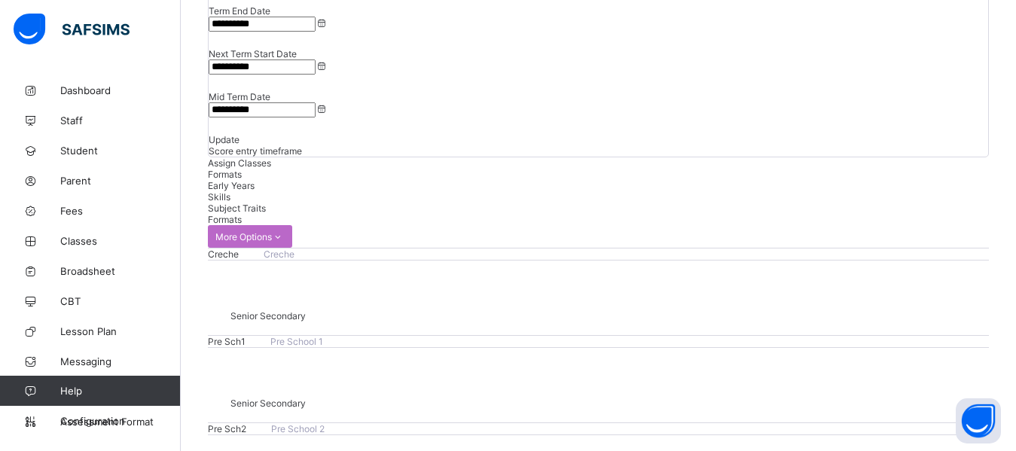
scroll to position [301, 0]
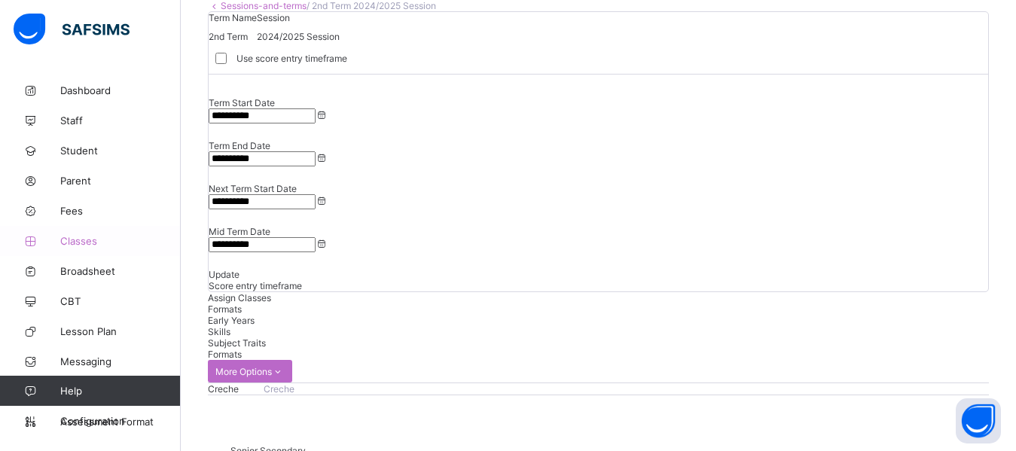
scroll to position [0, 0]
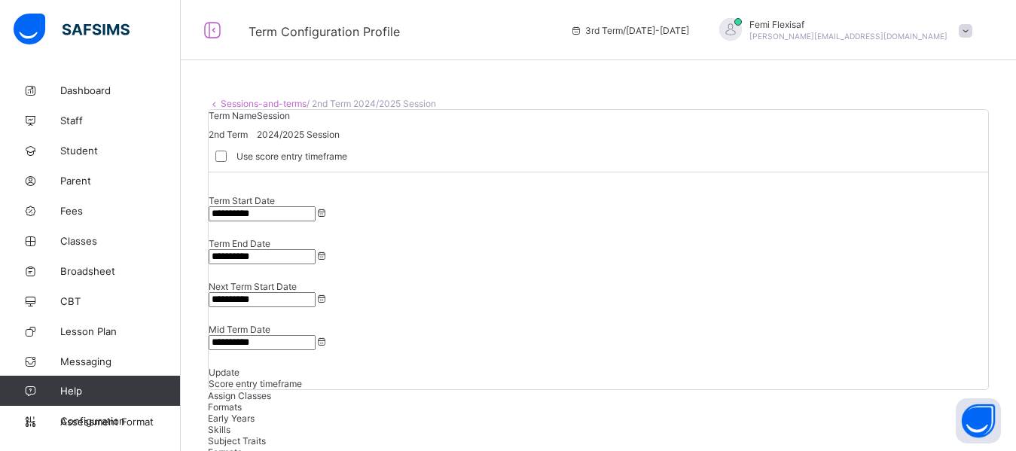
click at [84, 419] on span "Configuration" at bounding box center [120, 421] width 120 height 12
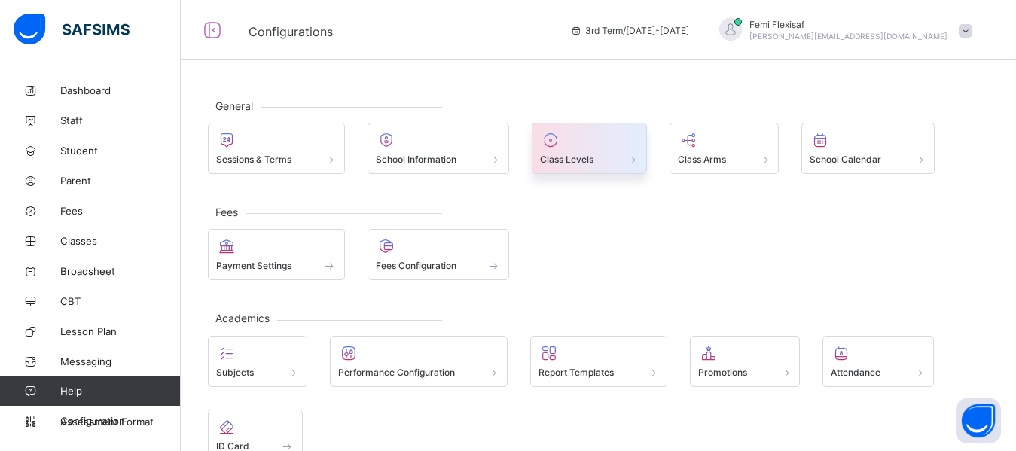
click at [570, 154] on span "Class Levels" at bounding box center [566, 159] width 53 height 11
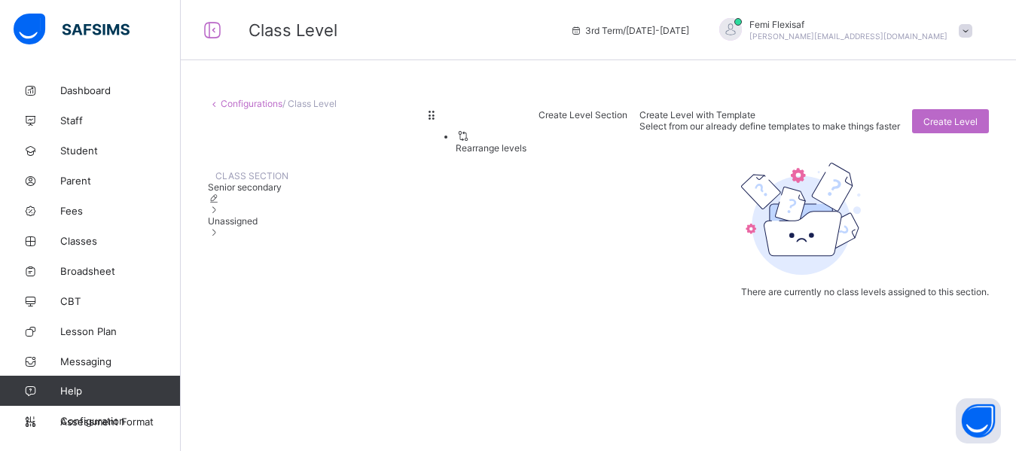
click at [250, 227] on span "Unassigned" at bounding box center [233, 220] width 50 height 11
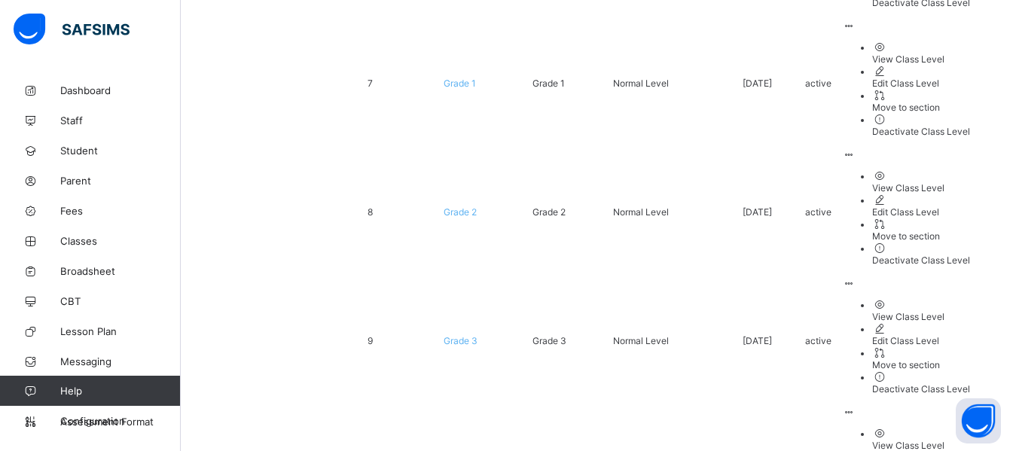
scroll to position [934, 0]
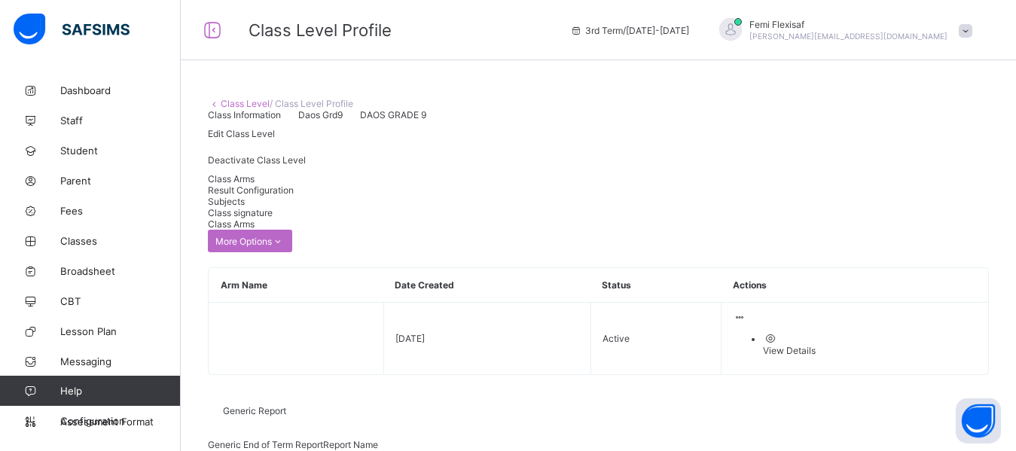
click at [294, 196] on span "Result Configuration" at bounding box center [251, 189] width 86 height 11
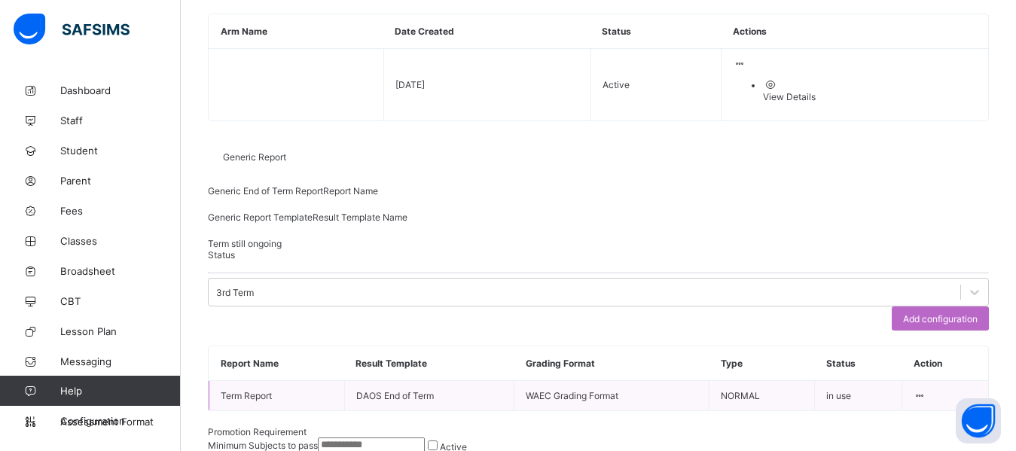
click at [926, 395] on icon at bounding box center [919, 395] width 13 height 11
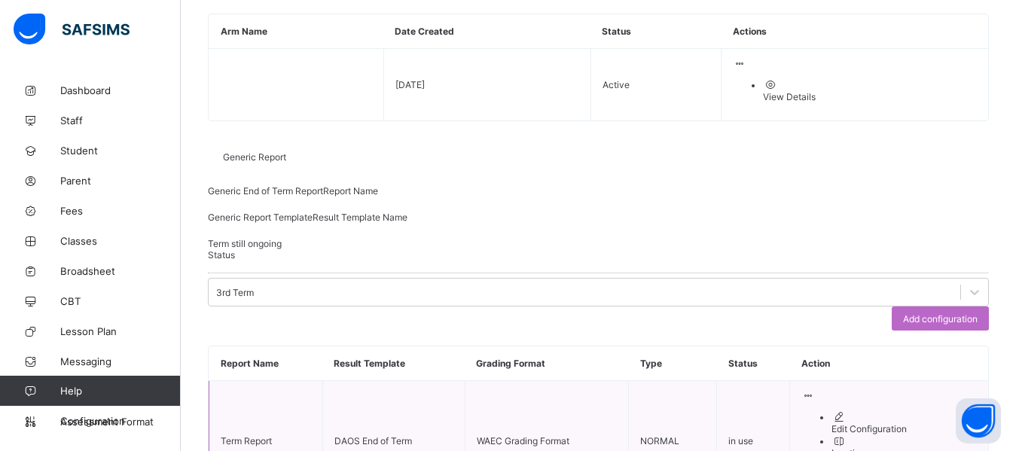
click at [895, 424] on div "Edit Configuration" at bounding box center [903, 428] width 145 height 11
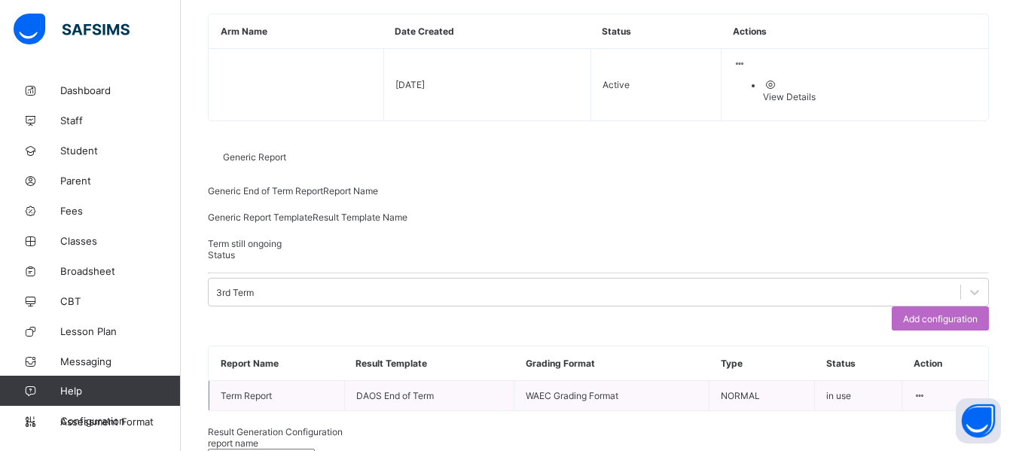
type input "**********"
click at [794, 437] on div "**********" at bounding box center [598, 450] width 781 height 26
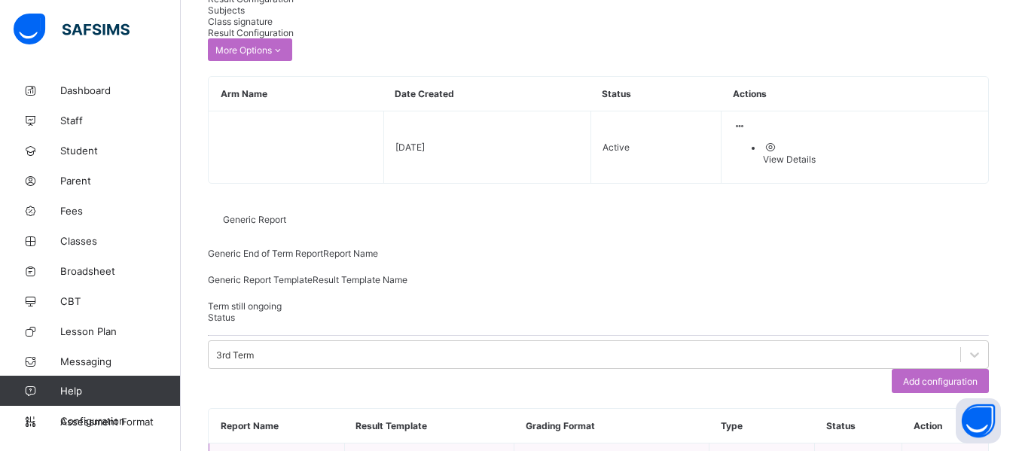
scroll to position [254, 0]
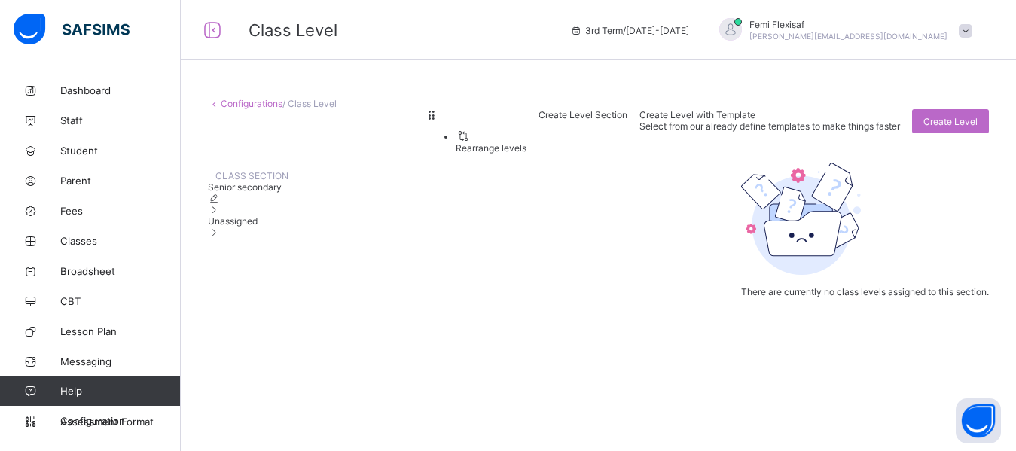
scroll to position [44, 0]
click at [255, 227] on span "Unassigned" at bounding box center [233, 220] width 50 height 11
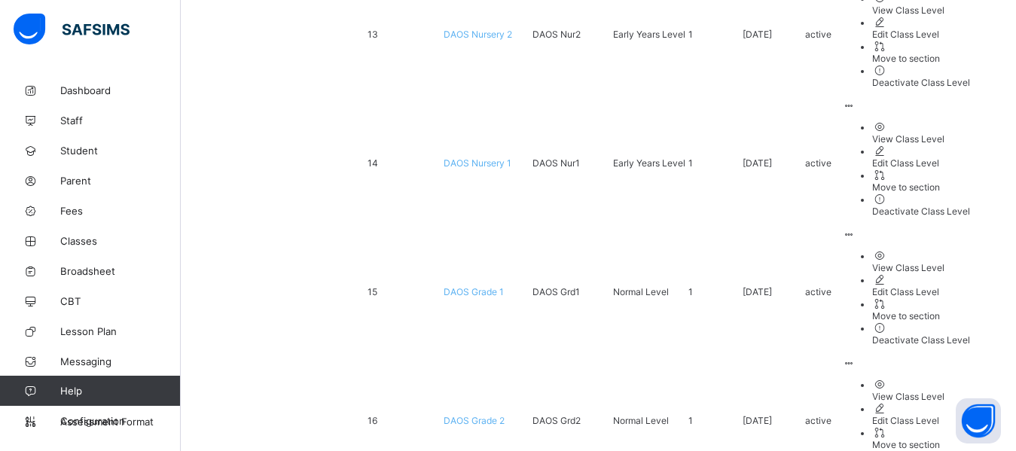
scroll to position [1875, 0]
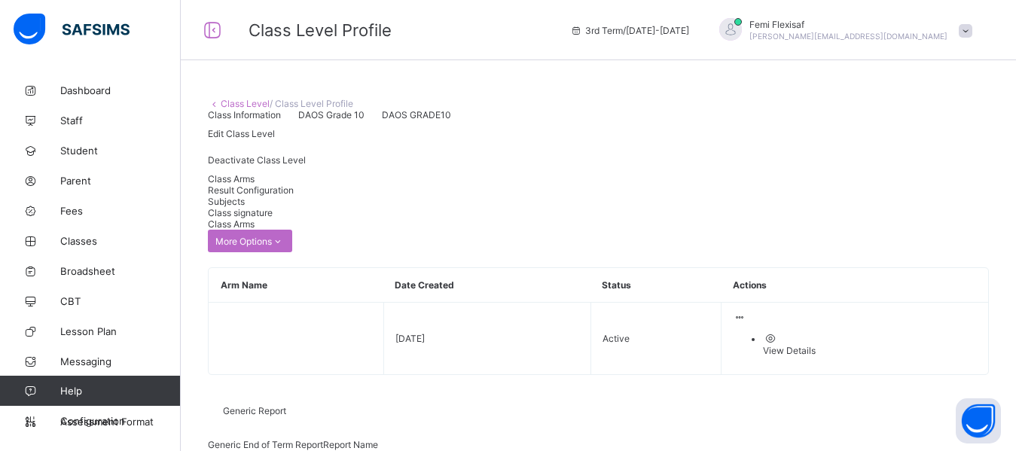
click at [294, 196] on span "Result Configuration" at bounding box center [251, 189] width 86 height 11
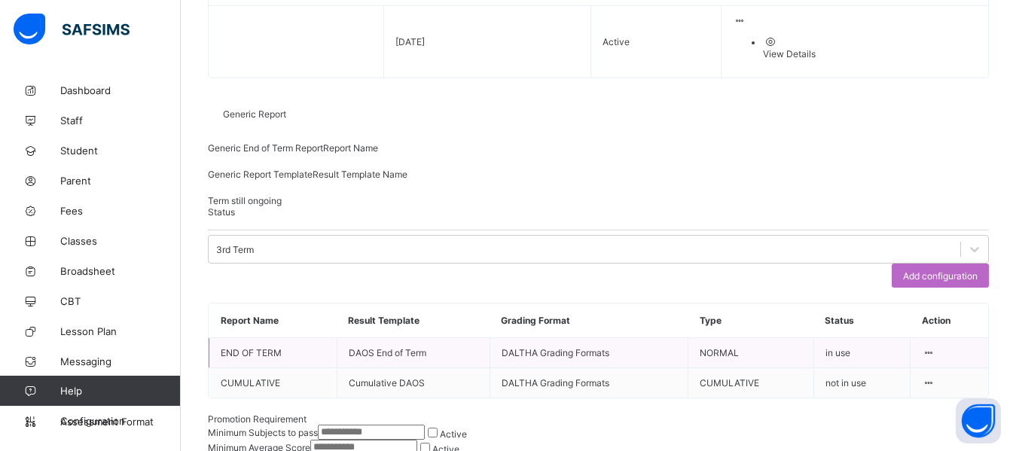
click at [934, 350] on icon at bounding box center [928, 352] width 13 height 11
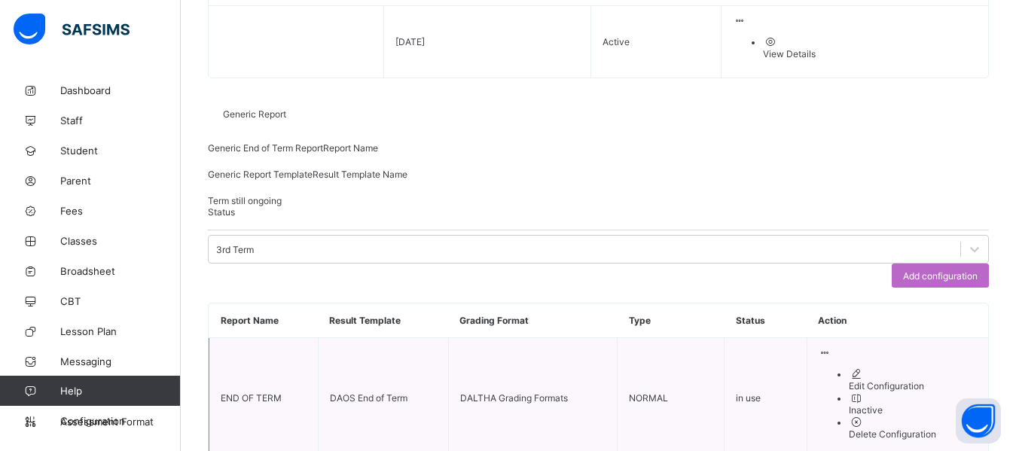
click at [902, 384] on div "Edit Configuration" at bounding box center [913, 385] width 128 height 11
type input "**********"
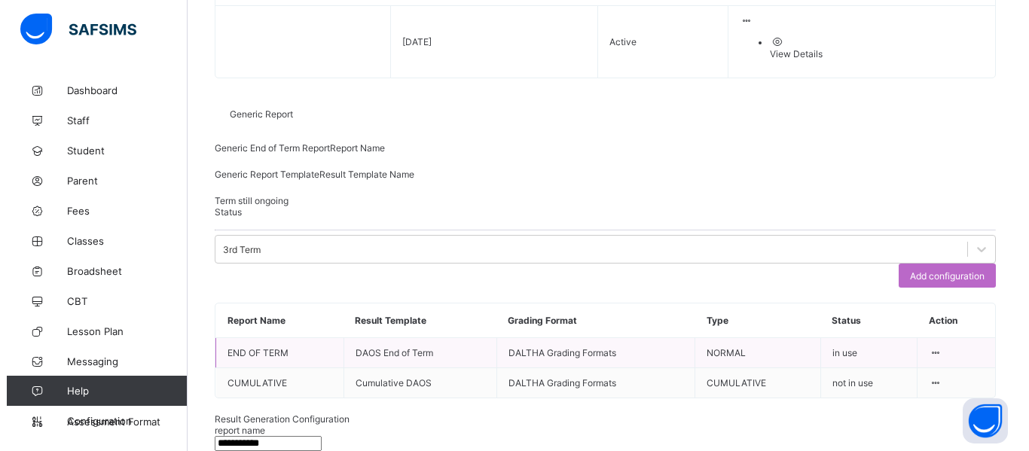
scroll to position [60, 0]
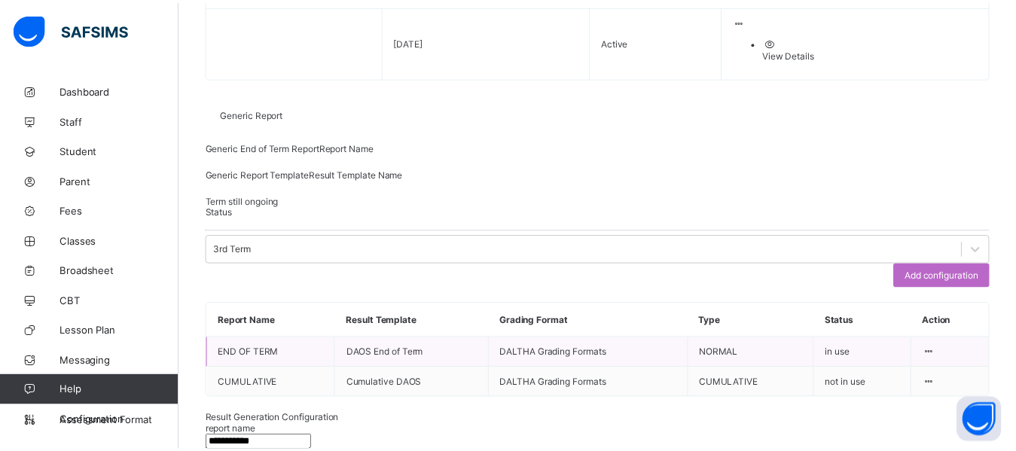
scroll to position [11, 0]
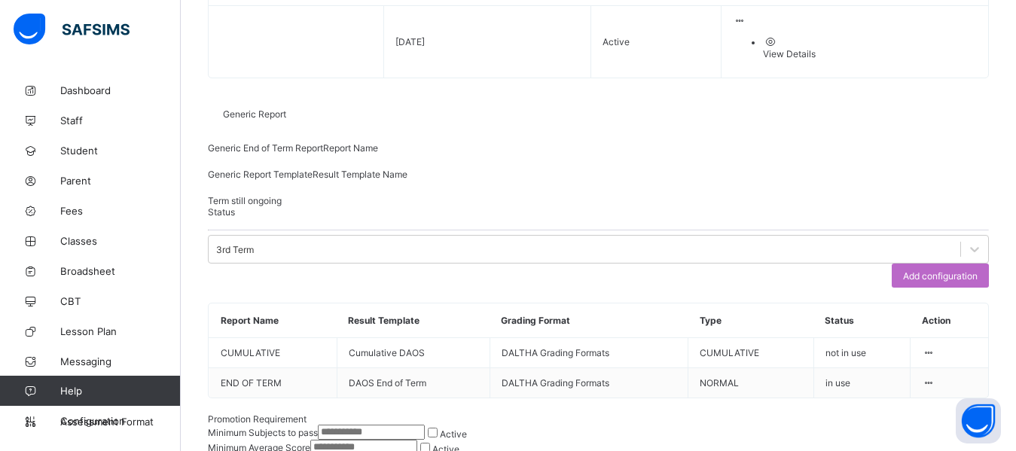
scroll to position [0, 0]
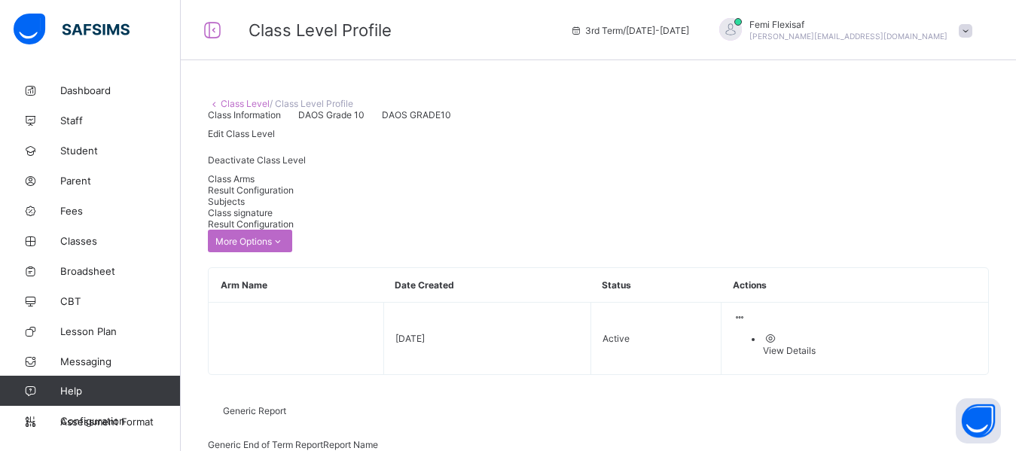
click at [241, 103] on link "Class Level" at bounding box center [245, 103] width 49 height 11
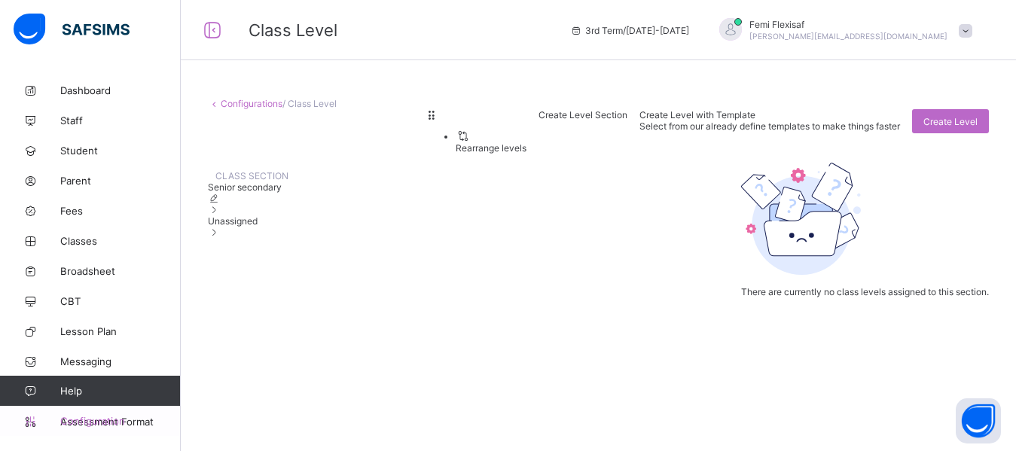
click at [86, 419] on span "Configuration" at bounding box center [120, 421] width 120 height 12
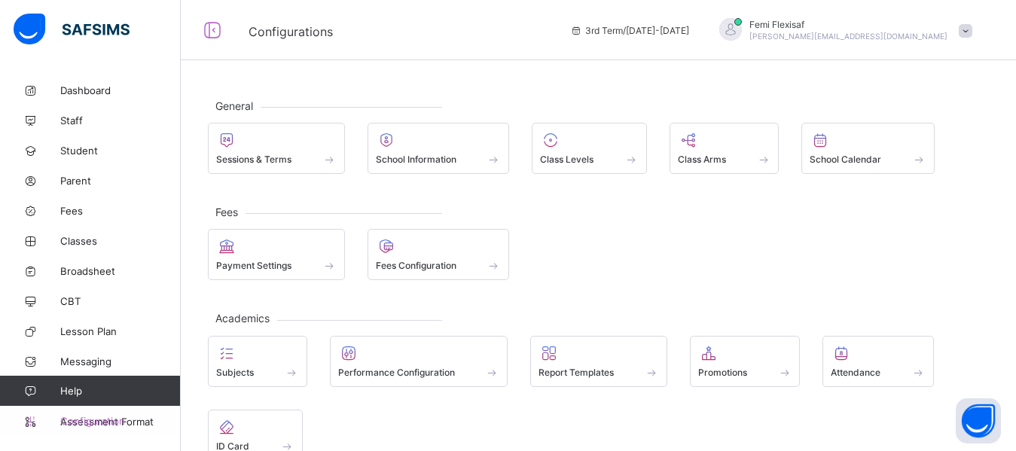
click at [94, 422] on span "Configuration" at bounding box center [120, 421] width 120 height 12
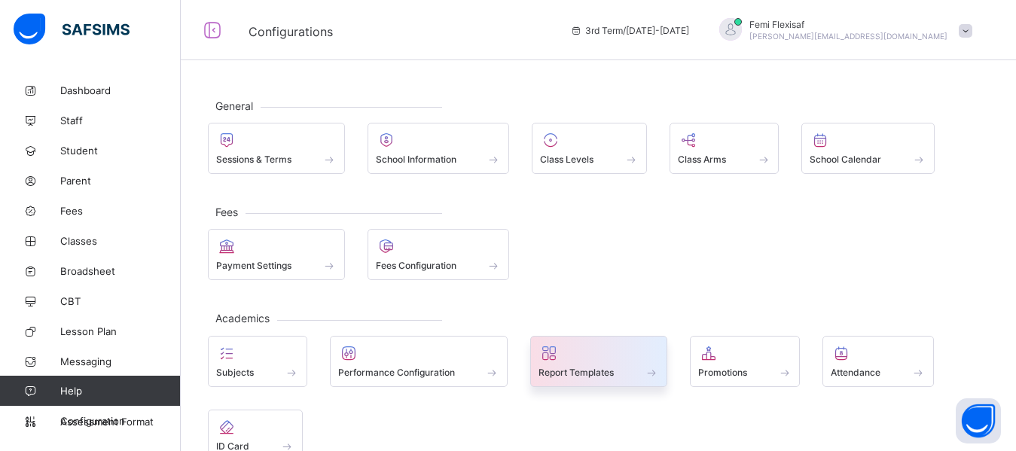
click at [572, 362] on span at bounding box center [598, 364] width 120 height 4
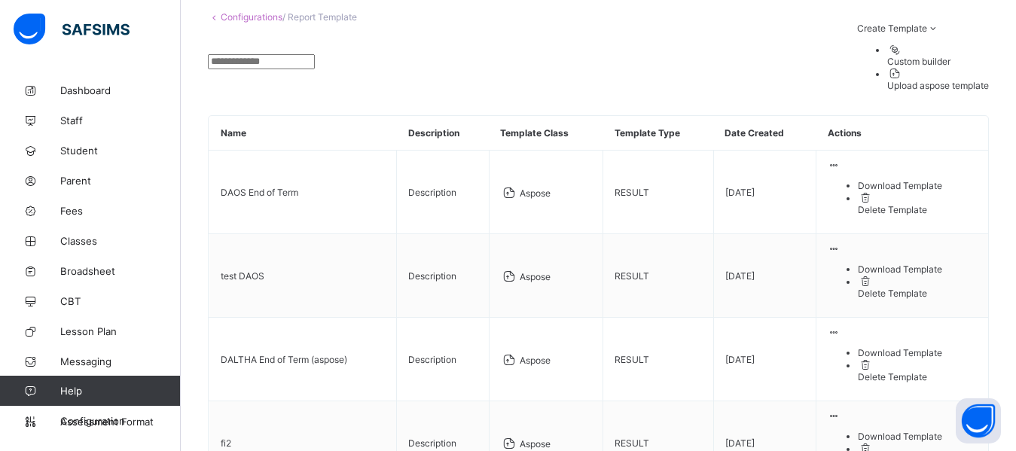
scroll to position [90, 0]
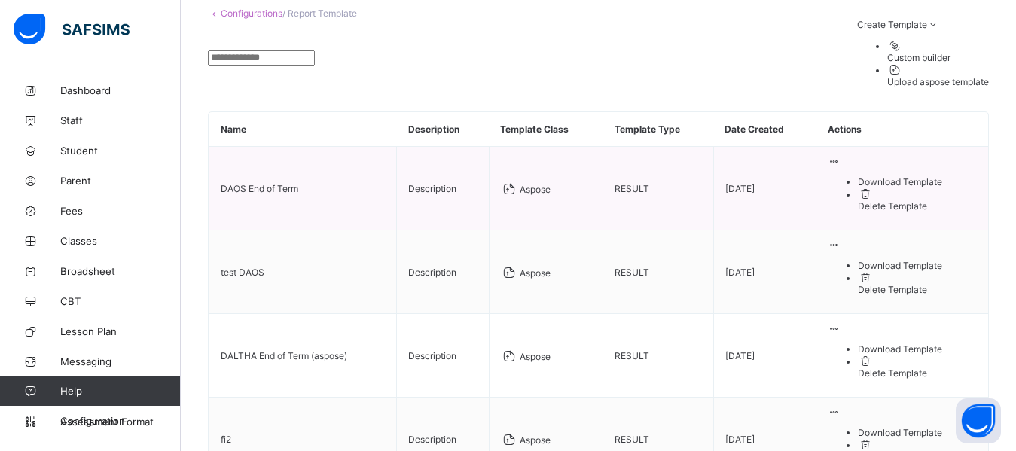
click at [919, 187] on div "Download Template" at bounding box center [917, 181] width 119 height 11
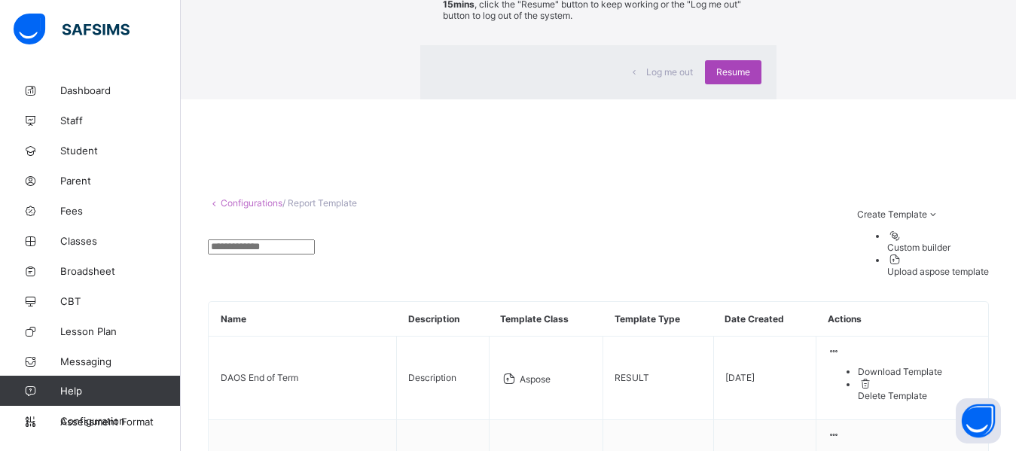
click at [705, 84] on div "Resume" at bounding box center [733, 72] width 56 height 24
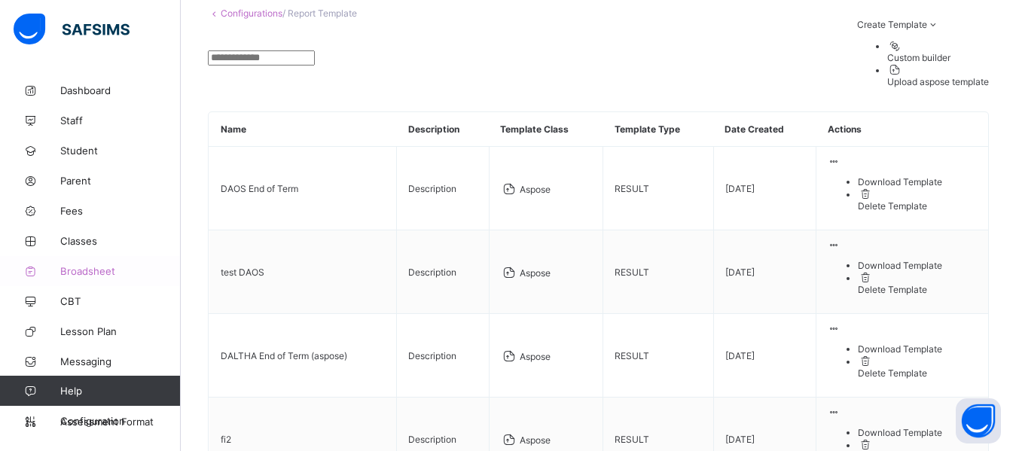
click at [82, 273] on span "Broadsheet" at bounding box center [120, 271] width 120 height 12
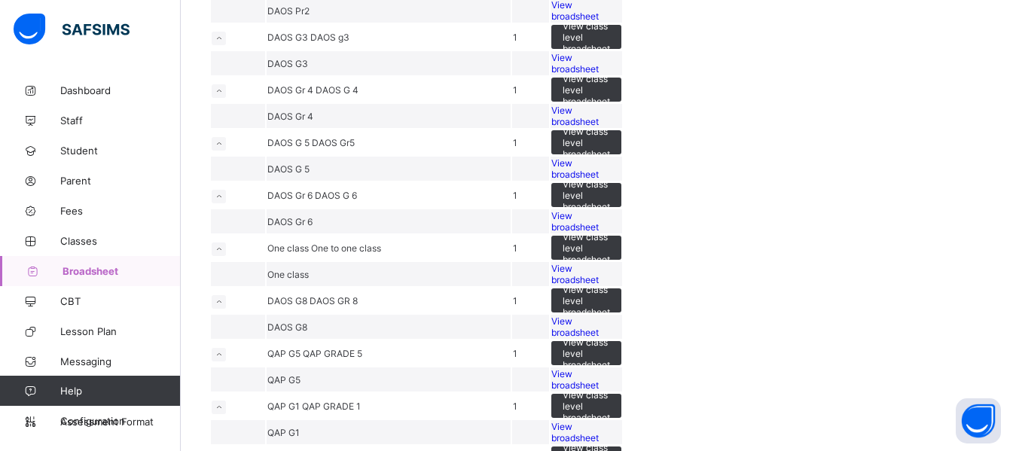
scroll to position [1632, 0]
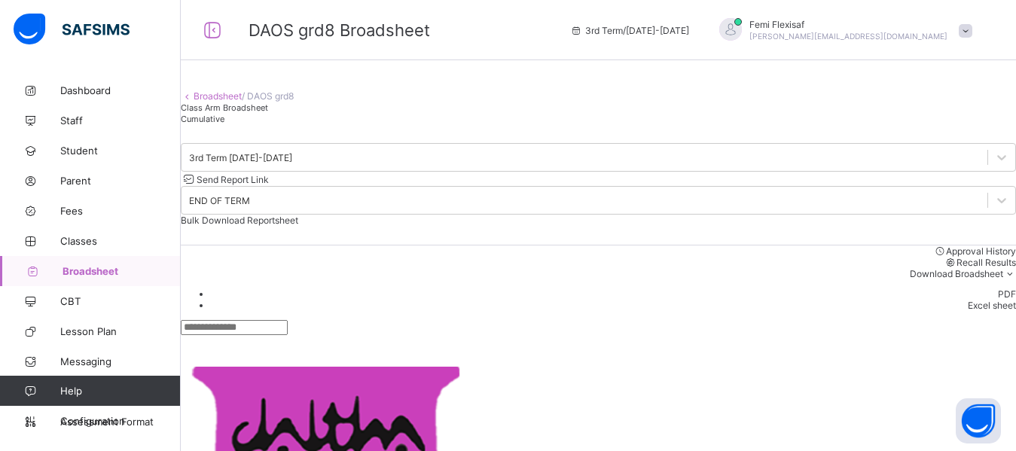
click at [557, 124] on div "Broadsheet / DAOS grd8 Class Arm Broadsheet Cumulative" at bounding box center [598, 99] width 835 height 49
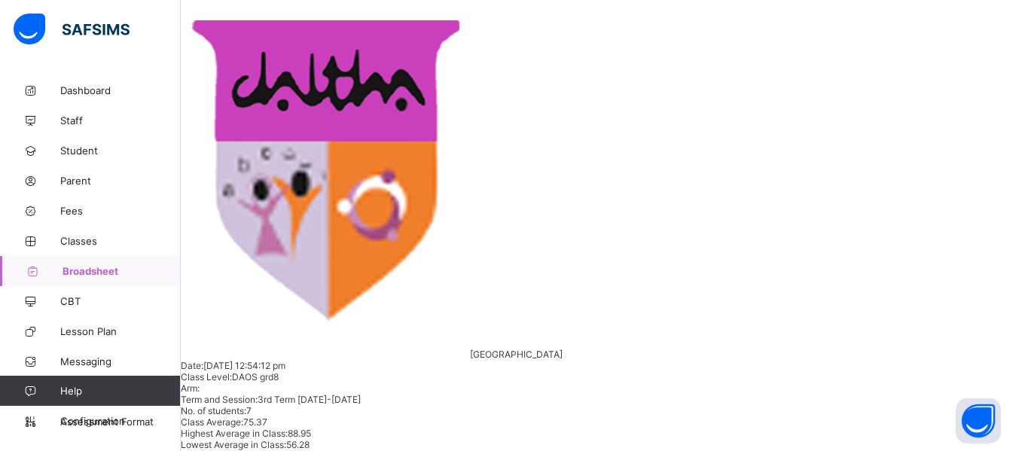
scroll to position [360, 0]
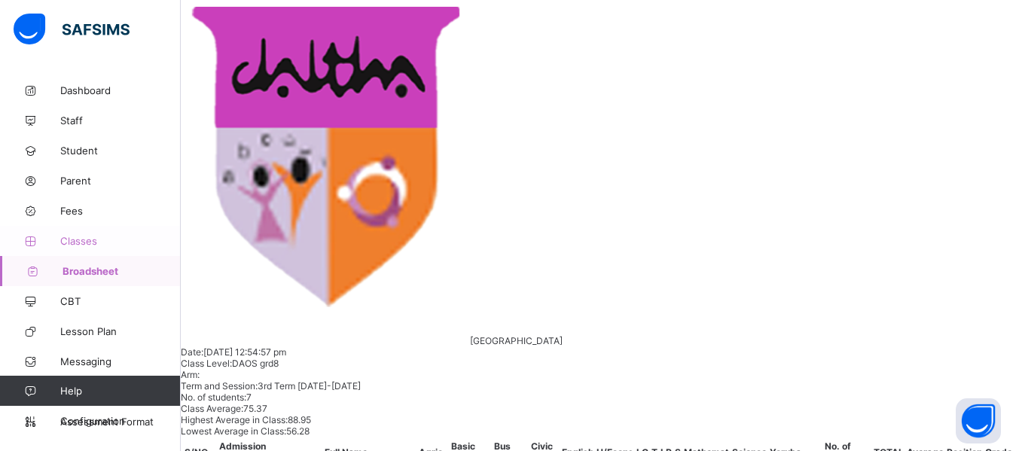
click at [79, 241] on span "Classes" at bounding box center [120, 241] width 120 height 12
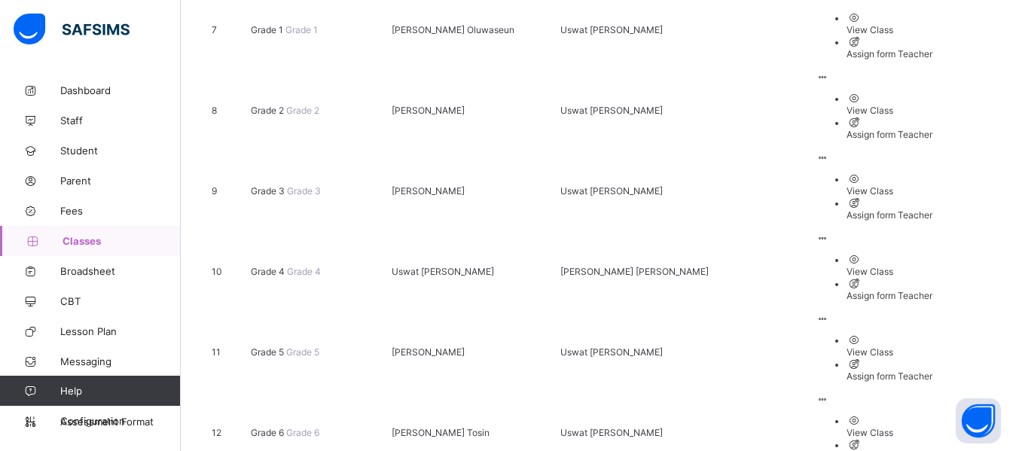
scroll to position [775, 0]
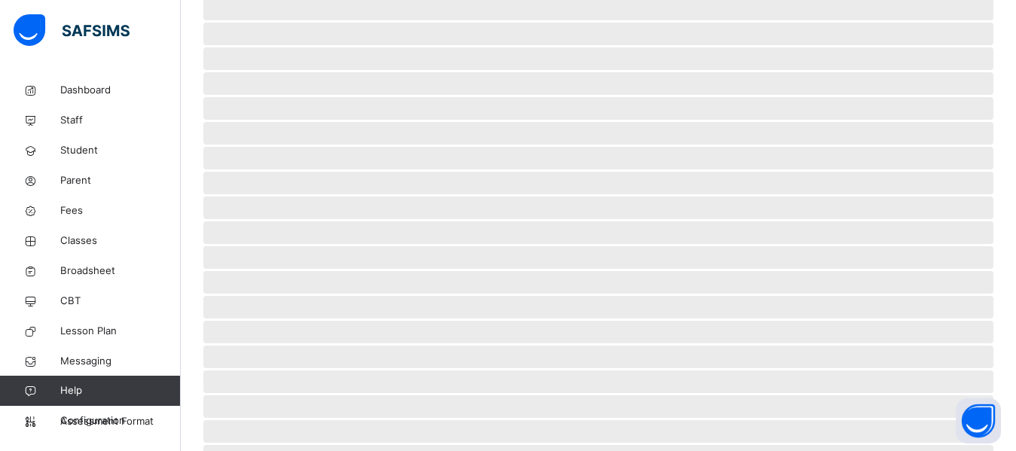
scroll to position [391, 0]
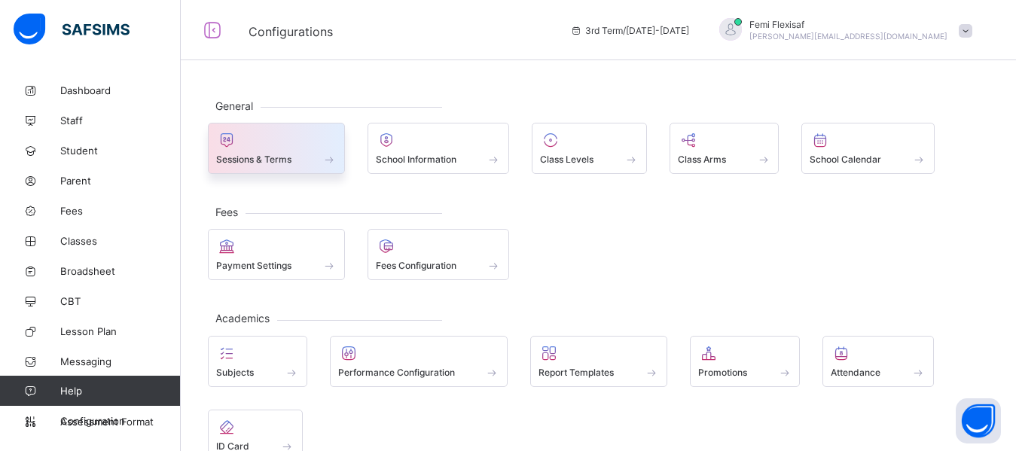
click at [245, 150] on span at bounding box center [276, 151] width 120 height 4
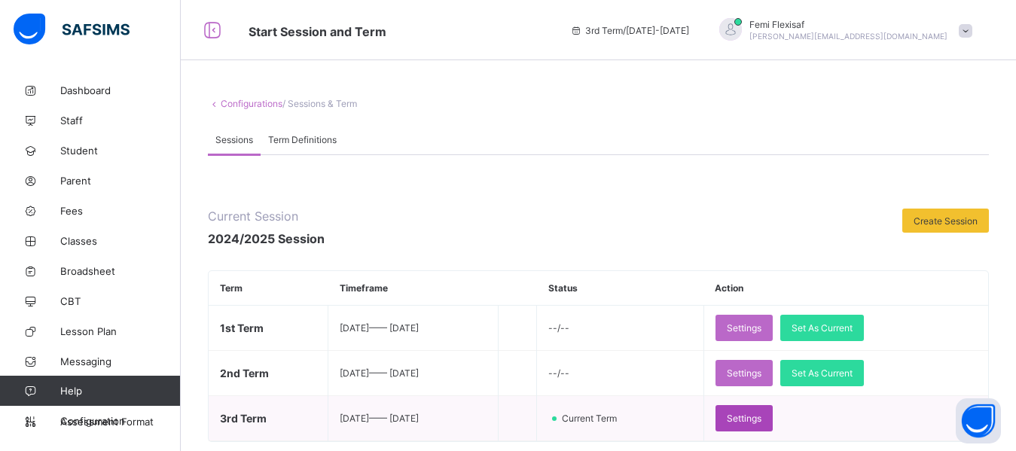
click at [761, 422] on span "Settings" at bounding box center [744, 418] width 35 height 11
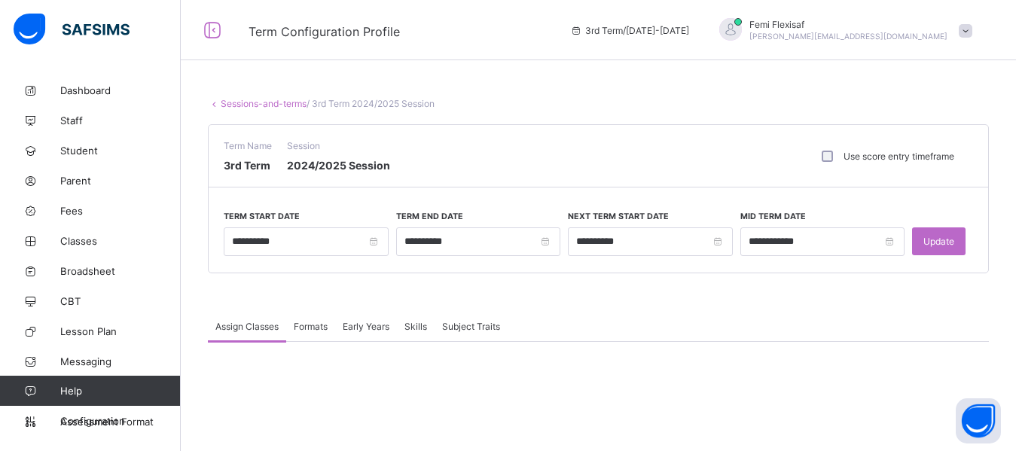
click at [312, 324] on span "Formats" at bounding box center [311, 326] width 34 height 11
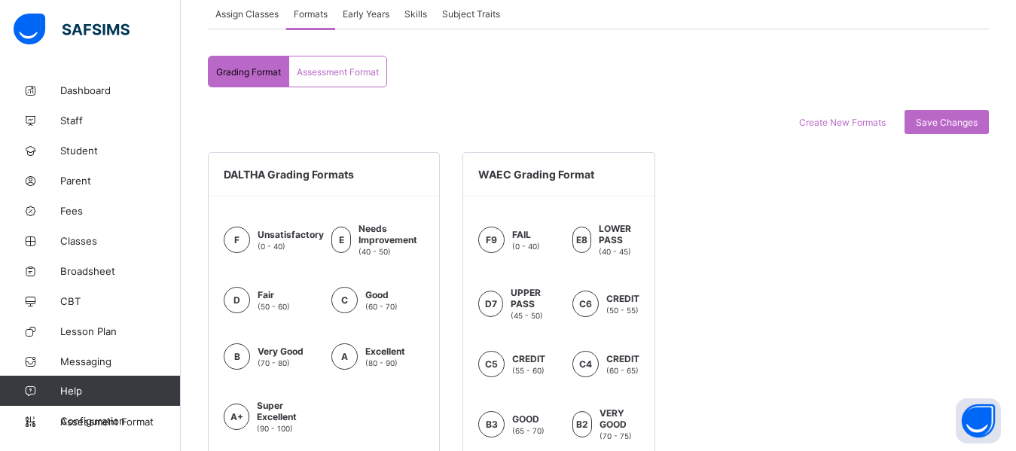
scroll to position [331, 0]
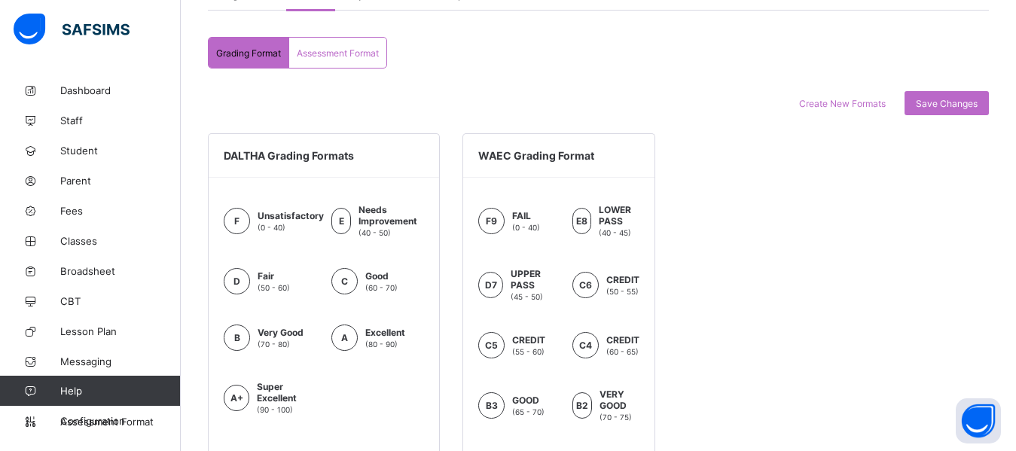
click at [324, 48] on span "Assessment Format" at bounding box center [338, 52] width 82 height 11
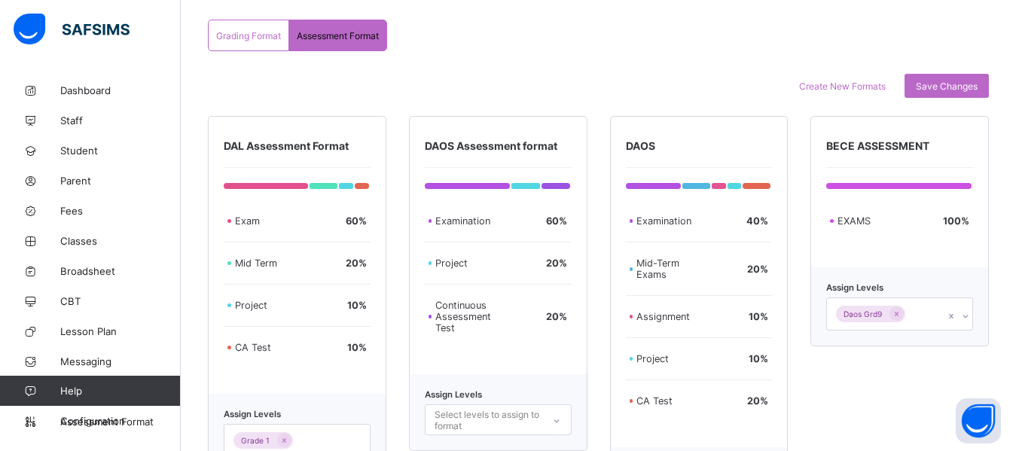
scroll to position [288, 0]
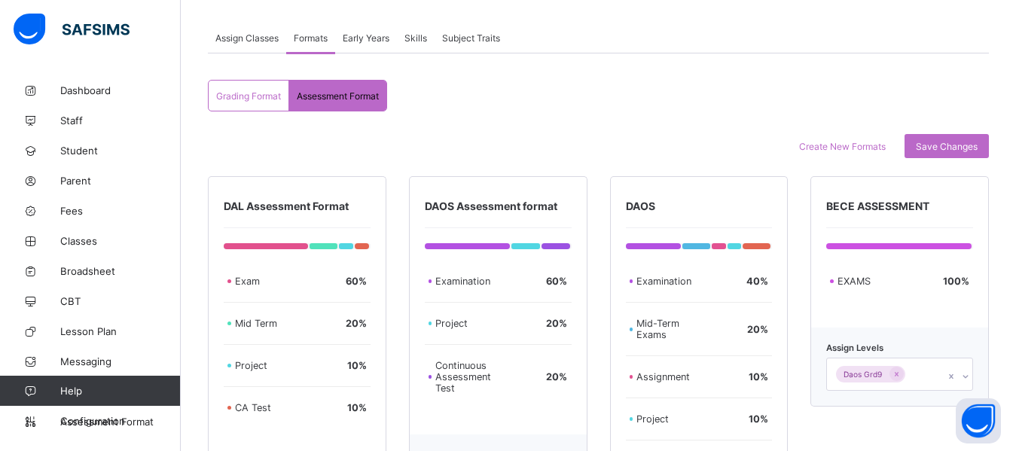
click at [239, 98] on span "Grading Format" at bounding box center [248, 95] width 65 height 11
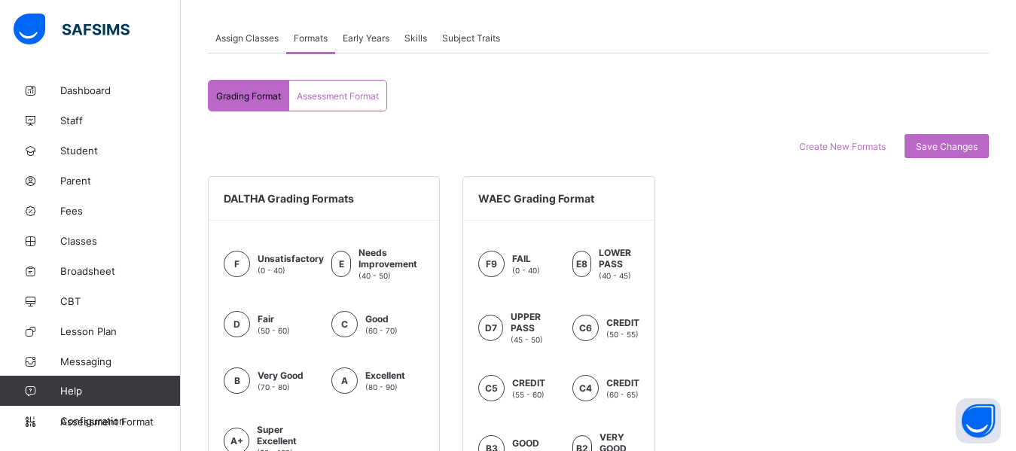
click at [608, 95] on div "Grading Format Assessment Format Grading Format Assessment Format Create New Fo…" at bounding box center [598, 395] width 781 height 630
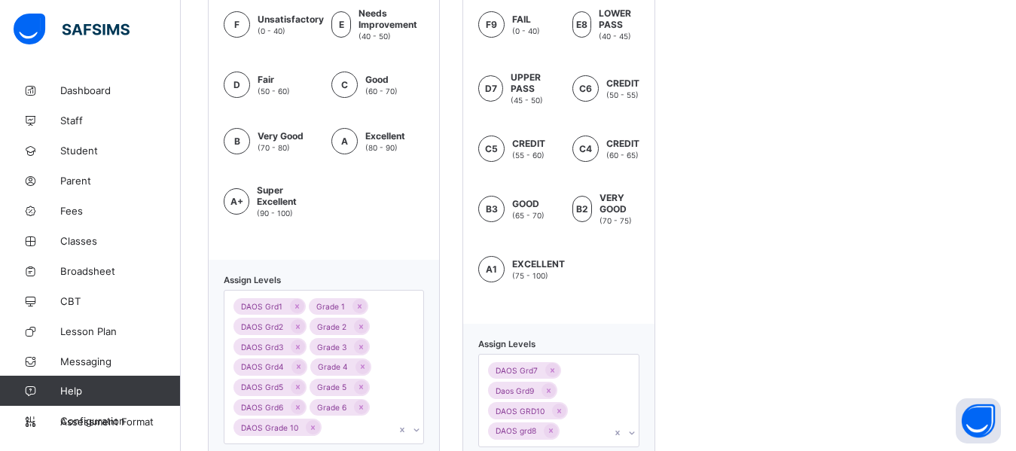
scroll to position [529, 0]
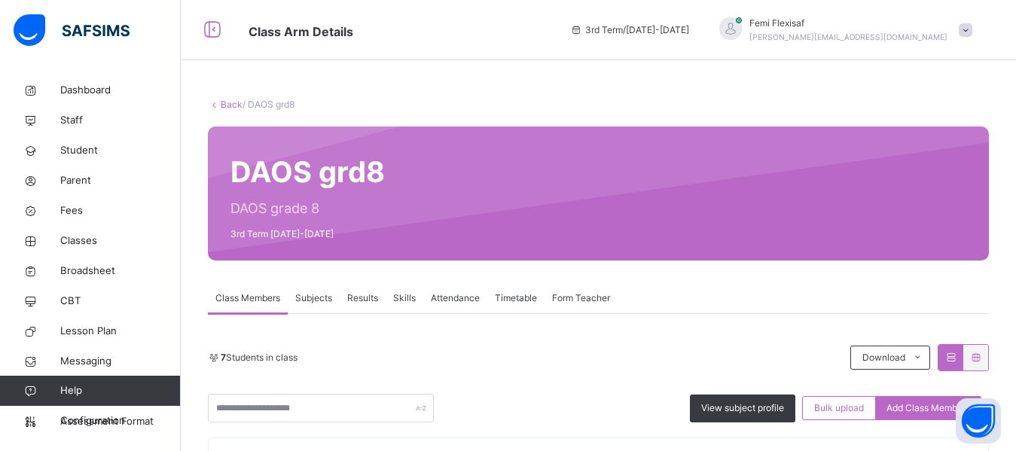
click at [318, 300] on span "Subjects" at bounding box center [313, 298] width 37 height 14
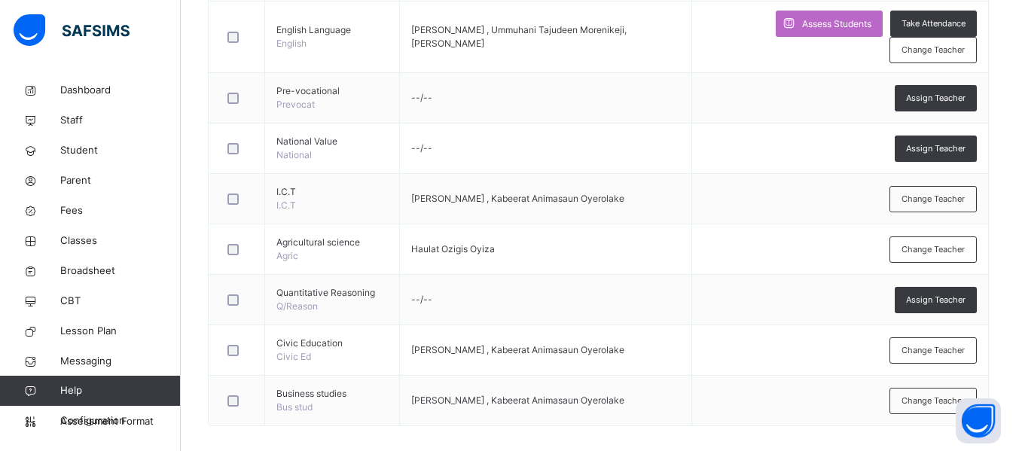
scroll to position [956, 0]
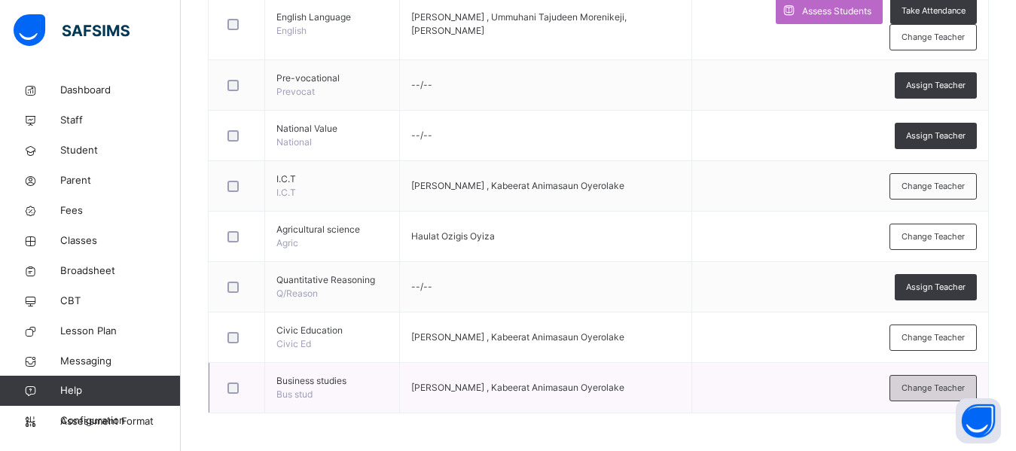
click at [933, 391] on span "Change Teacher" at bounding box center [932, 388] width 63 height 13
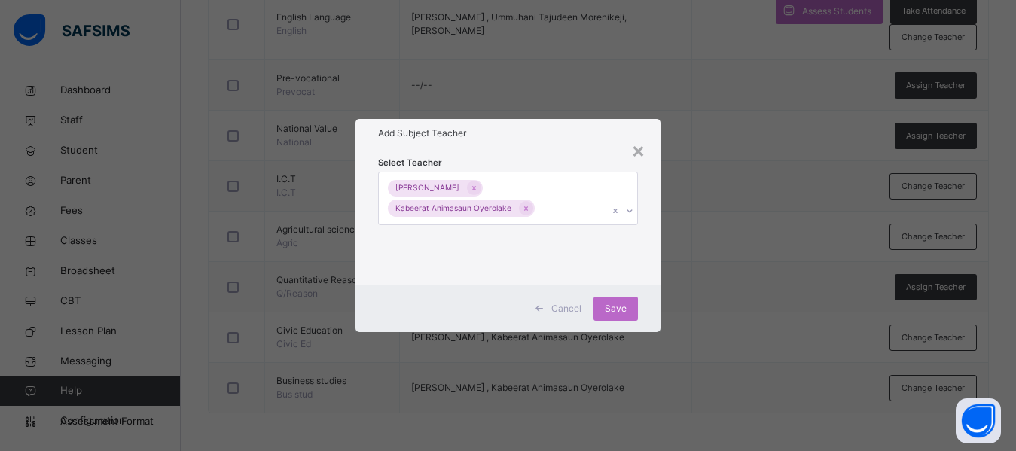
click at [579, 206] on div "Zainab Obasekore Kabeerat Animasaun Oyerolake" at bounding box center [494, 198] width 230 height 52
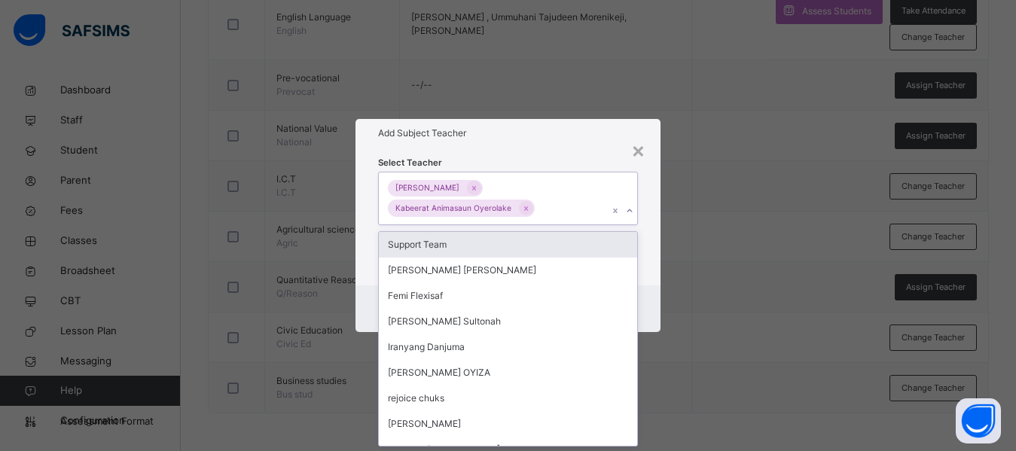
scroll to position [0, 0]
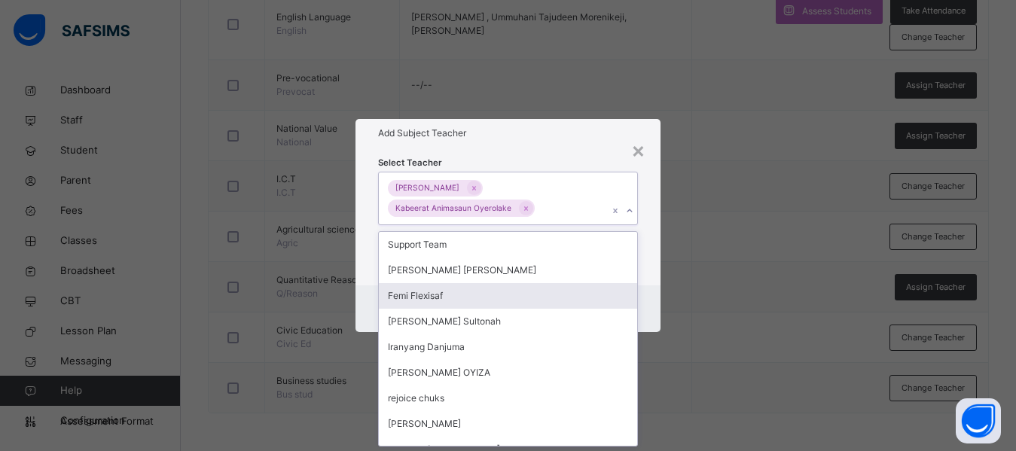
click at [436, 297] on div "Femi Flexisaf" at bounding box center [508, 296] width 258 height 26
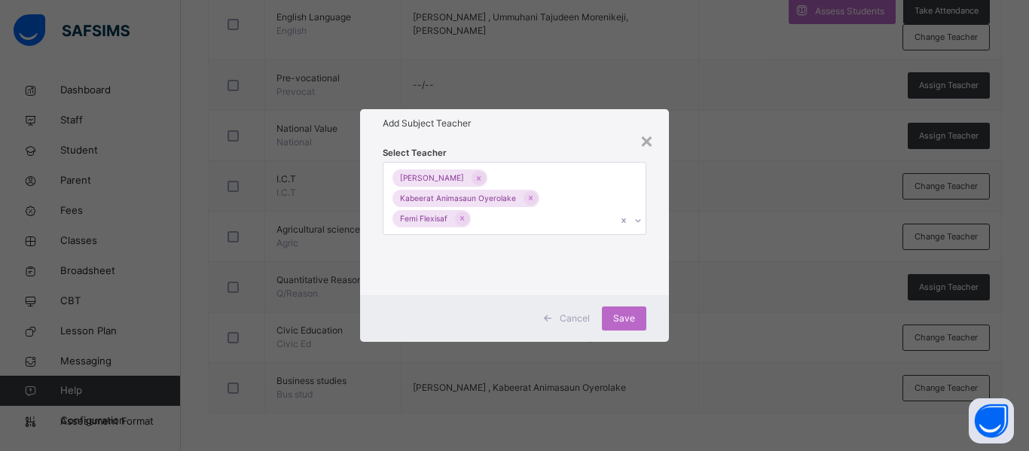
click at [559, 123] on h1 "Add Subject Teacher" at bounding box center [515, 124] width 264 height 14
click at [620, 321] on span "Save" at bounding box center [624, 319] width 22 height 14
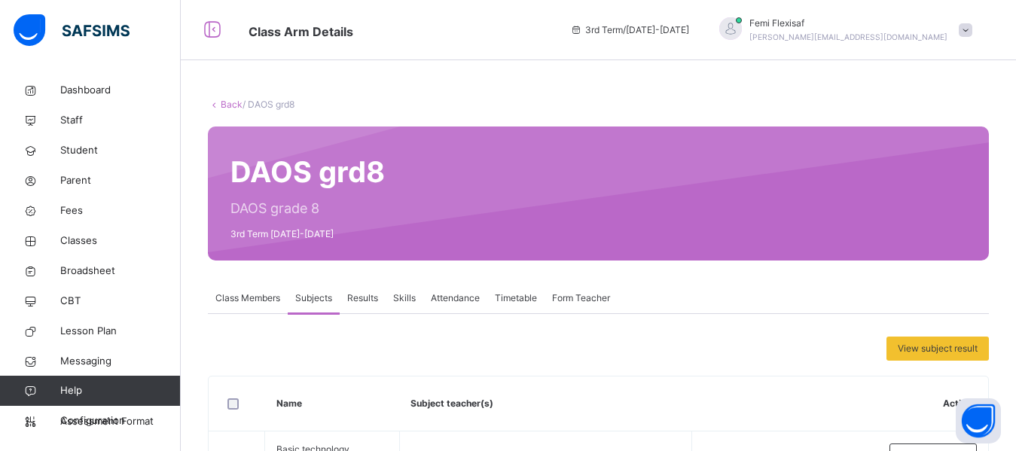
scroll to position [977, 0]
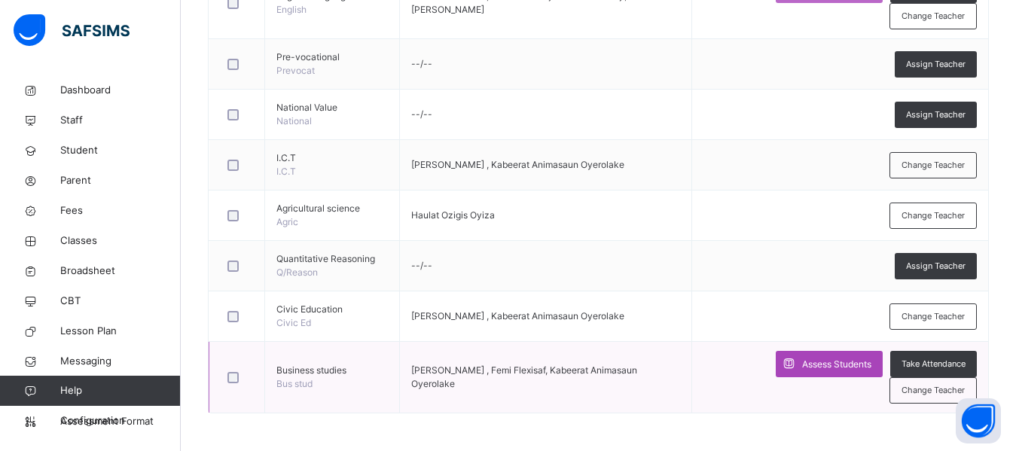
click at [825, 361] on span "Assess Students" at bounding box center [836, 365] width 69 height 14
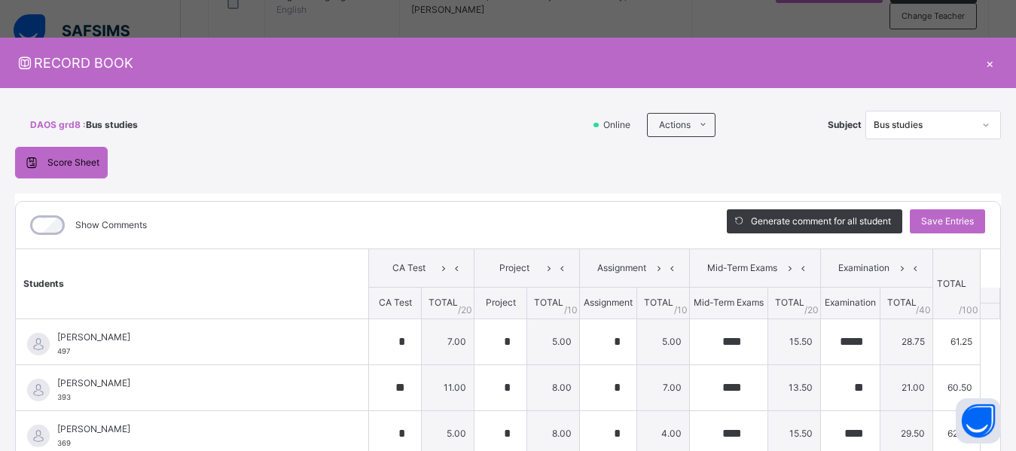
click at [981, 68] on div "×" at bounding box center [989, 63] width 23 height 20
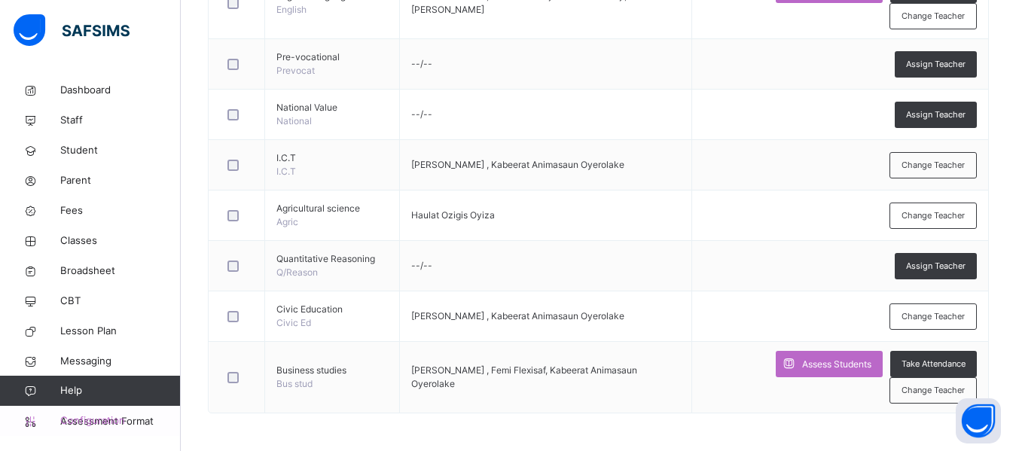
click at [91, 427] on span "Configuration" at bounding box center [120, 420] width 120 height 15
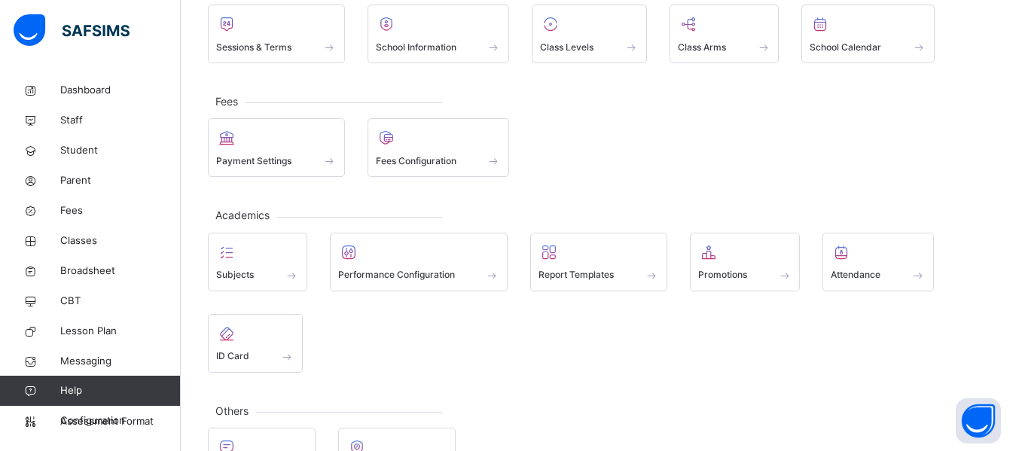
scroll to position [116, 0]
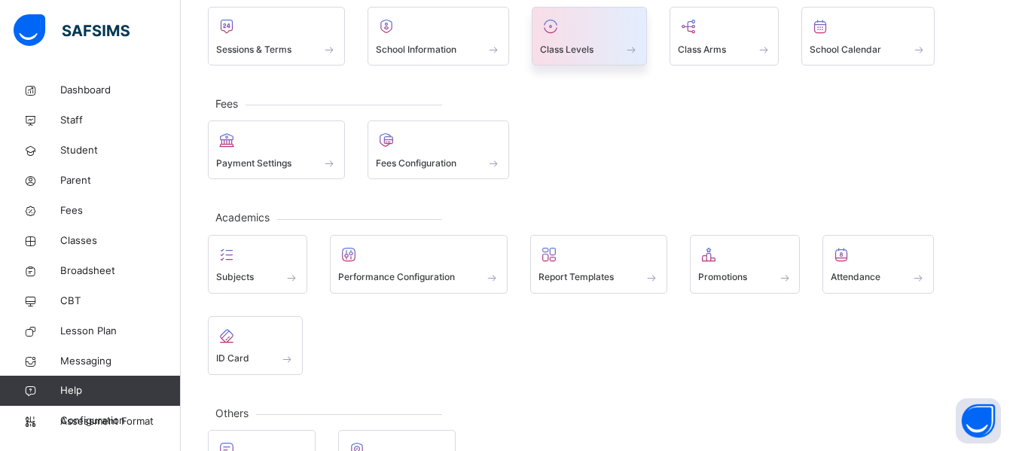
click at [564, 43] on span "Class Levels" at bounding box center [566, 50] width 53 height 14
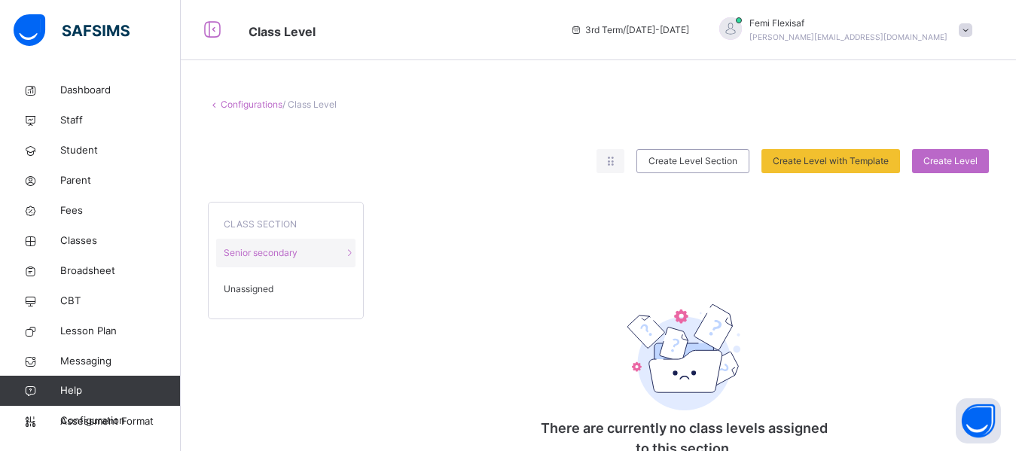
click at [266, 289] on span "Unassigned" at bounding box center [249, 289] width 50 height 14
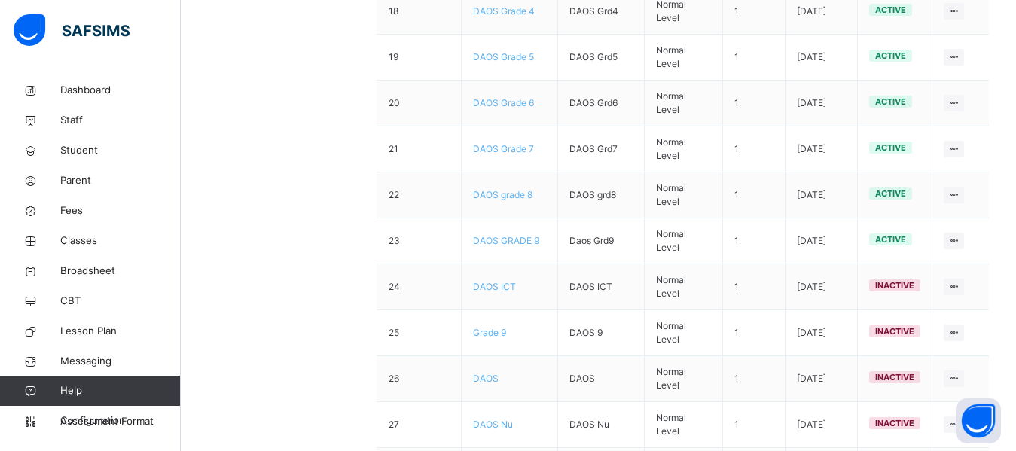
scroll to position [1026, 0]
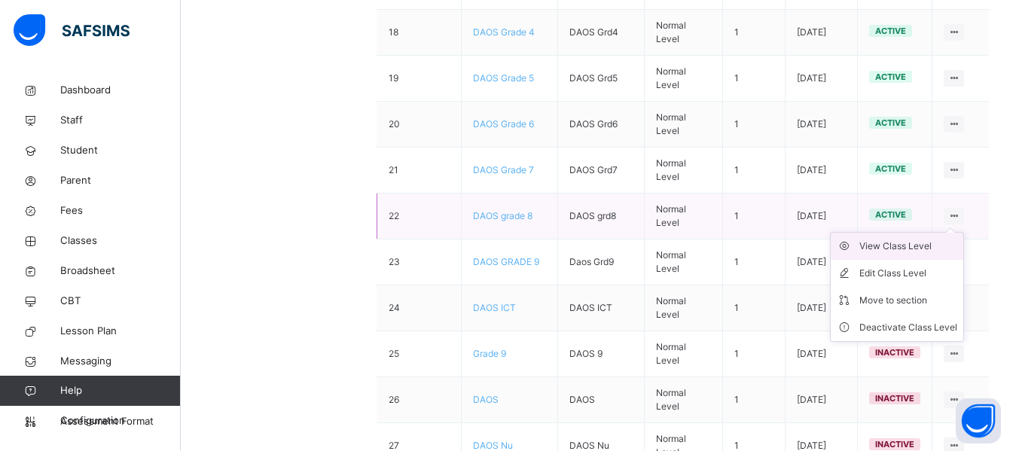
click at [925, 248] on div "View Class Level" at bounding box center [908, 246] width 98 height 15
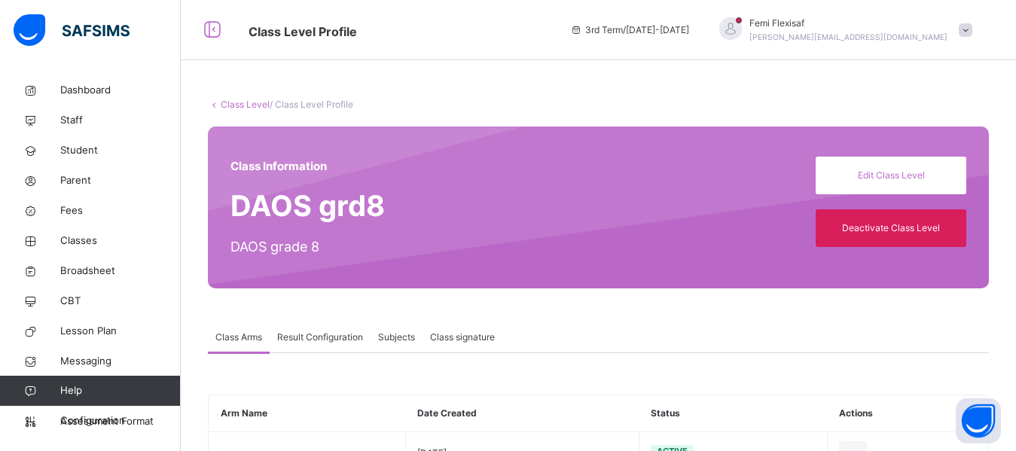
click at [323, 332] on span "Result Configuration" at bounding box center [320, 338] width 86 height 14
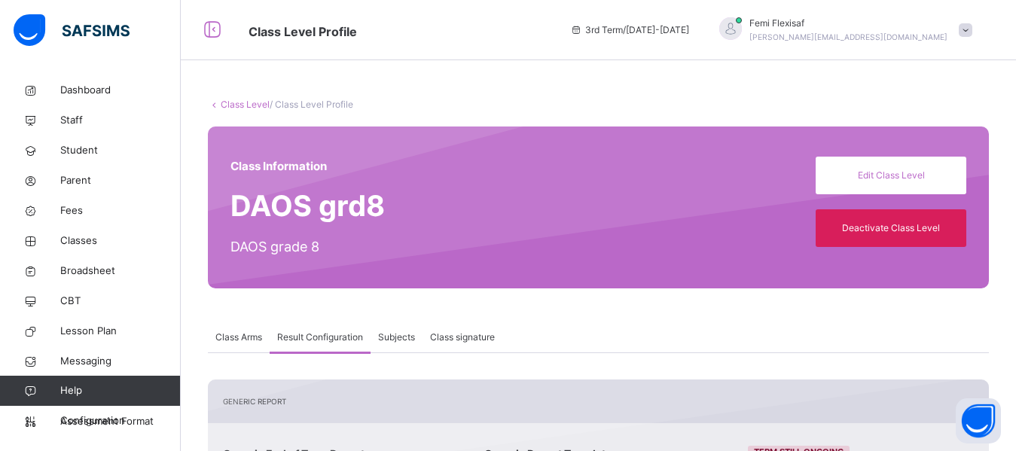
scroll to position [312, 0]
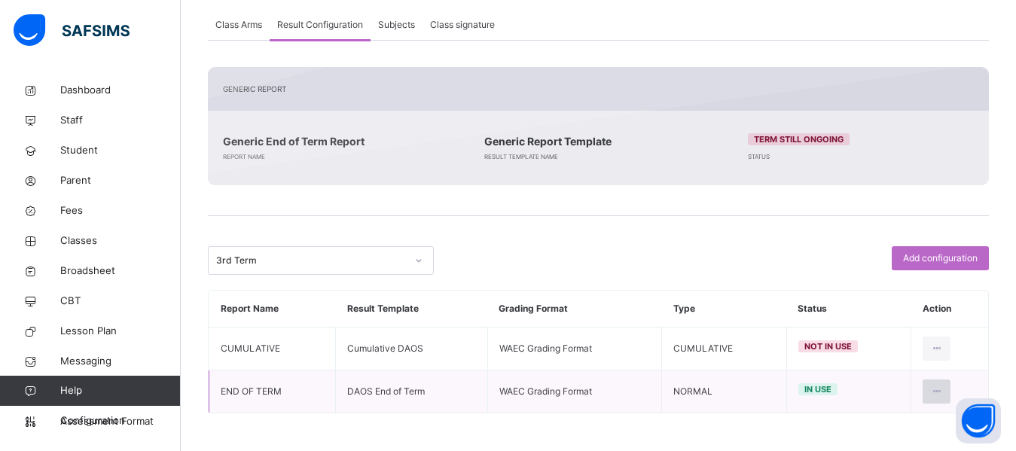
click at [943, 392] on icon at bounding box center [936, 392] width 13 height 14
click at [910, 422] on div "Edit Configuration" at bounding box center [899, 425] width 87 height 15
type input "**********"
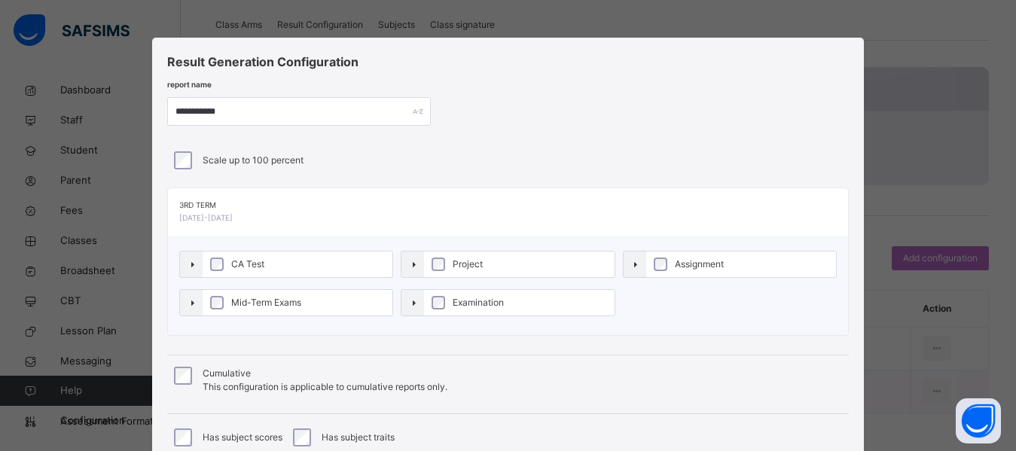
click at [682, 122] on div "**********" at bounding box center [507, 111] width 681 height 29
click at [715, 143] on div "**********" at bounding box center [507, 294] width 711 height 513
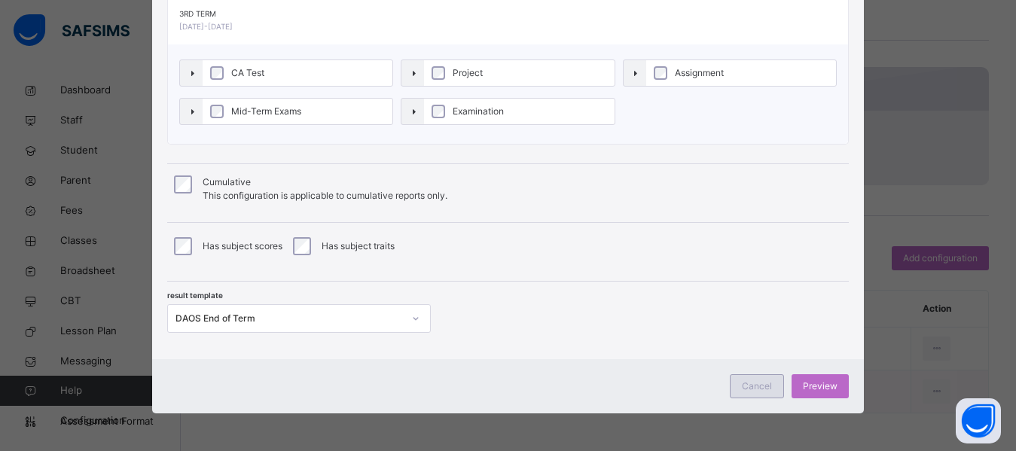
click at [755, 380] on span "Cancel" at bounding box center [757, 387] width 30 height 14
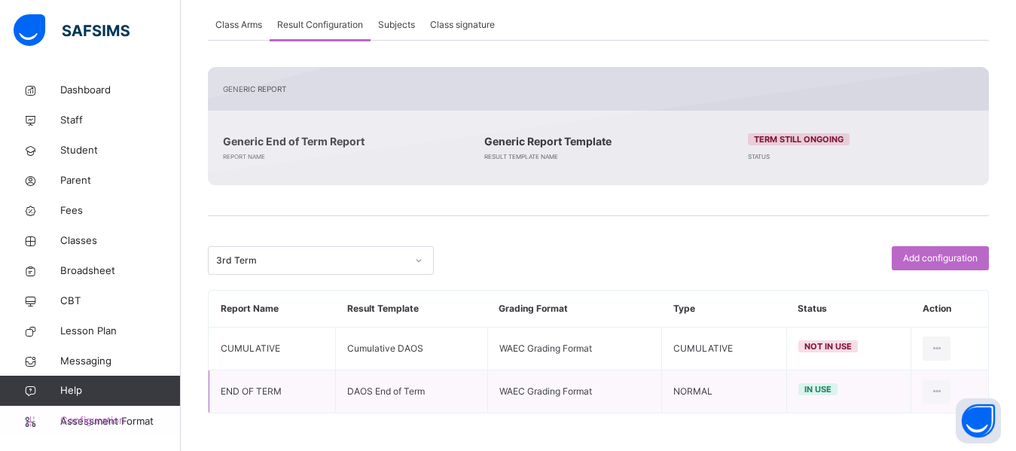
click at [117, 419] on span "Configuration" at bounding box center [120, 420] width 120 height 15
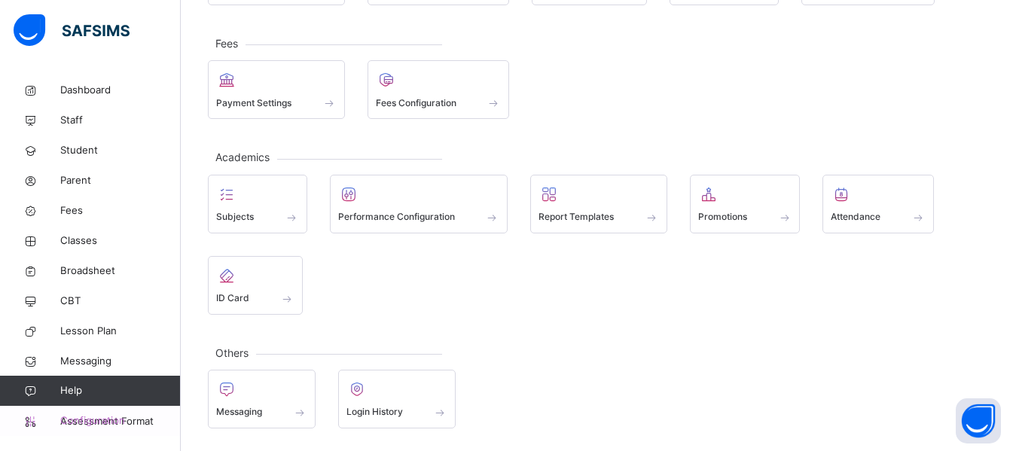
scroll to position [176, 0]
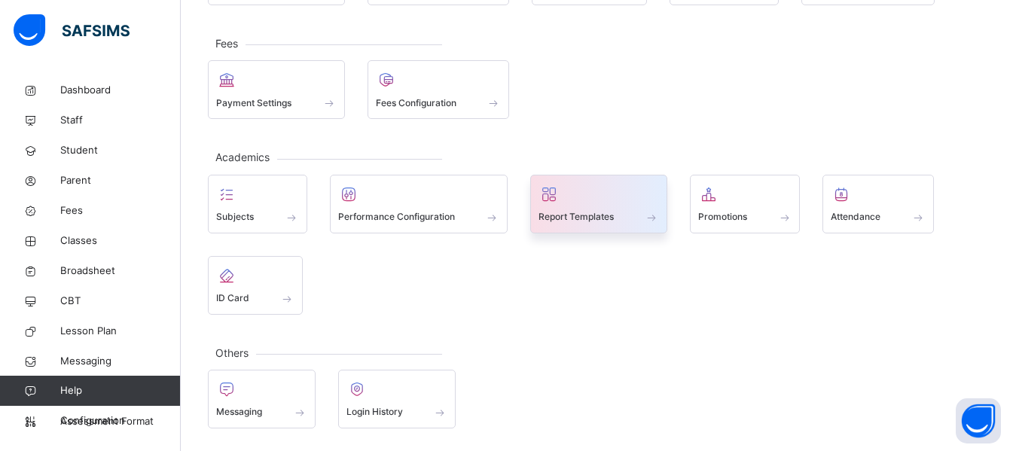
click at [564, 216] on span "Report Templates" at bounding box center [575, 217] width 75 height 14
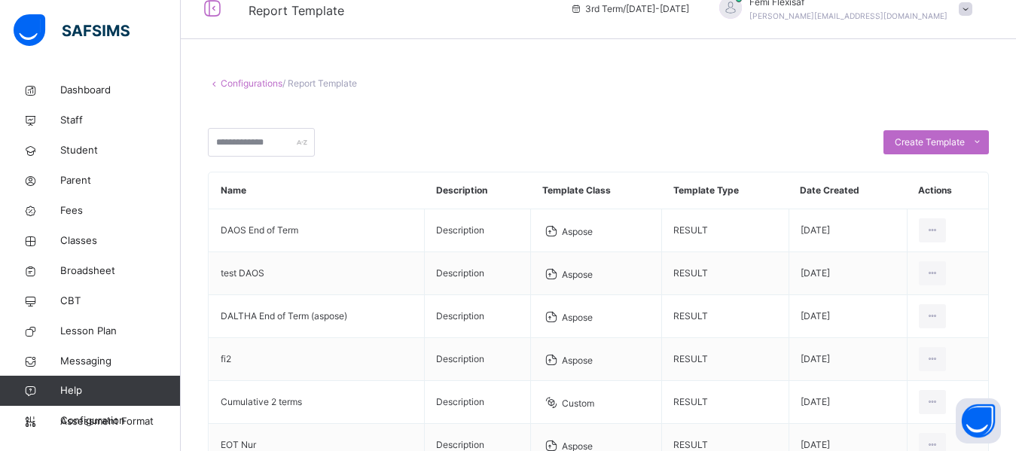
scroll to position [18, 0]
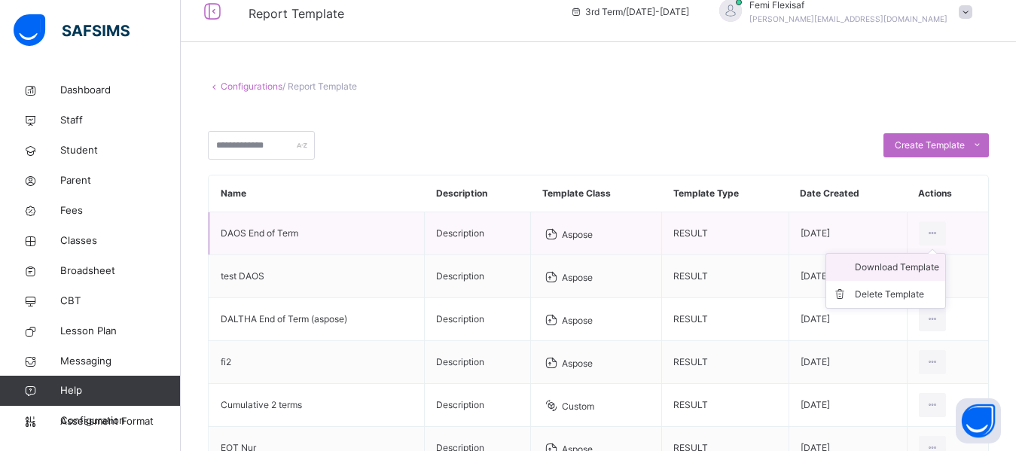
click at [901, 266] on div "Download Template" at bounding box center [897, 267] width 84 height 15
